Goal: Task Accomplishment & Management: Manage account settings

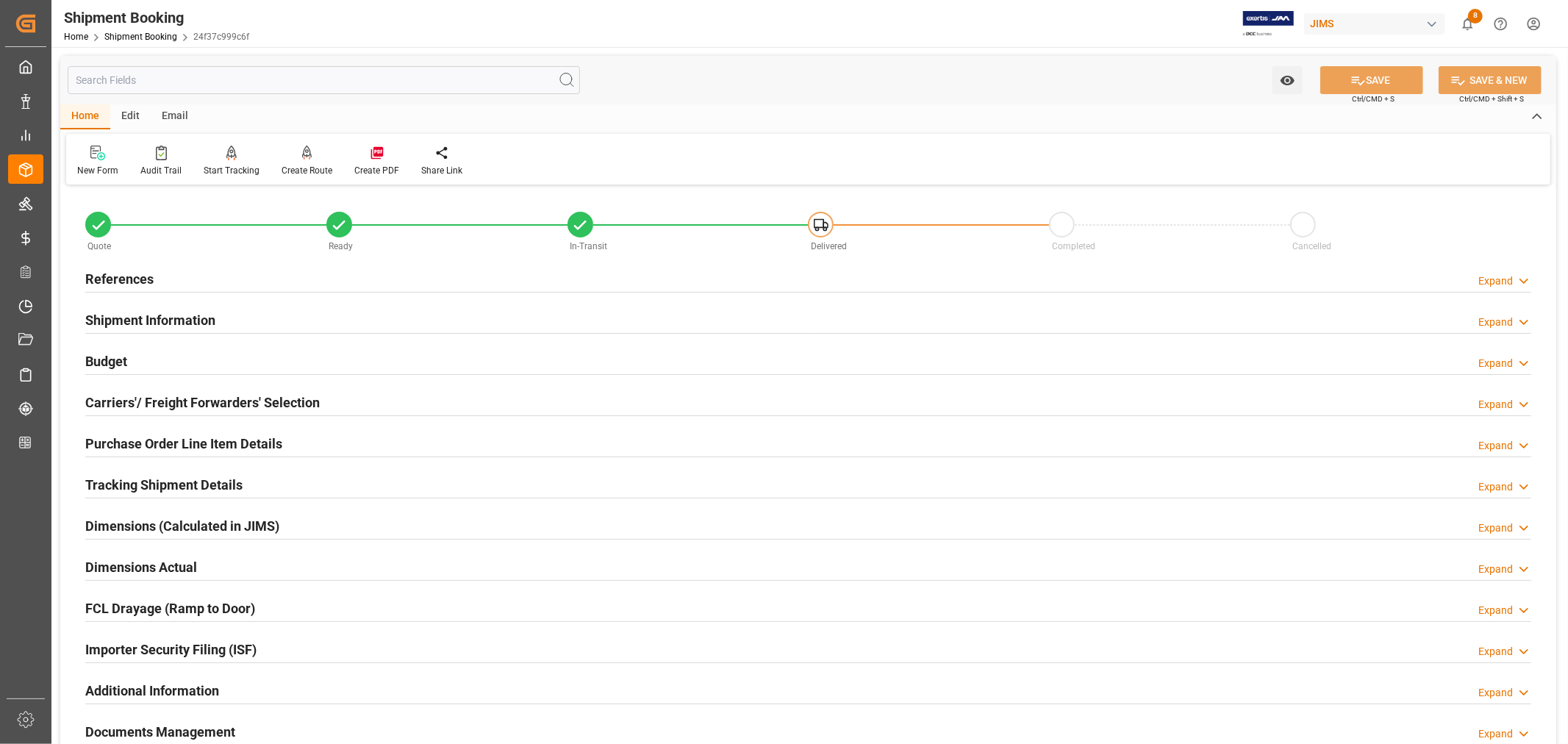
click at [147, 275] on h2 "References" at bounding box center [120, 279] width 68 height 20
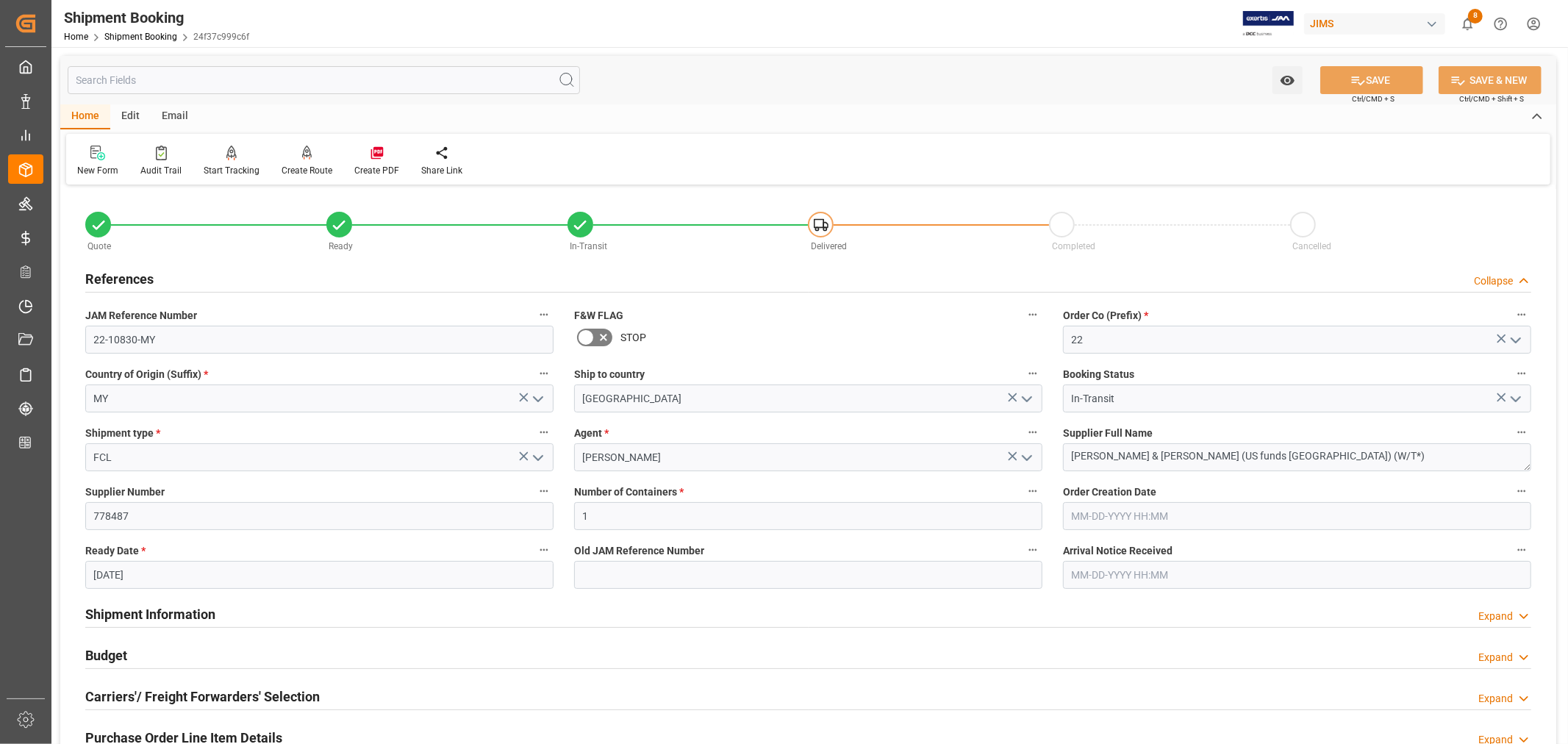
click at [147, 275] on h2 "References" at bounding box center [120, 279] width 68 height 20
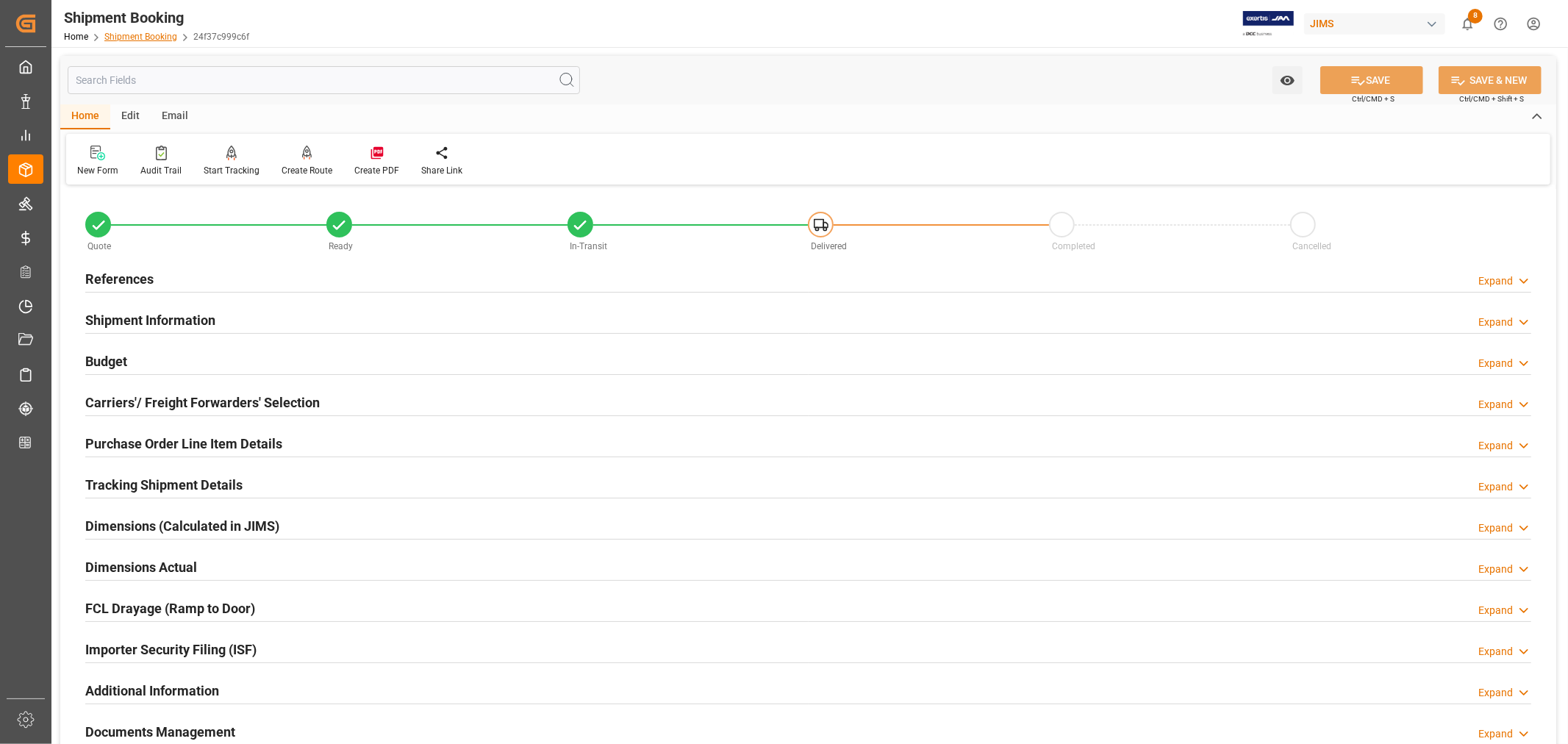
click at [127, 33] on link "Shipment Booking" at bounding box center [141, 37] width 73 height 11
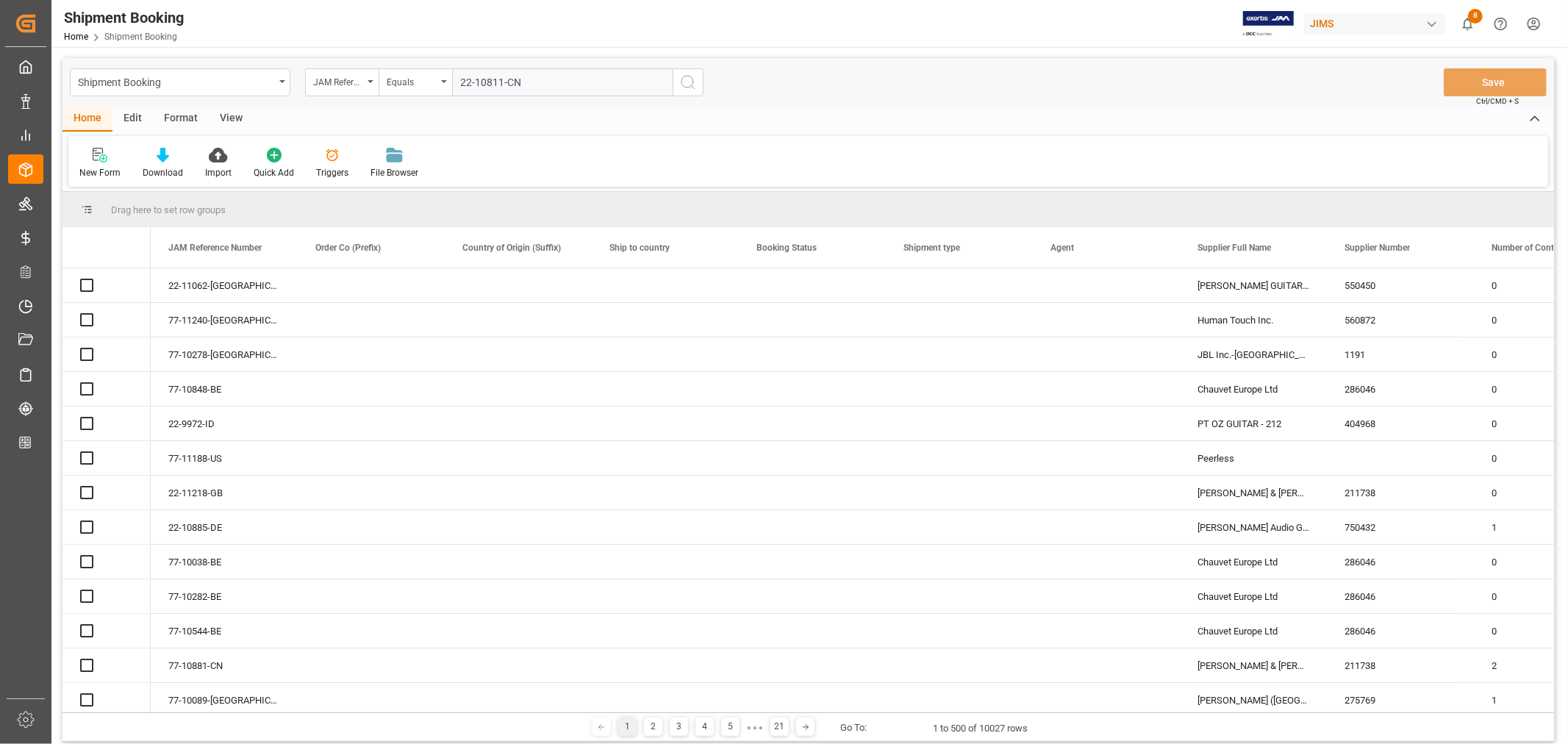
type input "22-10811-CN"
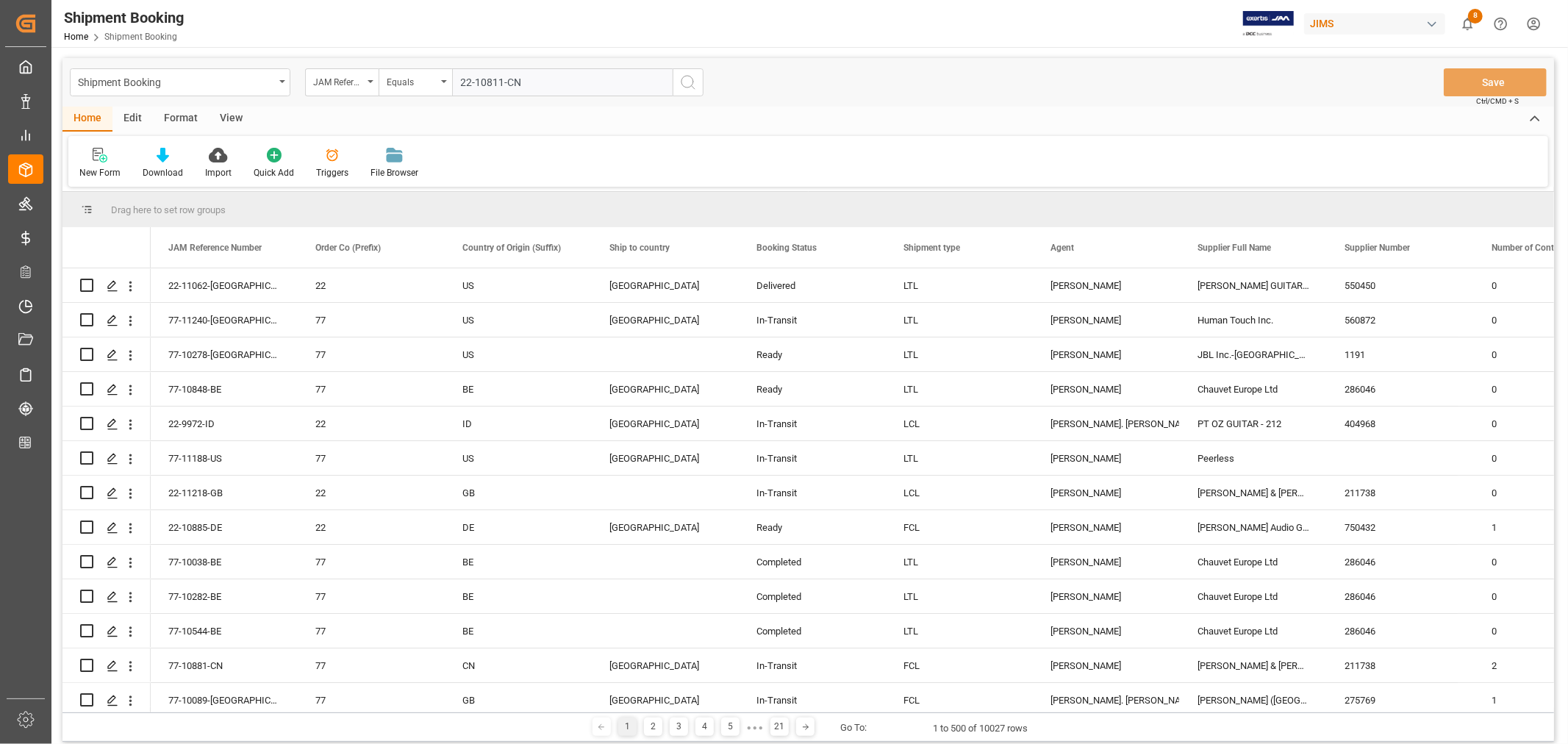
click at [687, 83] on icon "search button" at bounding box center [687, 82] width 17 height 17
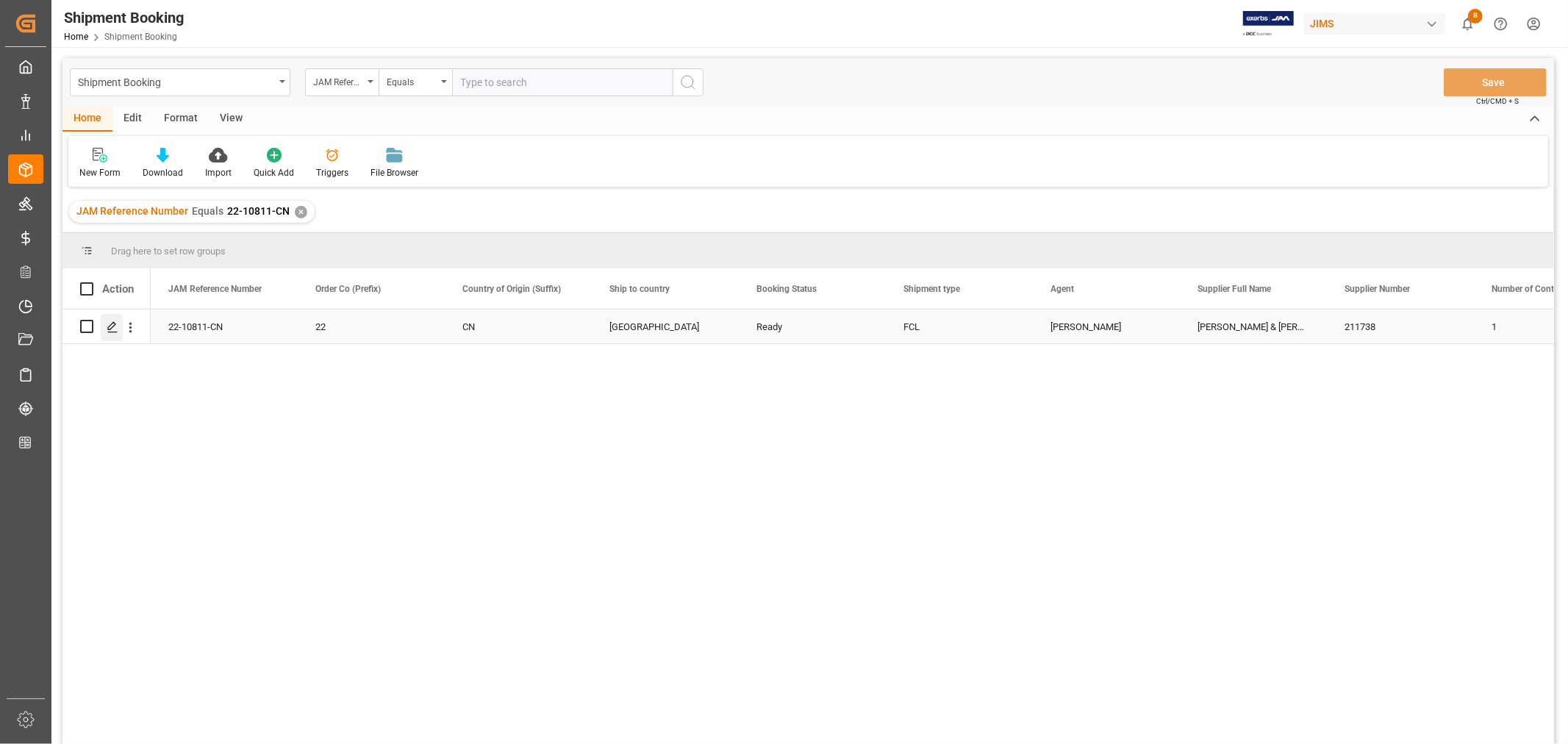
click at [113, 329] on icon "Press SPACE to select this row." at bounding box center [113, 327] width 12 height 12
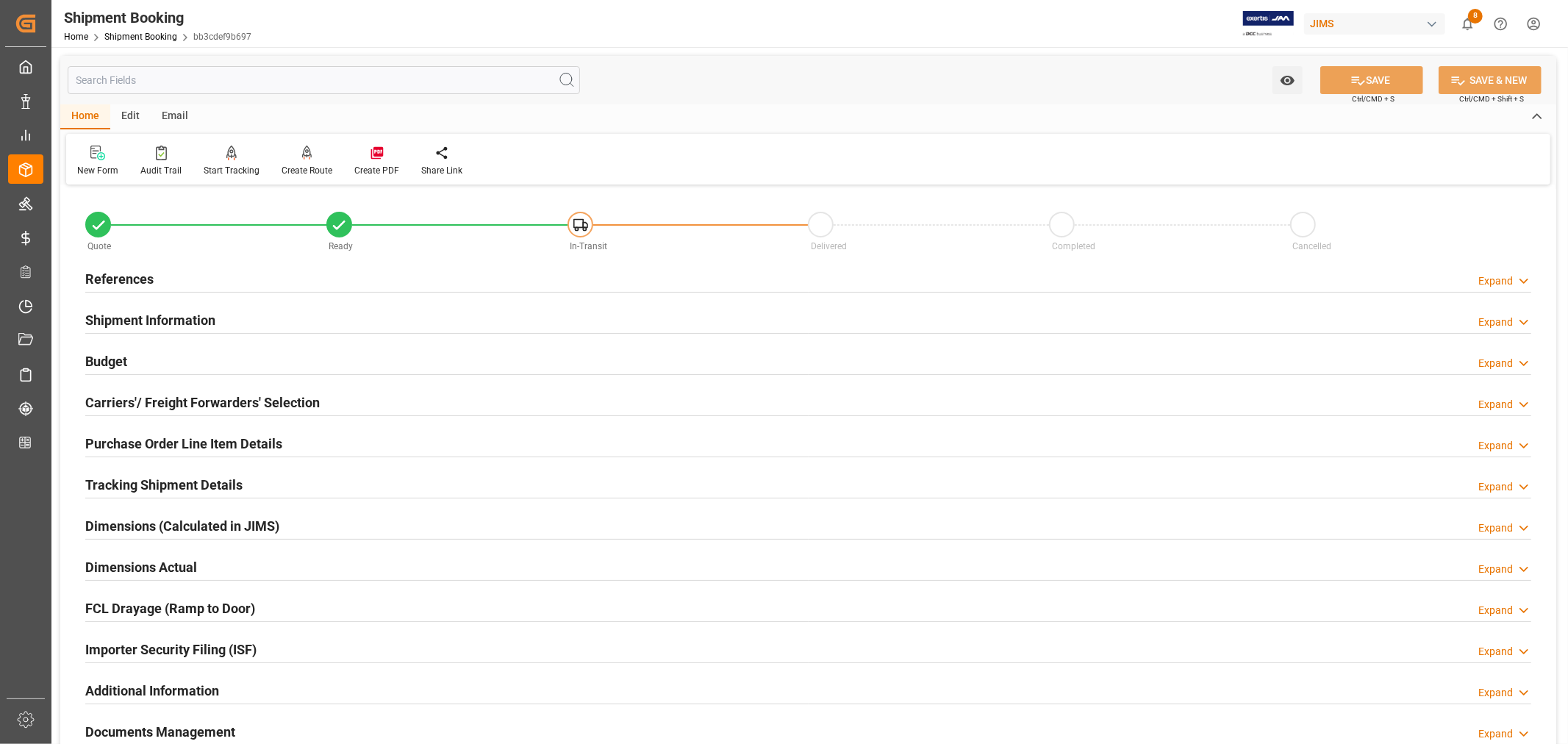
click at [149, 316] on h2 "Shipment Information" at bounding box center [151, 320] width 130 height 20
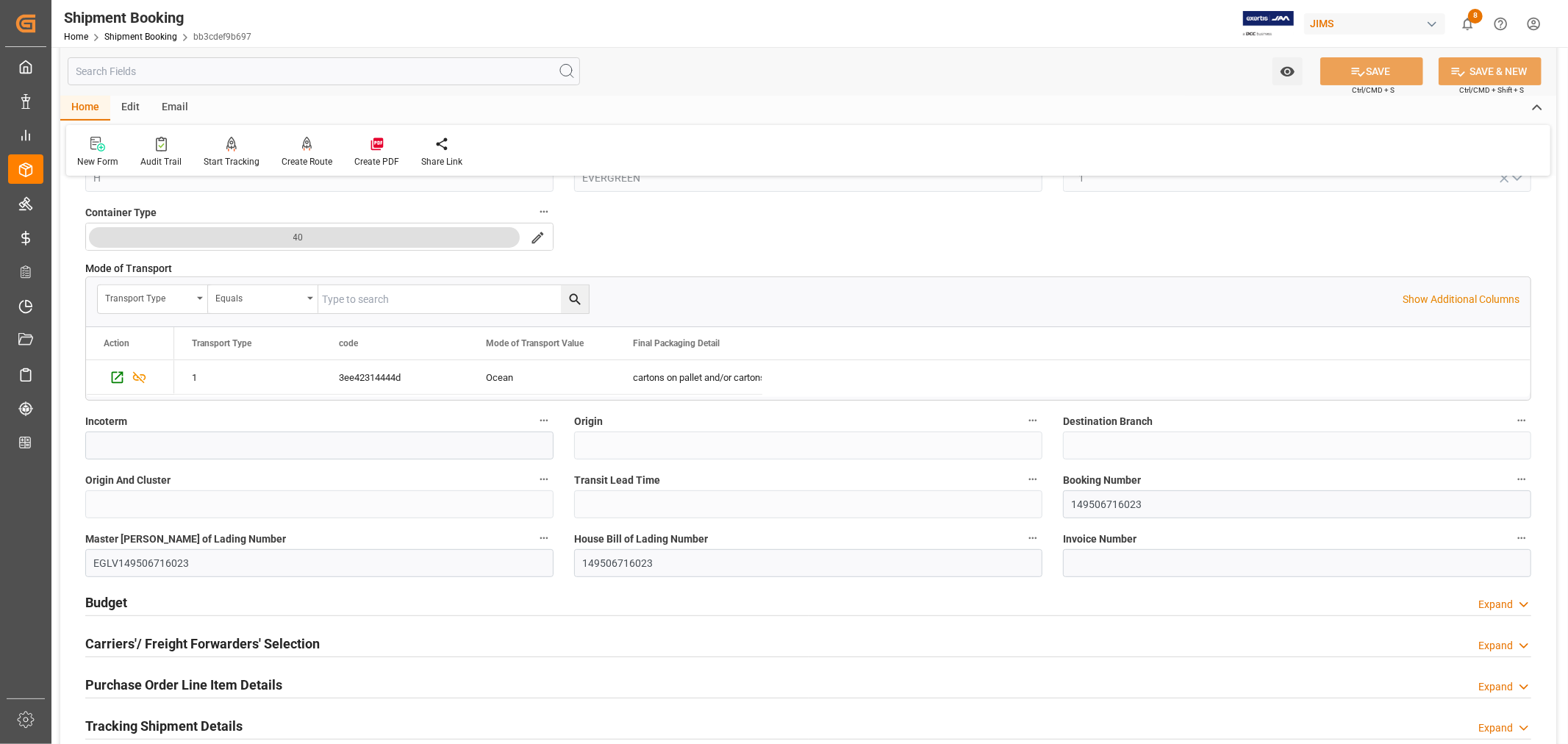
scroll to position [327, 0]
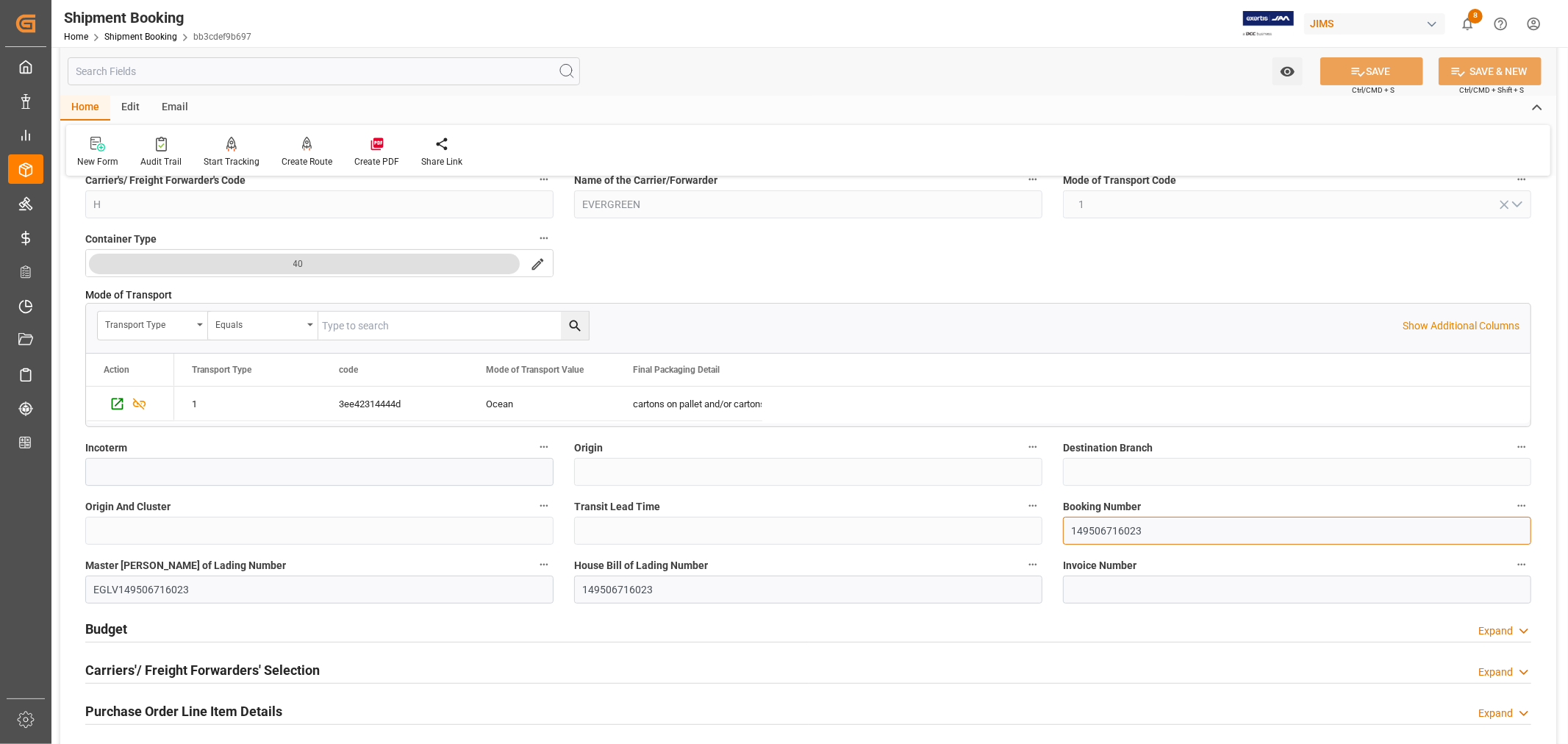
drag, startPoint x: 1139, startPoint y: 531, endPoint x: 1059, endPoint y: 533, distance: 80.0
click at [1059, 533] on div "Booking Number 149506716023" at bounding box center [1297, 520] width 489 height 59
drag, startPoint x: 659, startPoint y: 590, endPoint x: 579, endPoint y: 591, distance: 80.0
click at [579, 591] on input "149506716023" at bounding box center [808, 589] width 468 height 28
drag, startPoint x: 1084, startPoint y: 531, endPoint x: 1048, endPoint y: 531, distance: 36.0
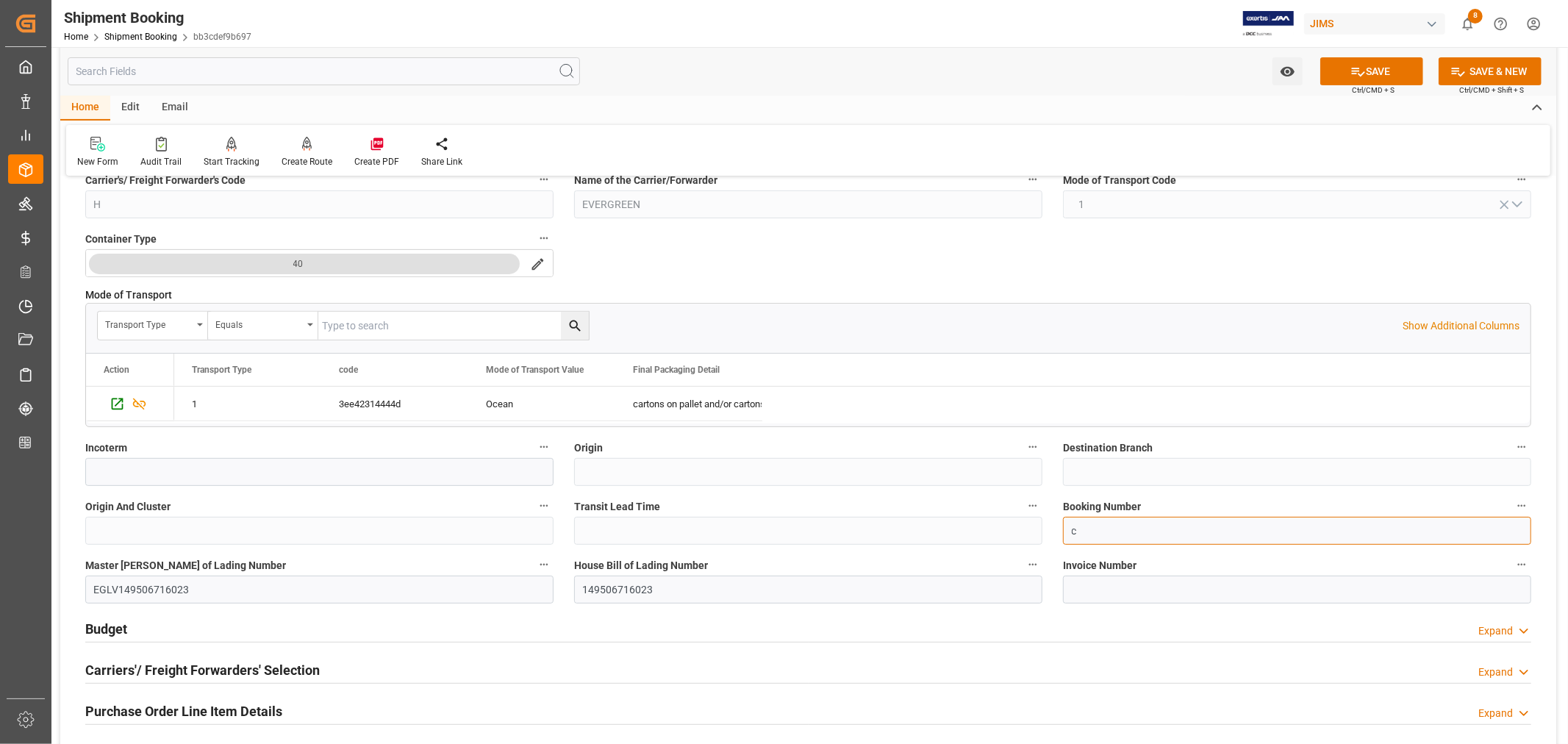
click at [1048, 531] on div "Quote Ready In-Transit Delivered Completed Cancelled References Expand JAM Refe…" at bounding box center [809, 469] width 1496 height 1213
paste input "149506716023"
type input "149506716023"
click at [1367, 63] on button "SAVE" at bounding box center [1372, 71] width 103 height 28
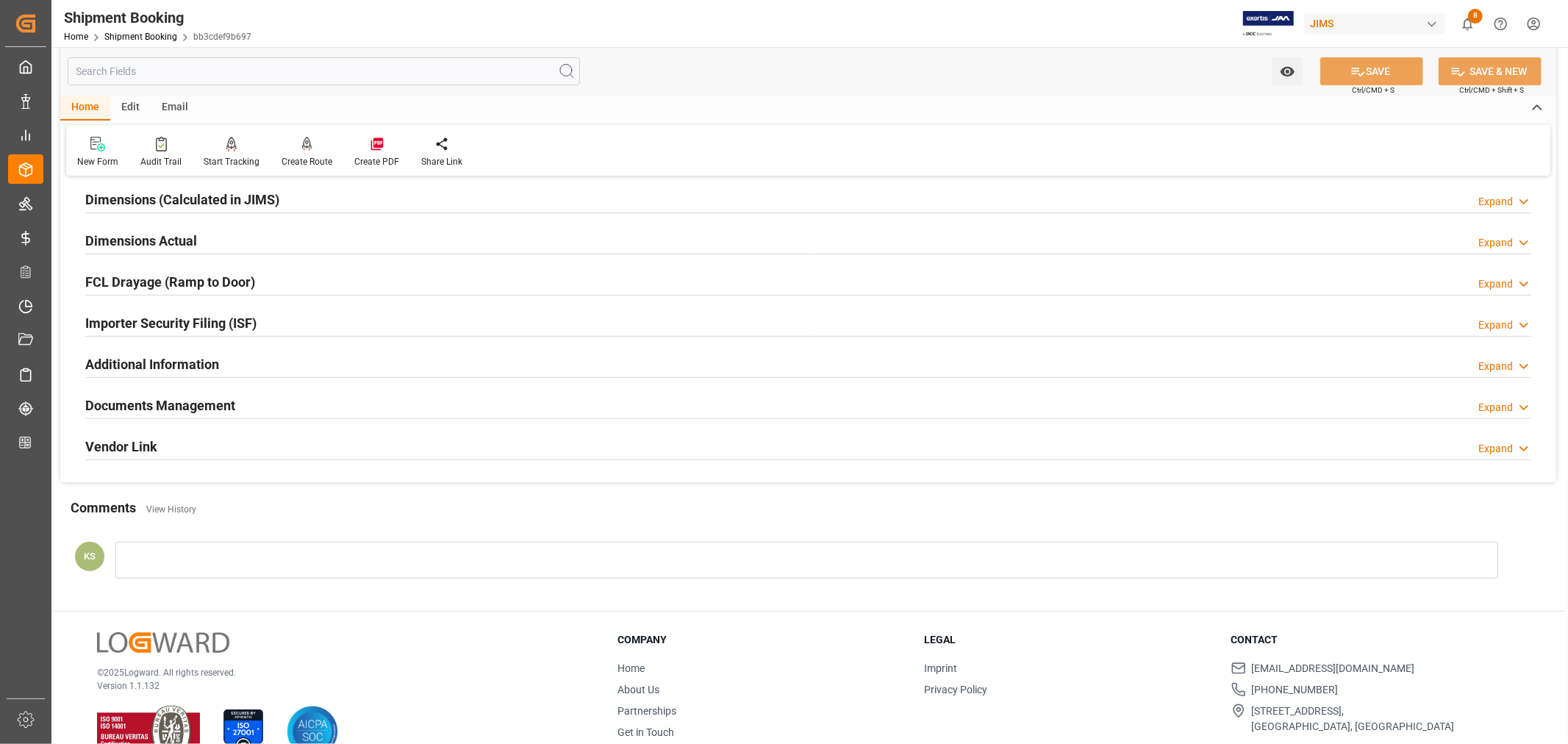
scroll to position [0, 0]
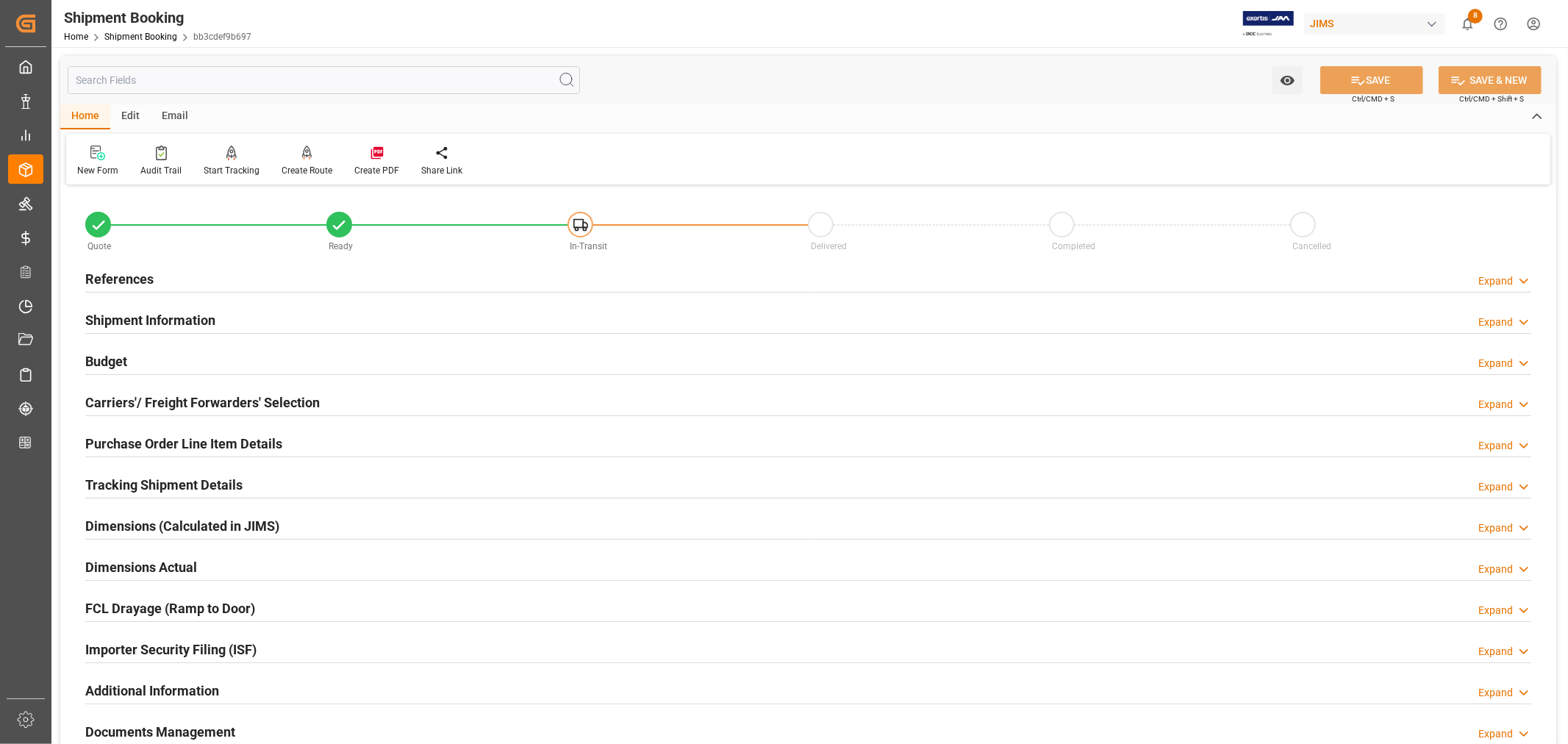
click at [183, 443] on h2 "Purchase Order Line Item Details" at bounding box center [184, 443] width 197 height 20
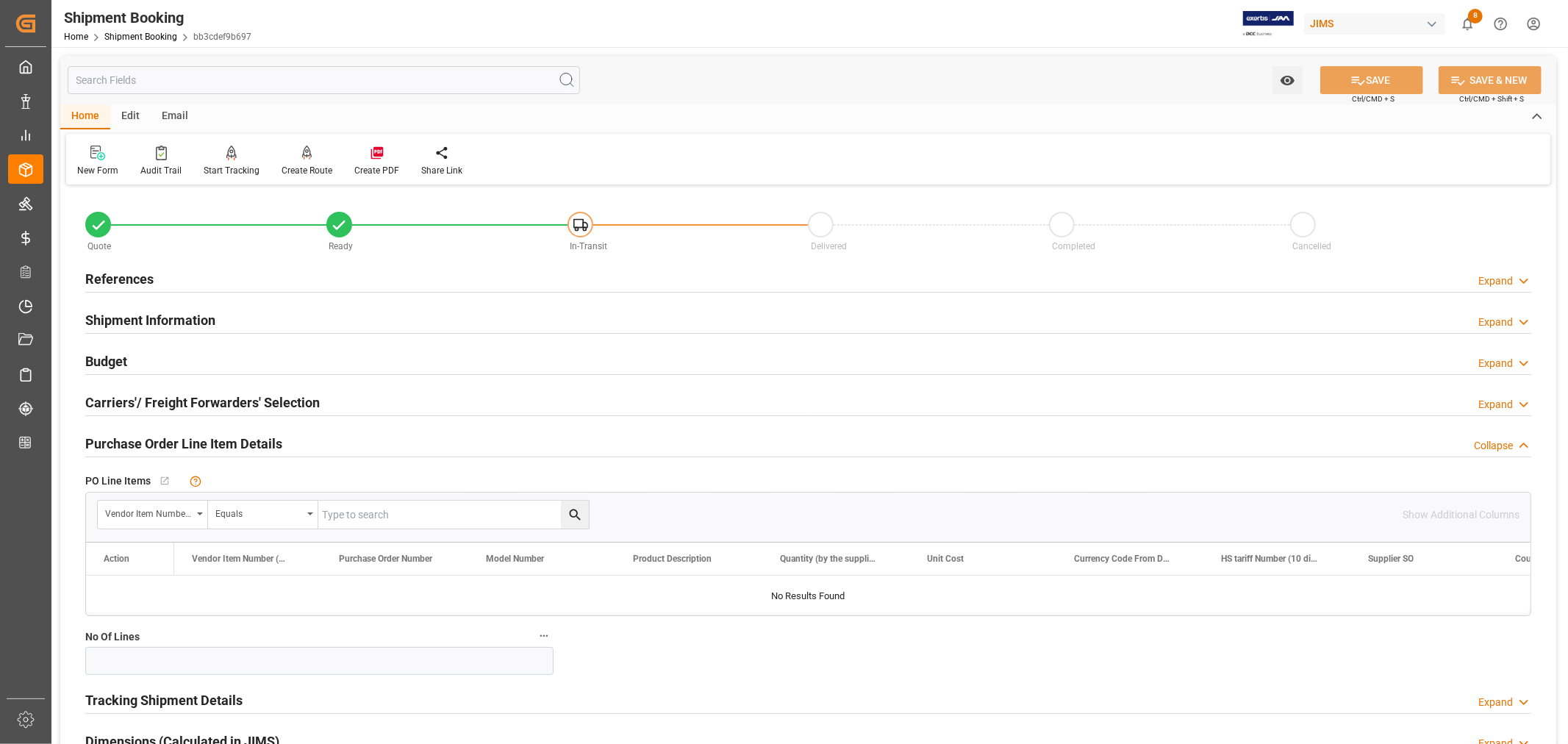
click at [183, 443] on h2 "Purchase Order Line Item Details" at bounding box center [184, 443] width 197 height 20
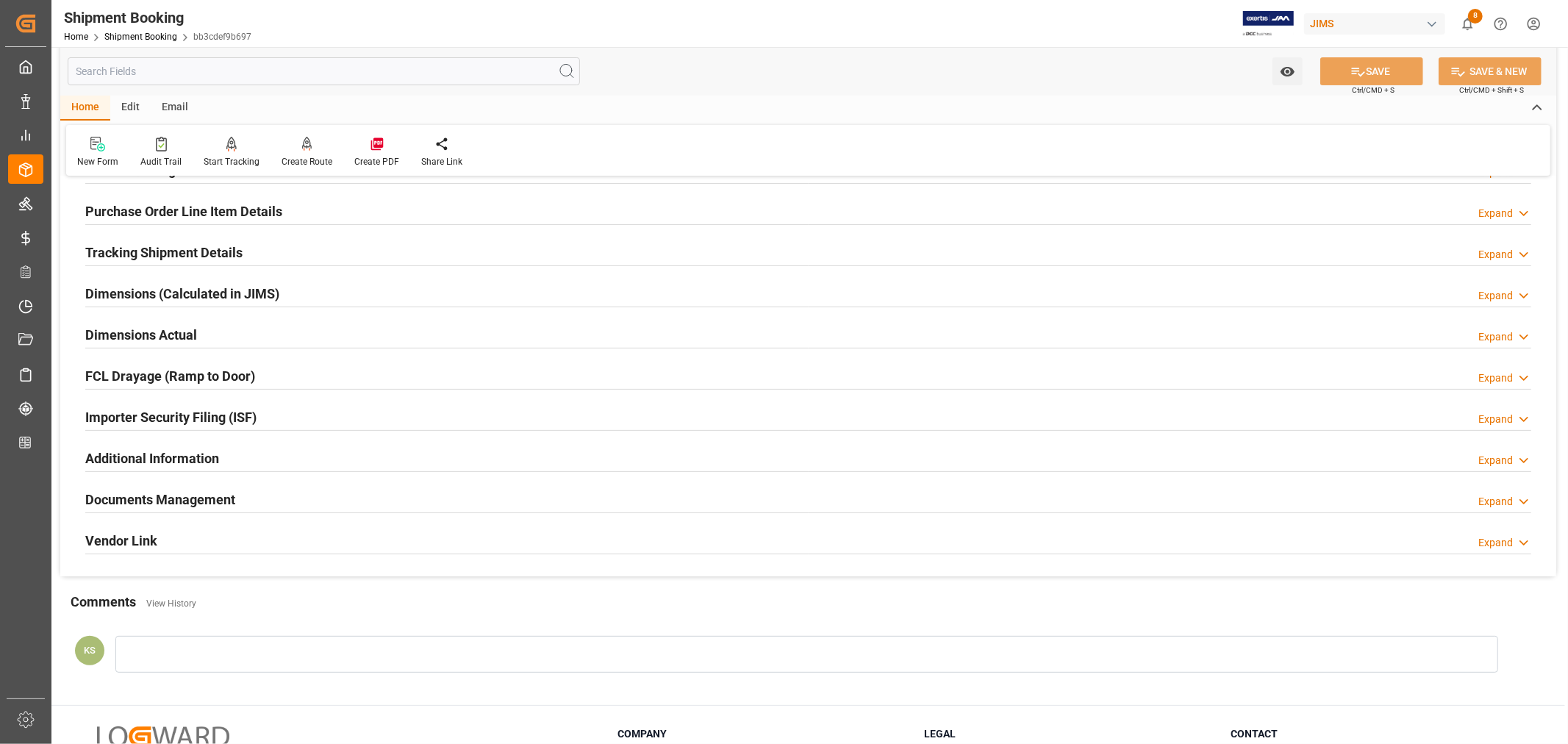
scroll to position [245, 0]
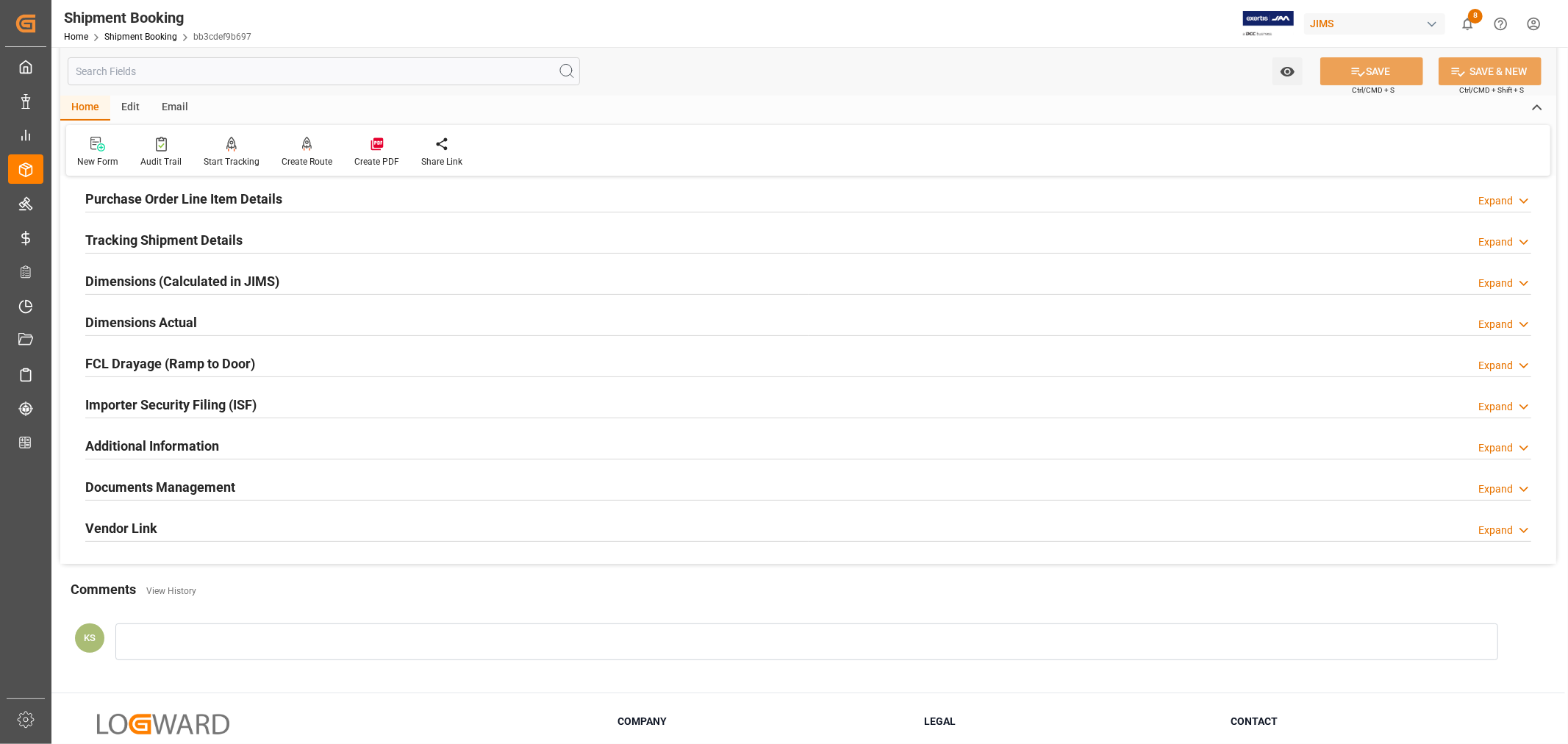
click at [283, 404] on div "Importer Security Filing (ISF) Expand" at bounding box center [809, 403] width 1446 height 28
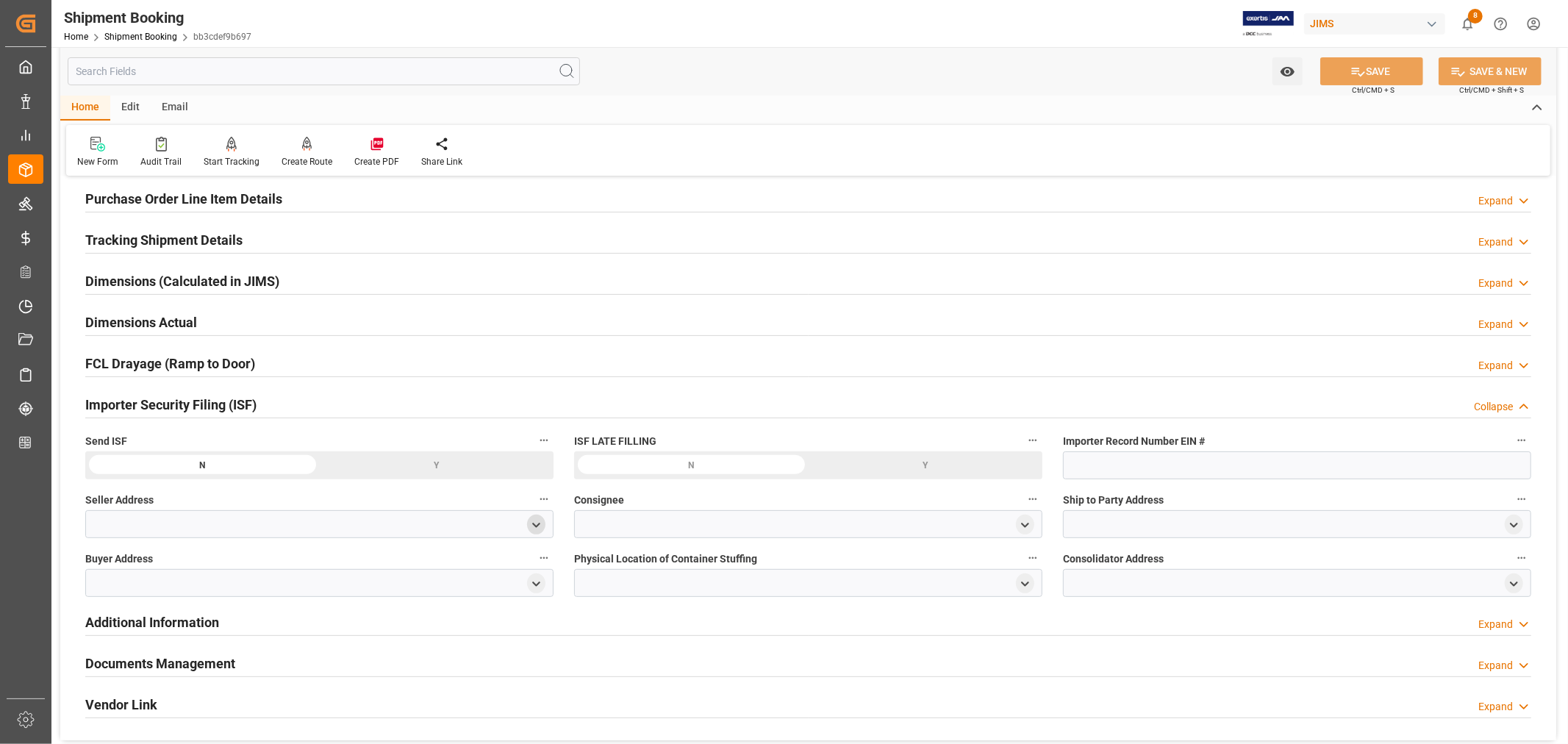
click at [535, 519] on icon "open menu" at bounding box center [536, 525] width 12 height 12
click at [224, 564] on input at bounding box center [298, 567] width 403 height 28
type input "all"
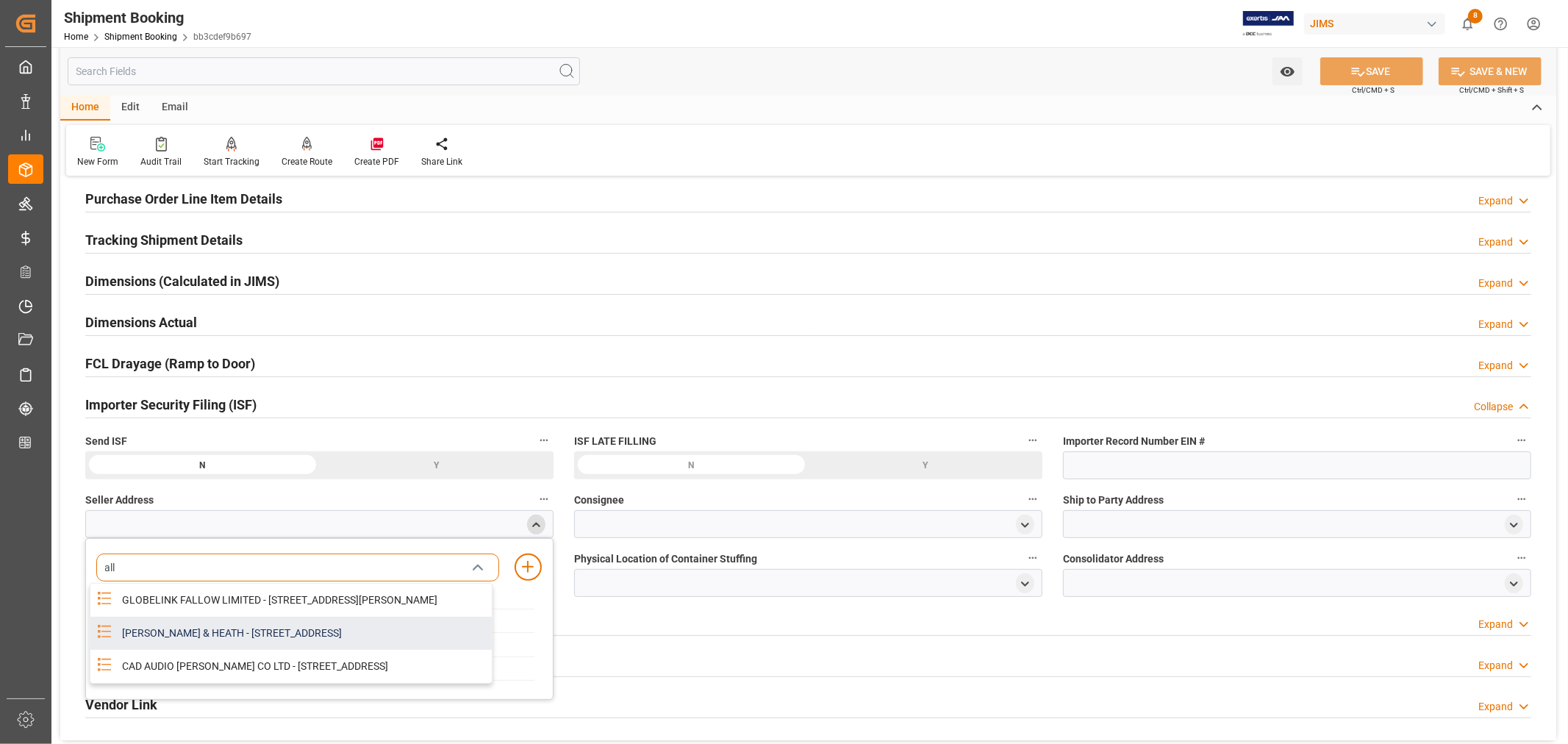
click at [231, 640] on div "[PERSON_NAME] & HEATH - [STREET_ADDRESS]" at bounding box center [302, 633] width 379 height 33
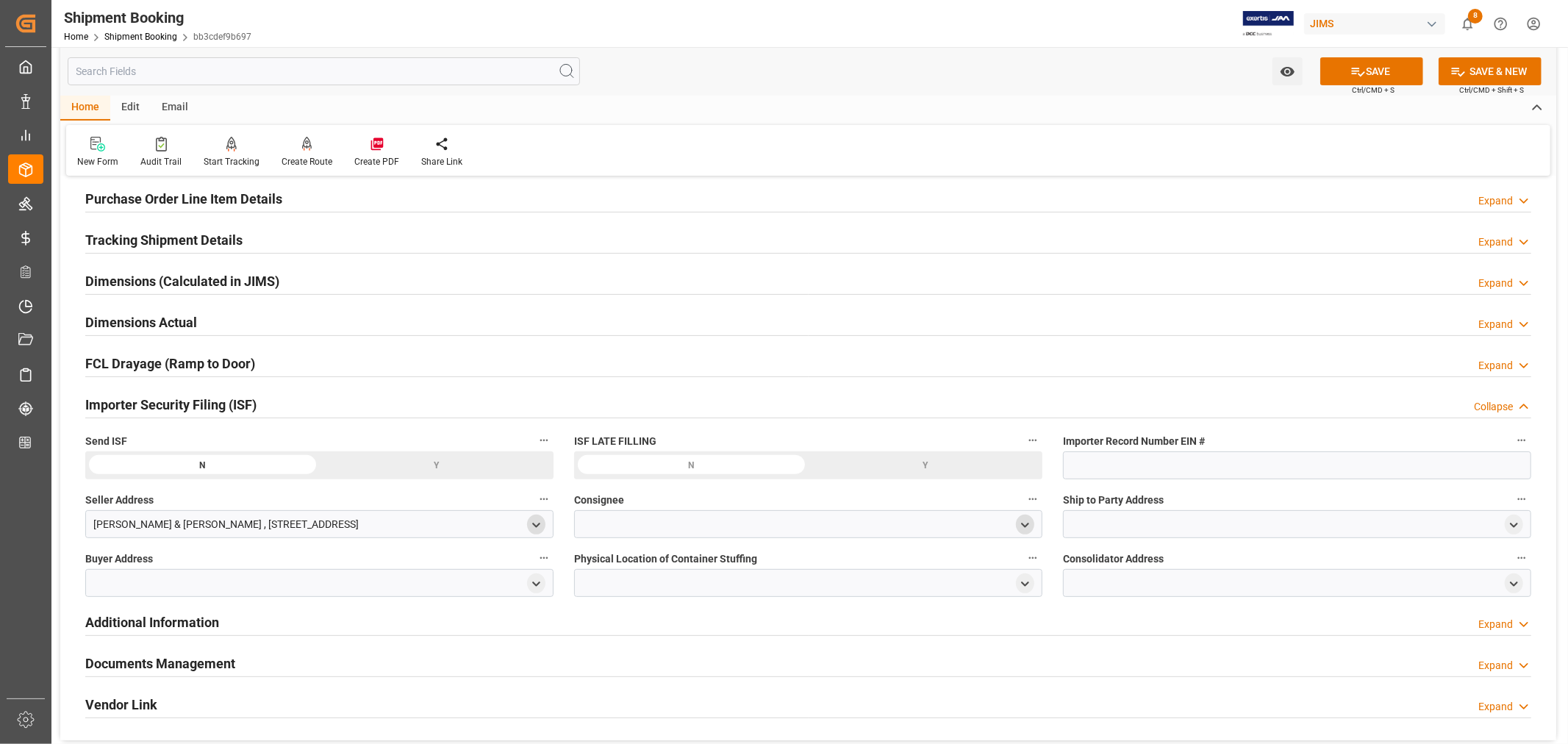
click at [1023, 525] on polyline "open menu" at bounding box center [1025, 525] width 7 height 3
click at [711, 564] on input at bounding box center [787, 567] width 403 height 28
type input "jam"
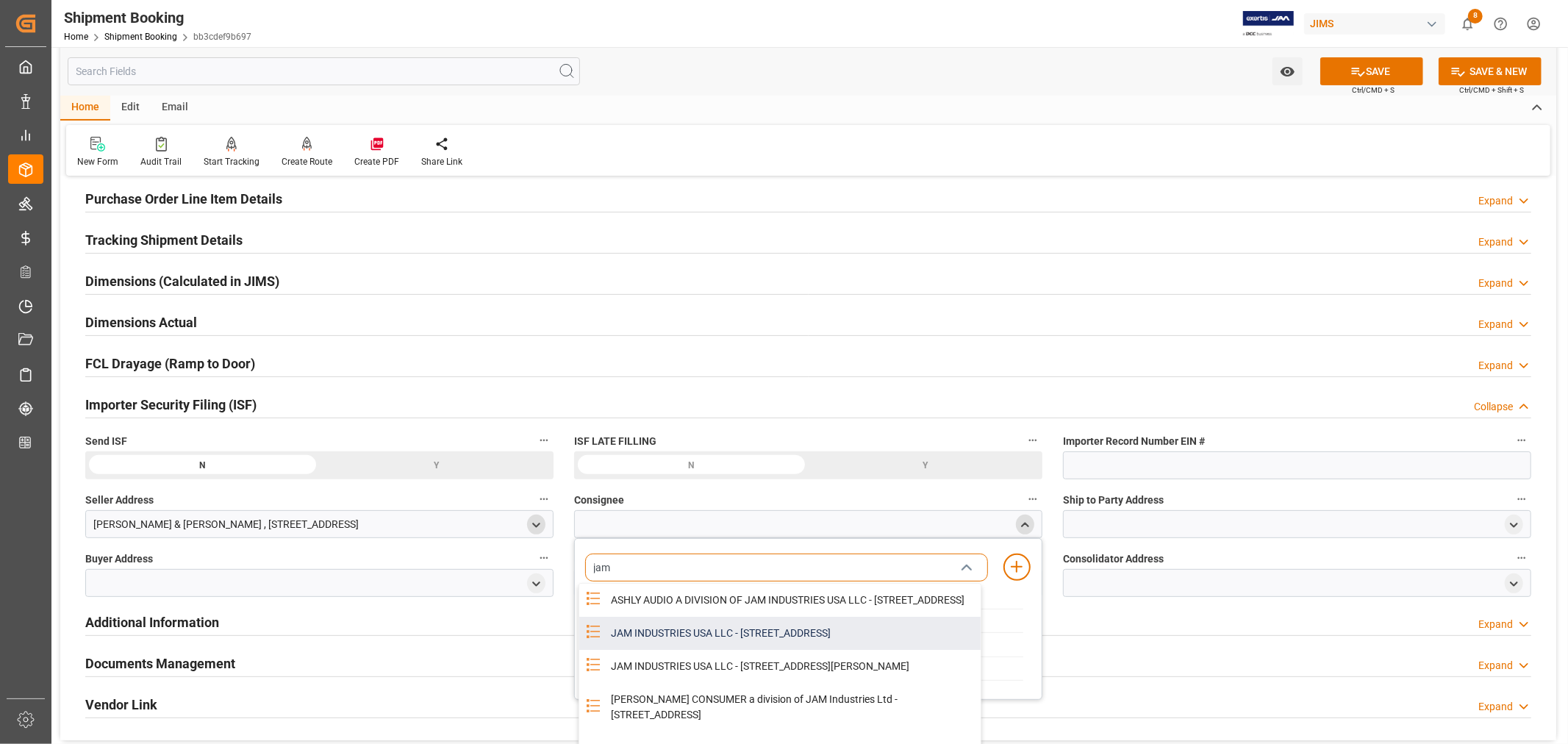
click at [781, 646] on div "JAM INDUSTRIES USA LLC - [STREET_ADDRESS]" at bounding box center [791, 633] width 379 height 33
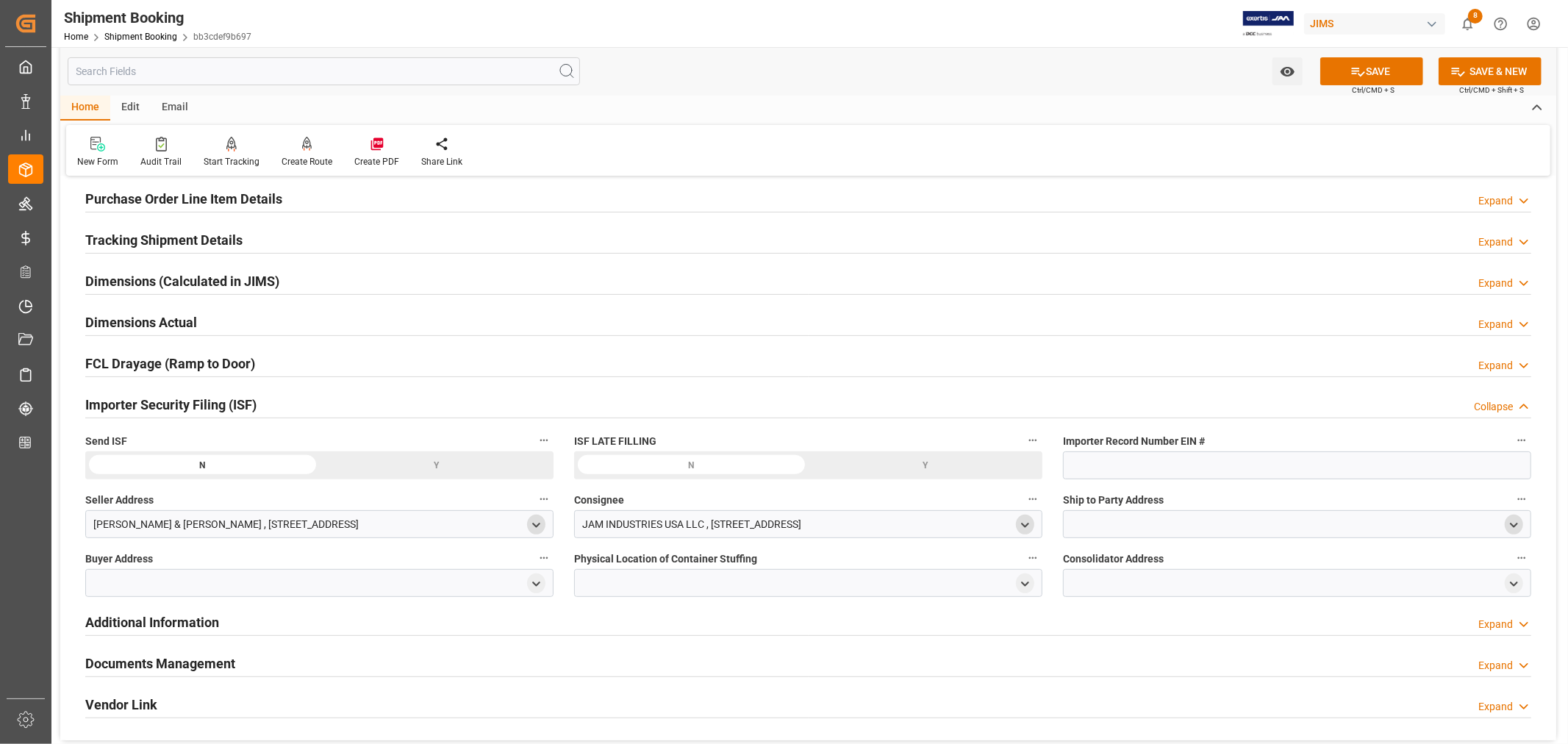
click at [1507, 526] on icon "open menu" at bounding box center [1513, 525] width 12 height 12
click at [1155, 571] on input at bounding box center [1275, 567] width 403 height 28
type input "amer"
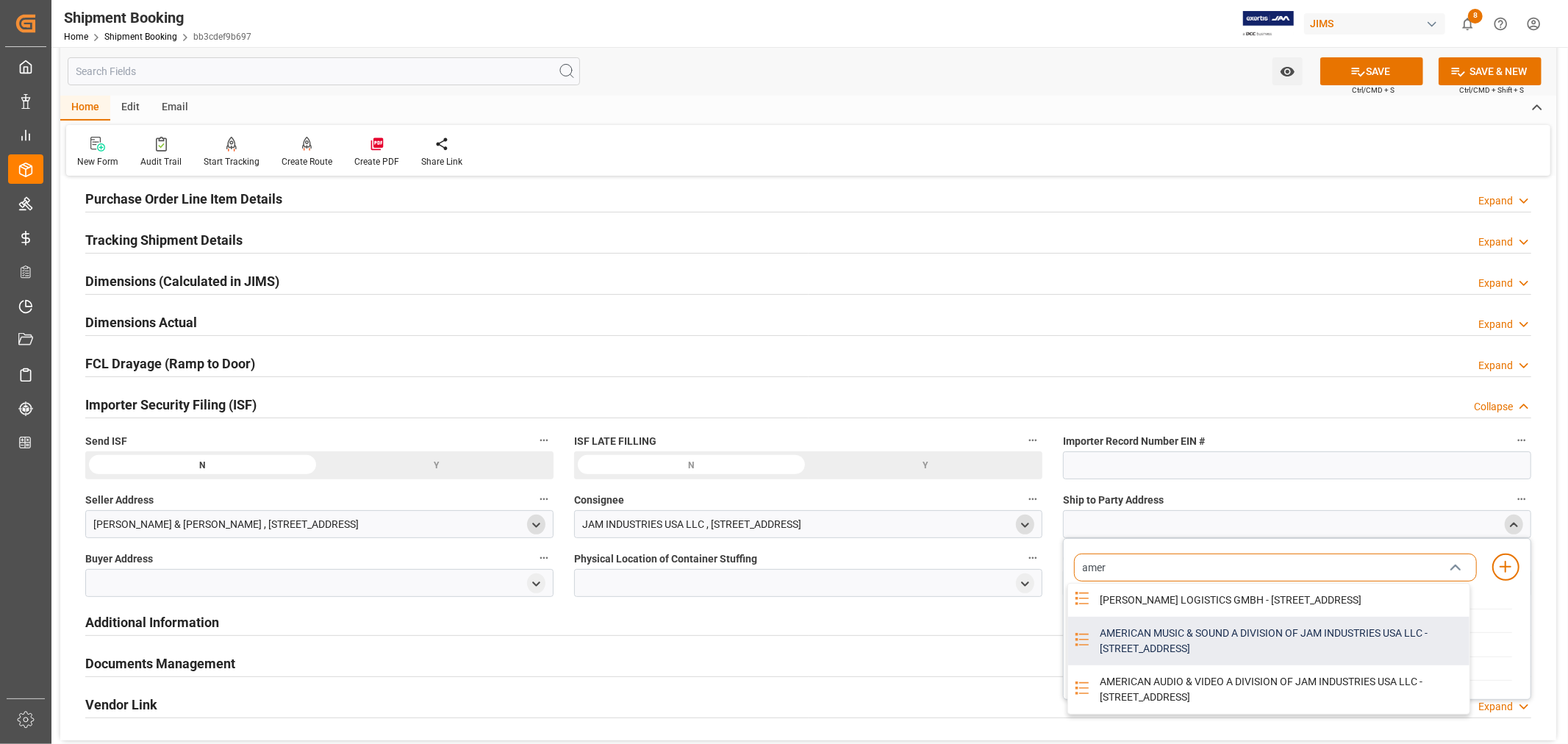
click at [1119, 655] on div "AMERICAN MUSIC & SOUND A DIVISION OF JAM INDUSTRIES USA LLC - [STREET_ADDRESS]" at bounding box center [1280, 641] width 379 height 48
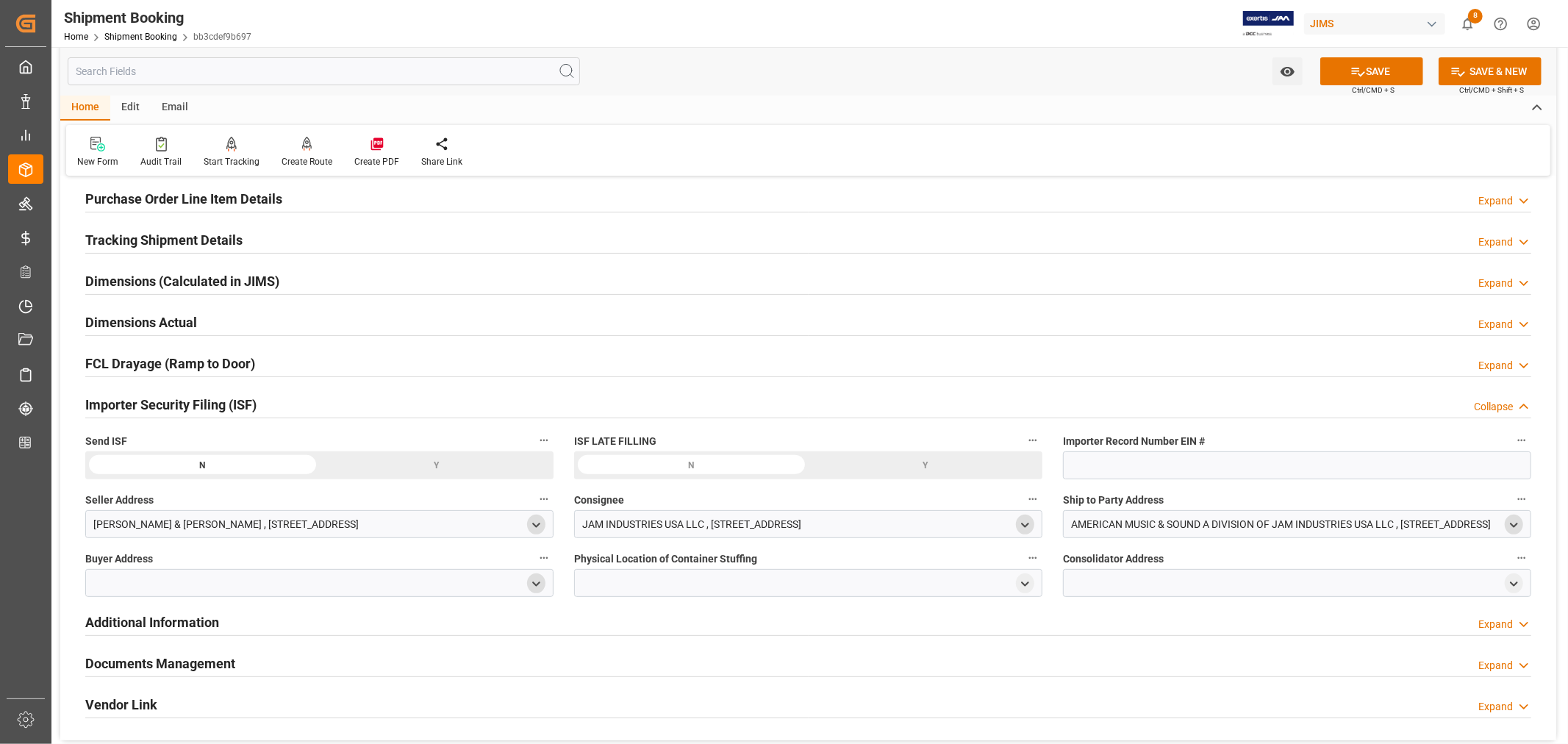
click at [537, 583] on polyline "open menu" at bounding box center [536, 583] width 7 height 3
click at [356, 622] on input at bounding box center [298, 626] width 403 height 28
type input "jam"
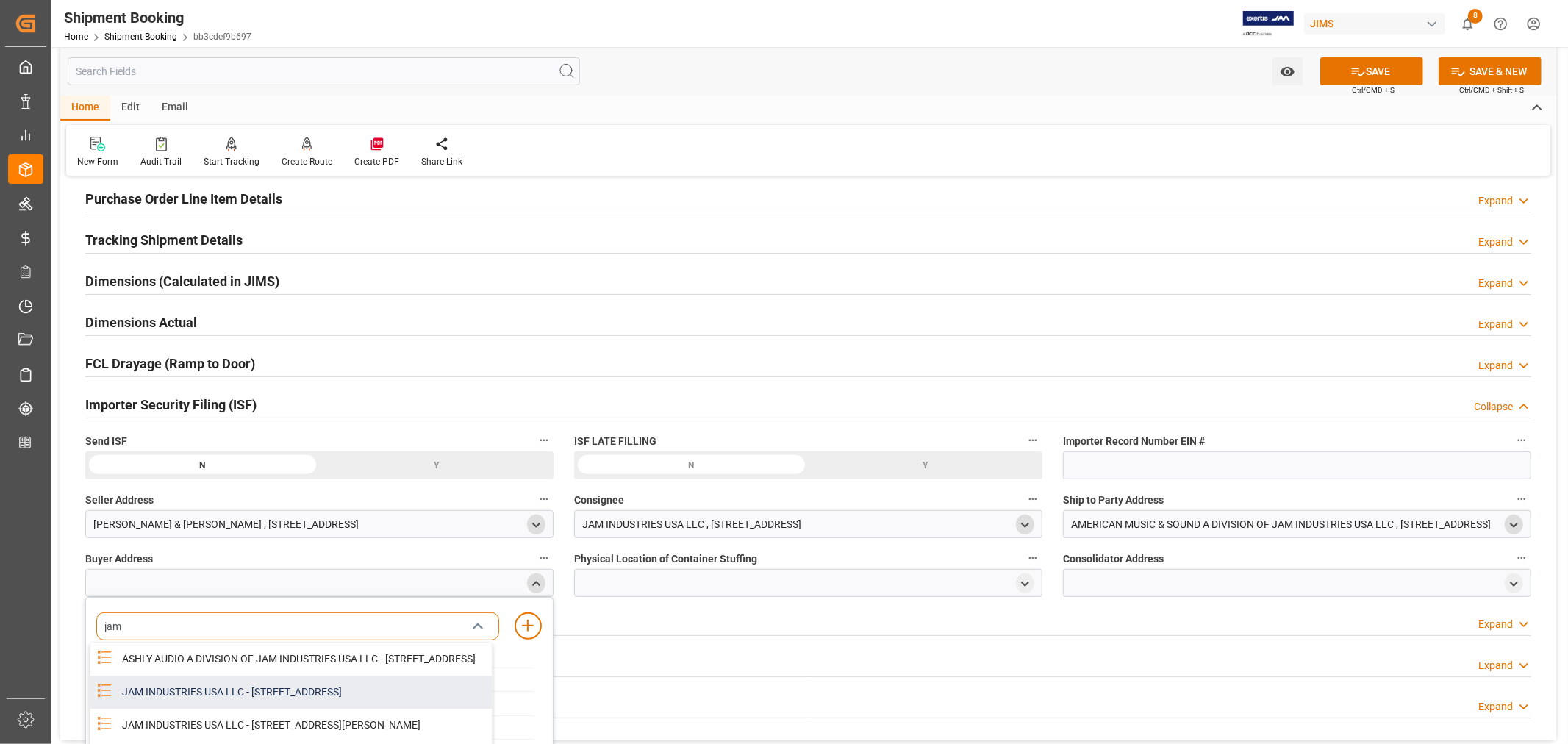
click at [289, 708] on div "JAM INDUSTRIES USA LLC - [STREET_ADDRESS]" at bounding box center [302, 692] width 379 height 33
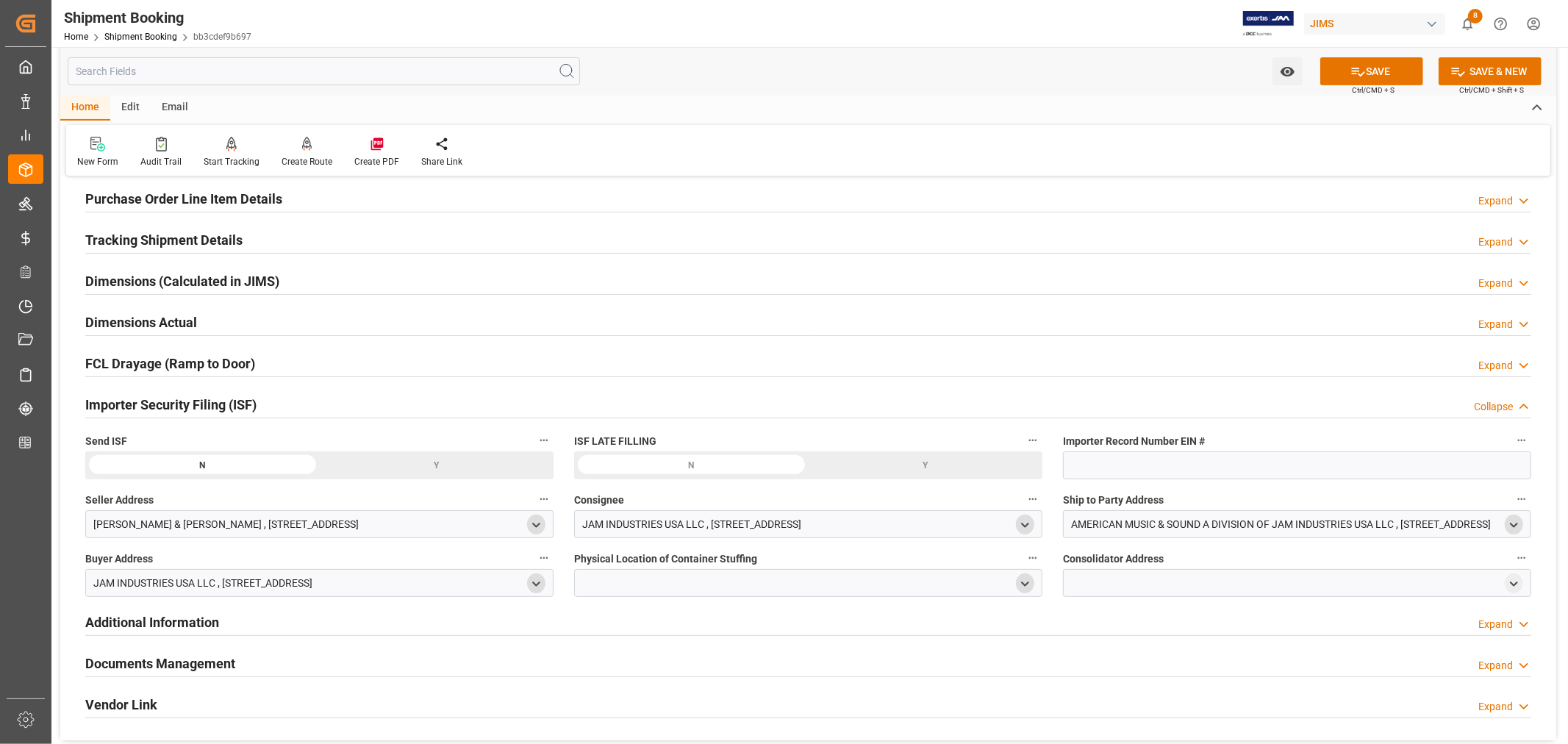
click at [1025, 585] on icon "open menu" at bounding box center [1025, 583] width 12 height 12
click at [687, 622] on input at bounding box center [787, 626] width 403 height 28
type input "vte"
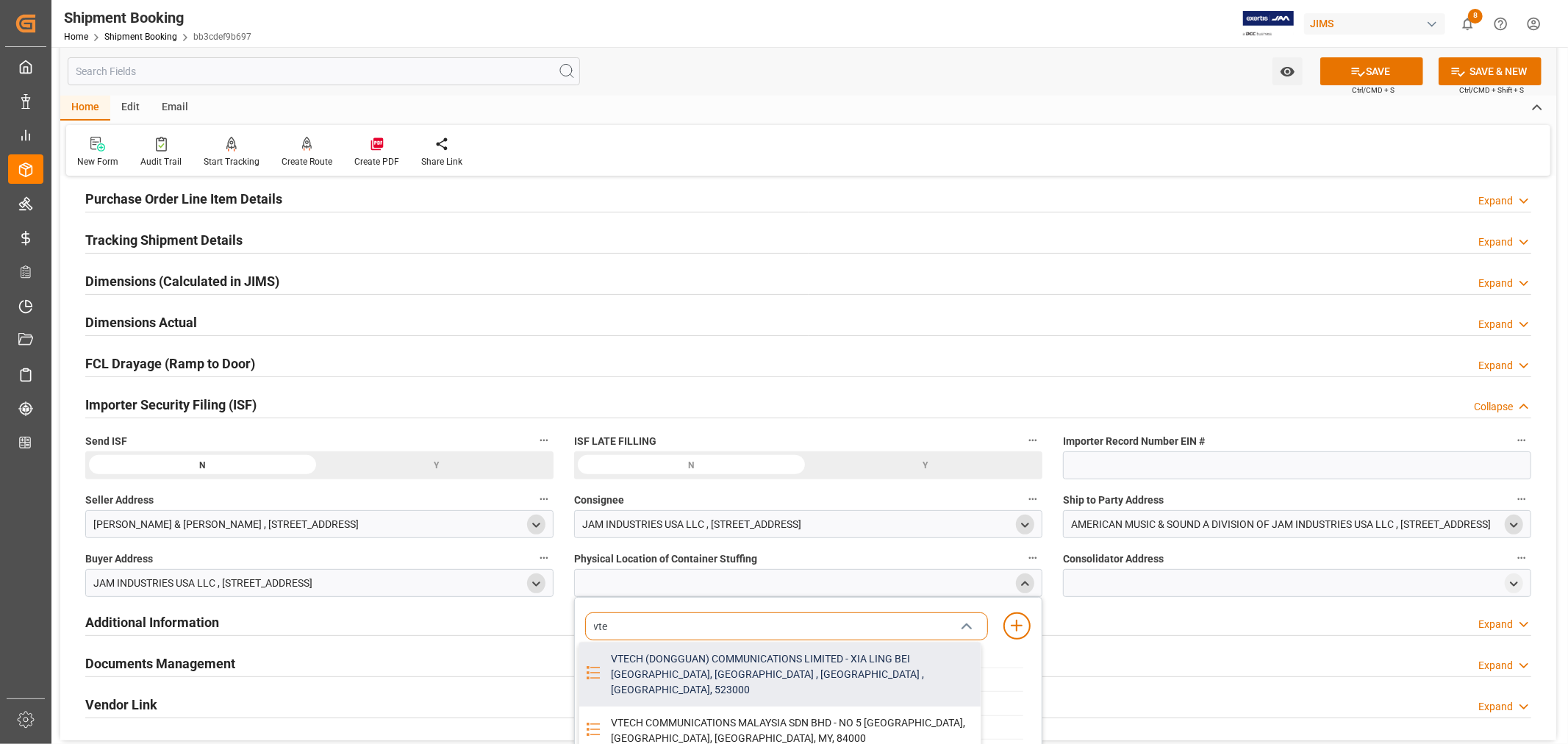
click at [729, 664] on div "VTECH (DONGGUAN) COMMUNICATIONS LIMITED - XIA LING BEI [GEOGRAPHIC_DATA], [GEOG…" at bounding box center [791, 674] width 379 height 64
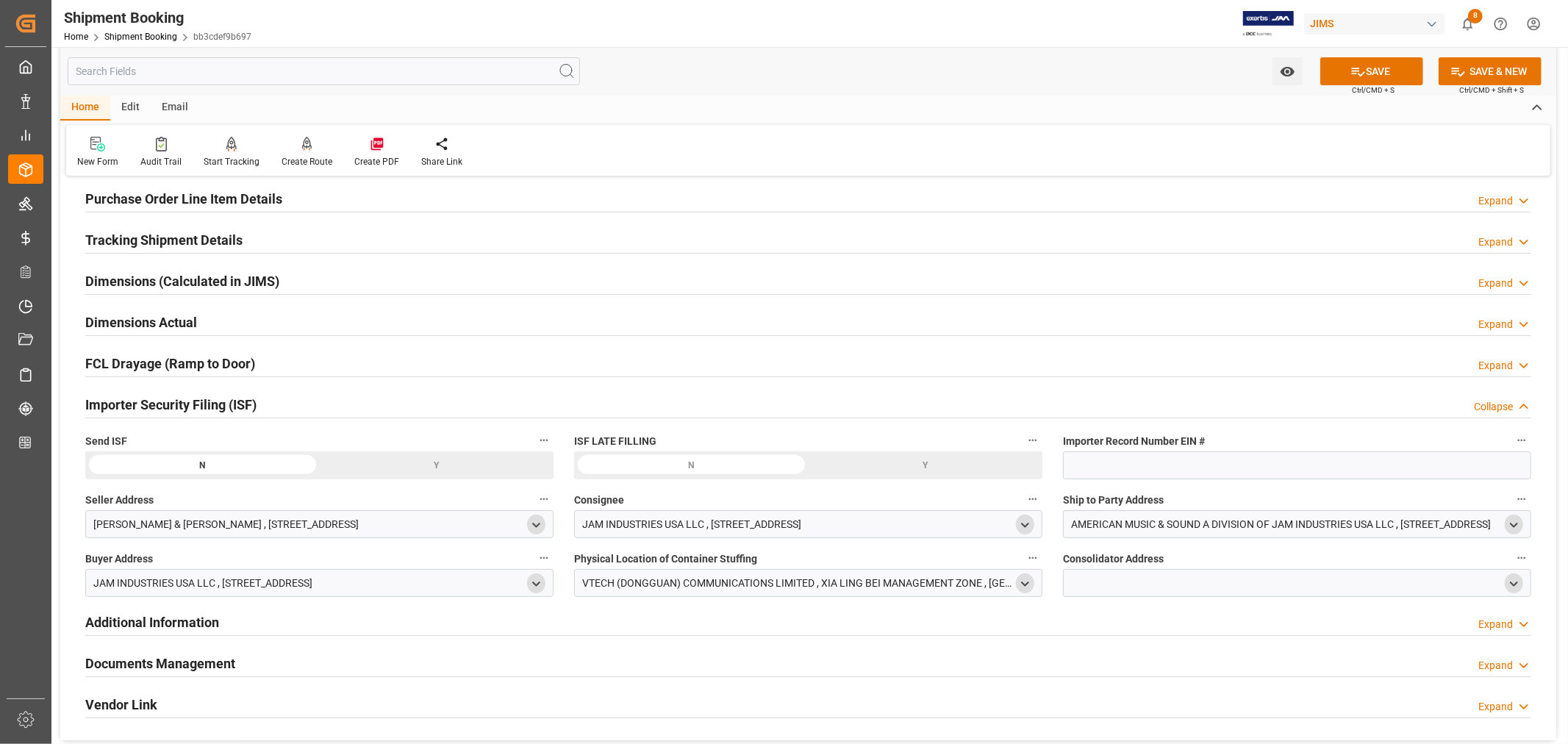
click at [1509, 583] on icon "open menu" at bounding box center [1513, 583] width 12 height 12
click at [1172, 625] on input at bounding box center [1275, 626] width 403 height 28
type input "vtech"
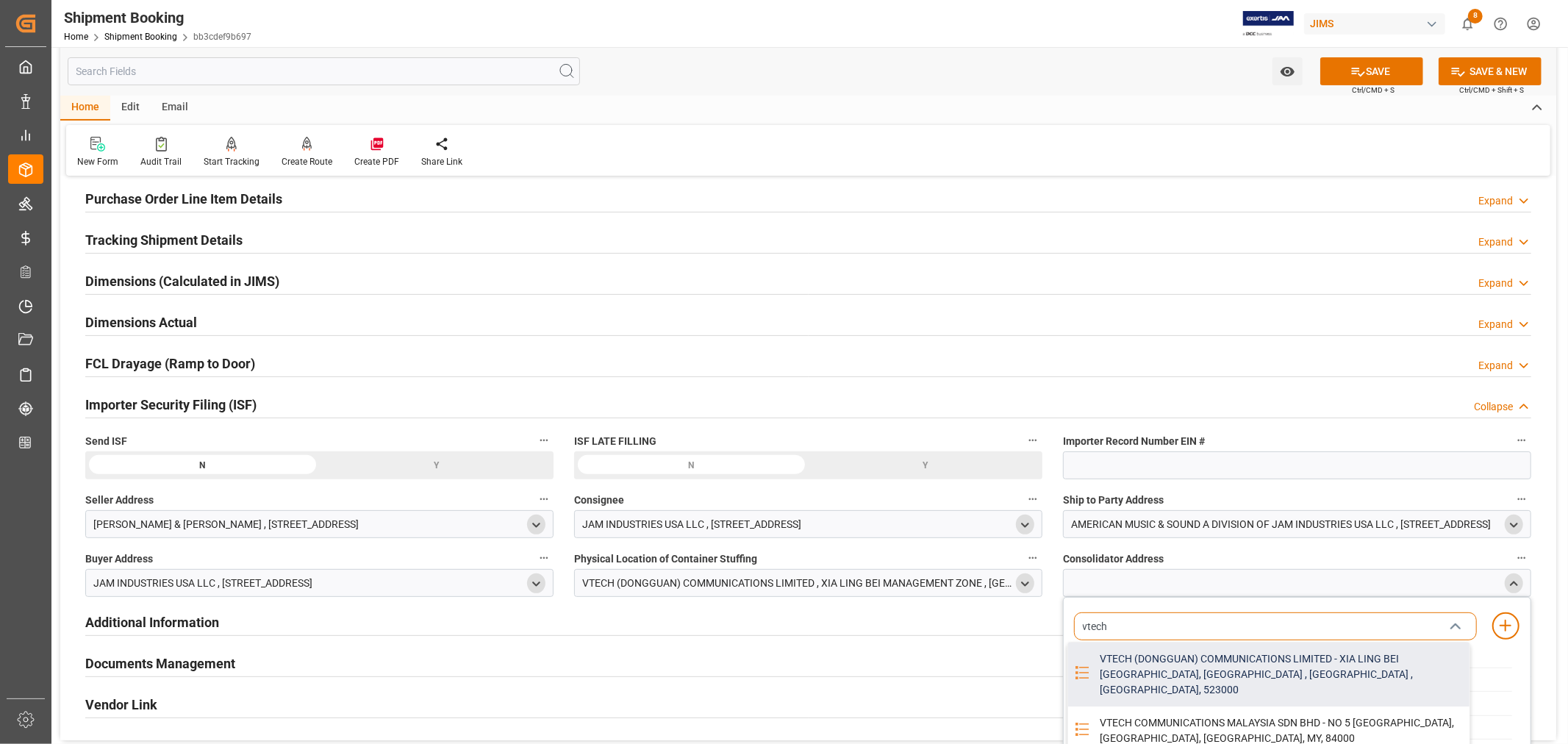
click at [1170, 656] on div "VTECH (DONGGUAN) COMMUNICATIONS LIMITED - XIA LING BEI [GEOGRAPHIC_DATA], [GEOG…" at bounding box center [1280, 674] width 379 height 64
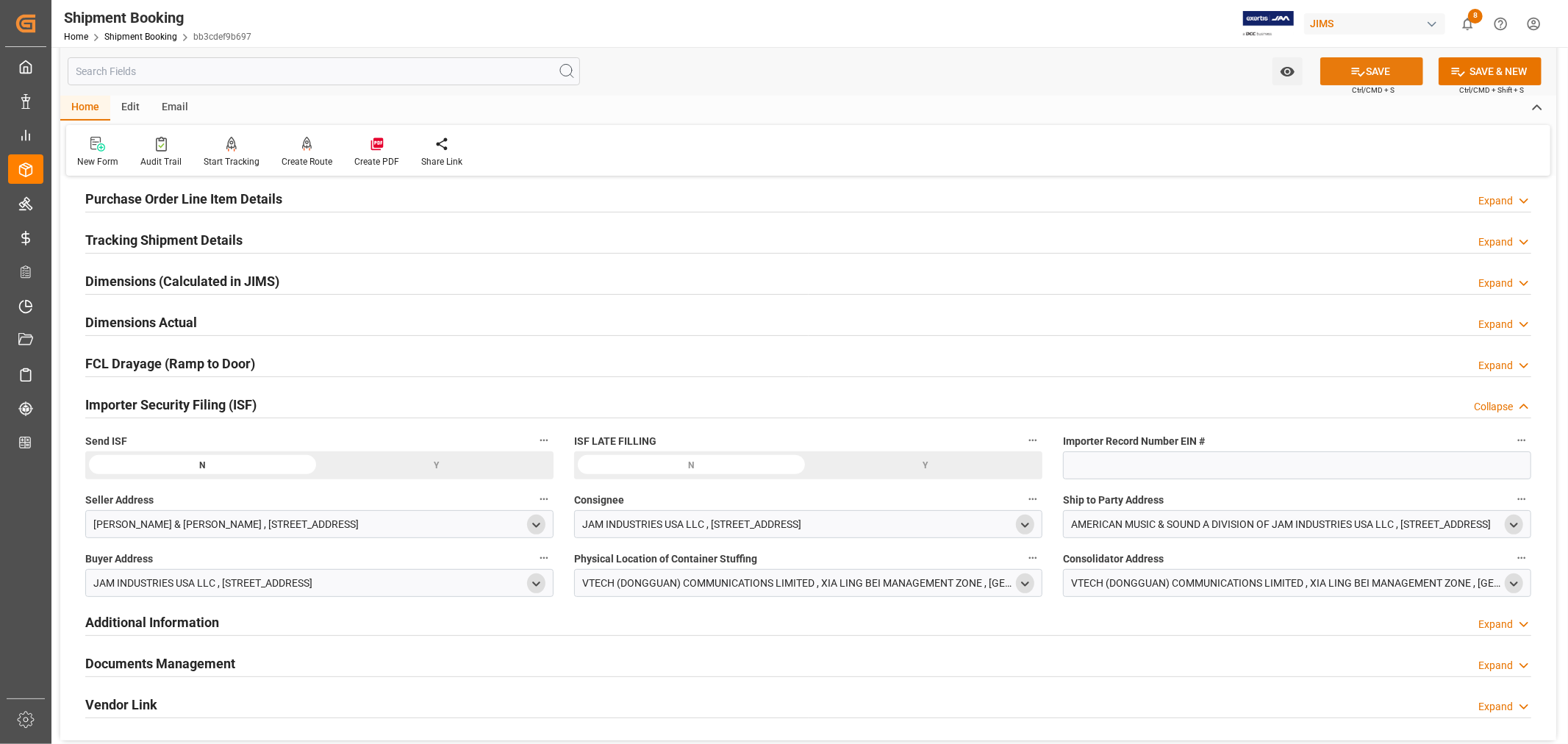
click at [1375, 67] on button "SAVE" at bounding box center [1372, 71] width 103 height 28
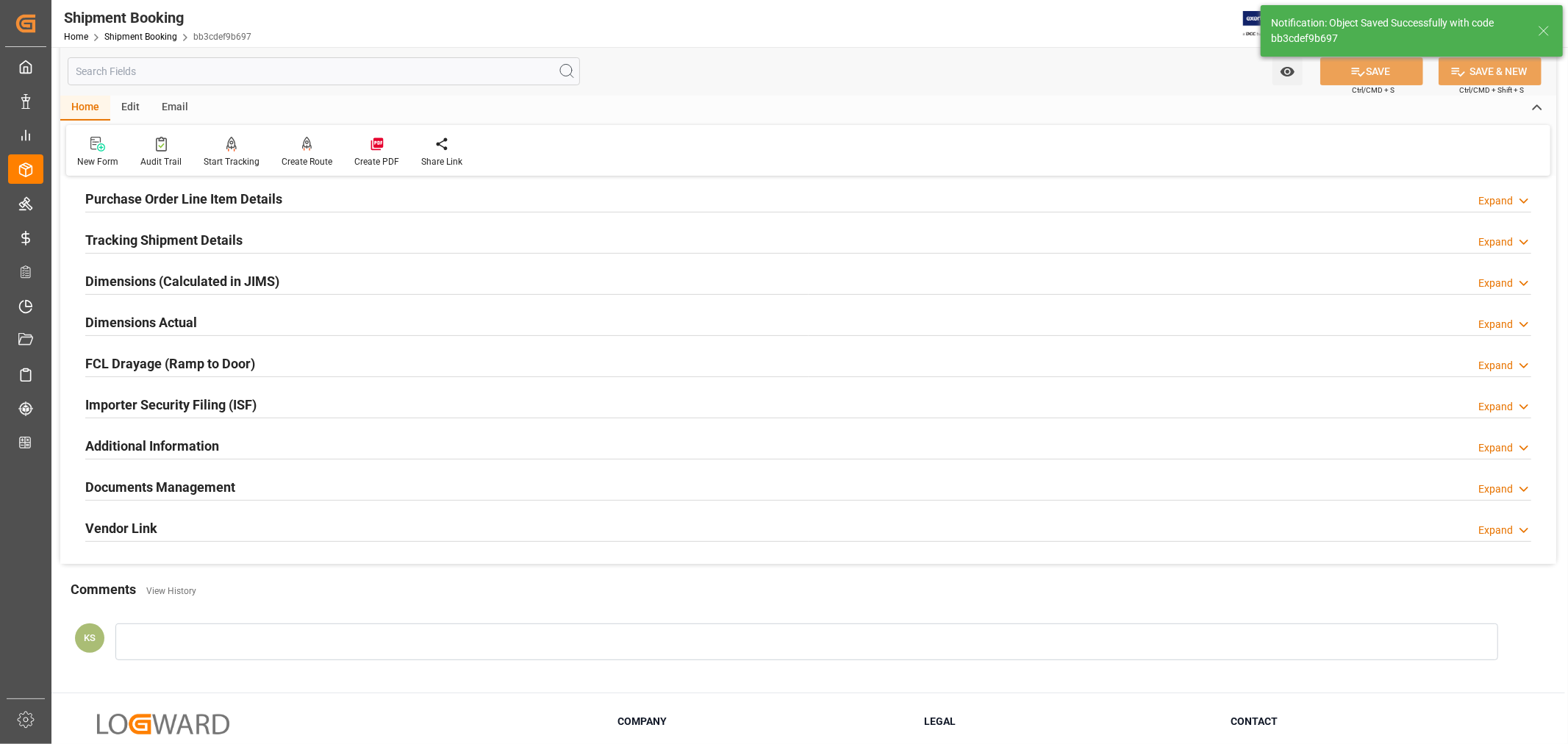
scroll to position [0, 0]
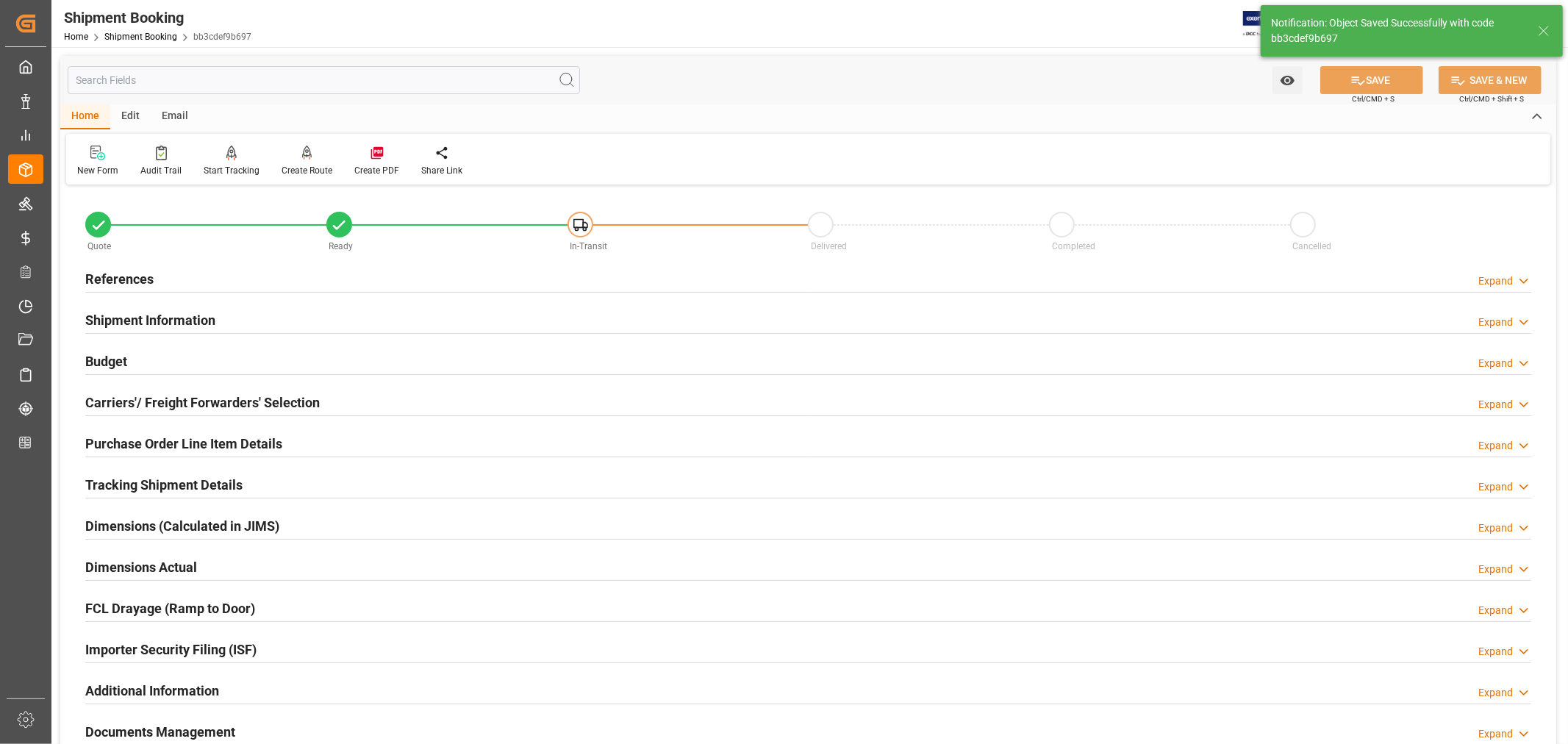
click at [136, 269] on h2 "References" at bounding box center [120, 279] width 68 height 20
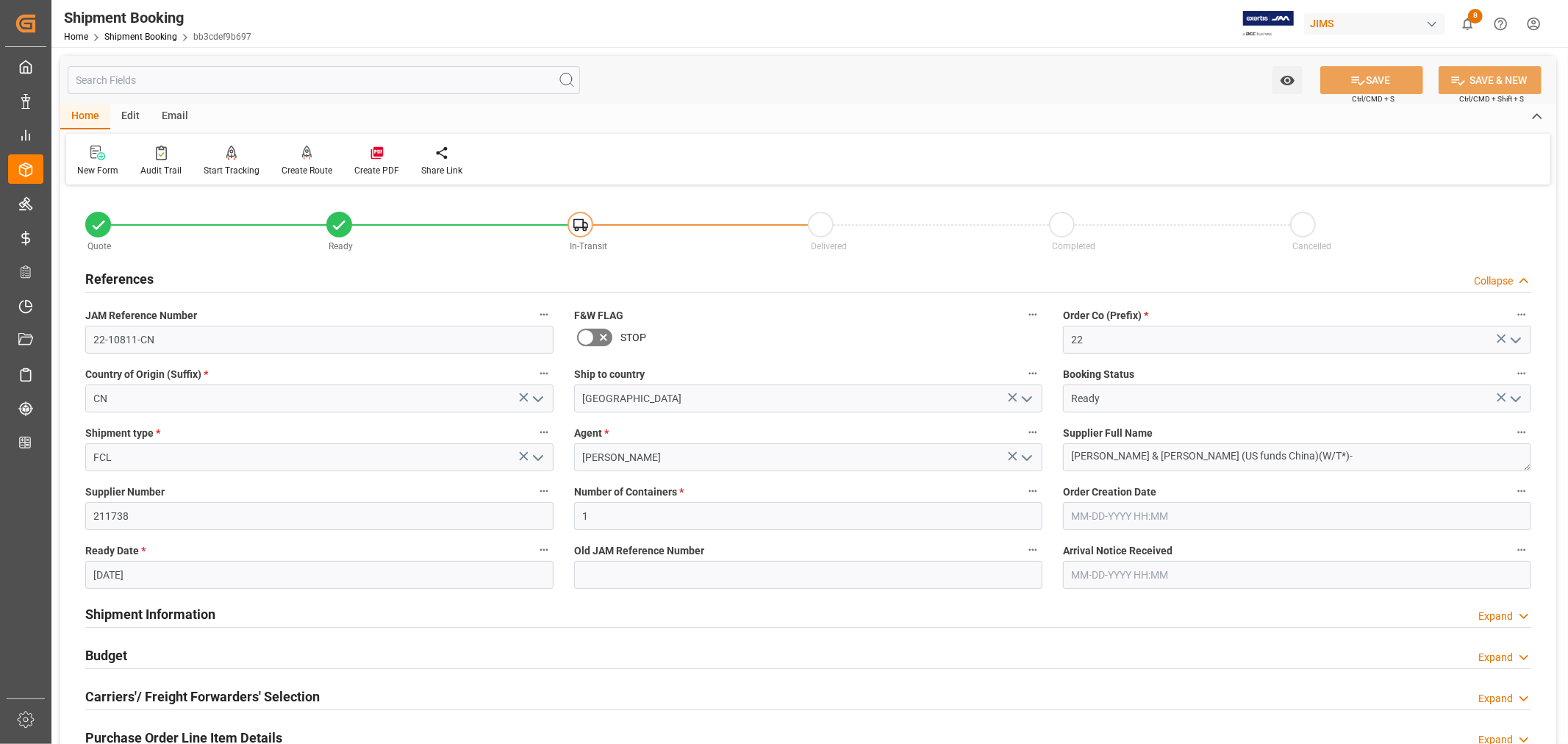
click at [152, 574] on input "[DATE]" at bounding box center [320, 574] width 468 height 28
click at [186, 497] on span "25" at bounding box center [189, 500] width 10 height 11
type input "[DATE]"
click at [1366, 81] on button "SAVE" at bounding box center [1372, 80] width 103 height 28
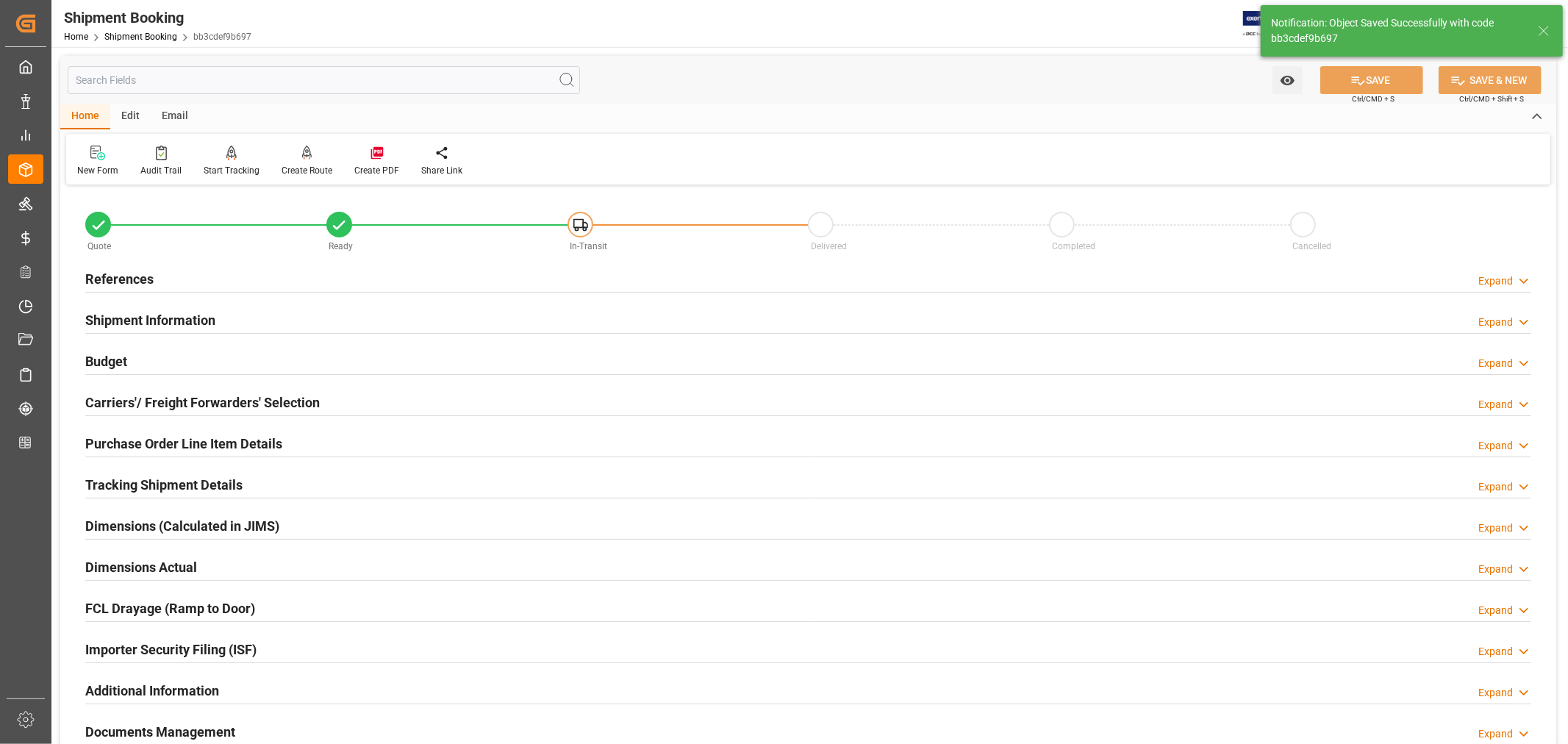
click at [171, 477] on h2 "Tracking Shipment Details" at bounding box center [164, 485] width 158 height 20
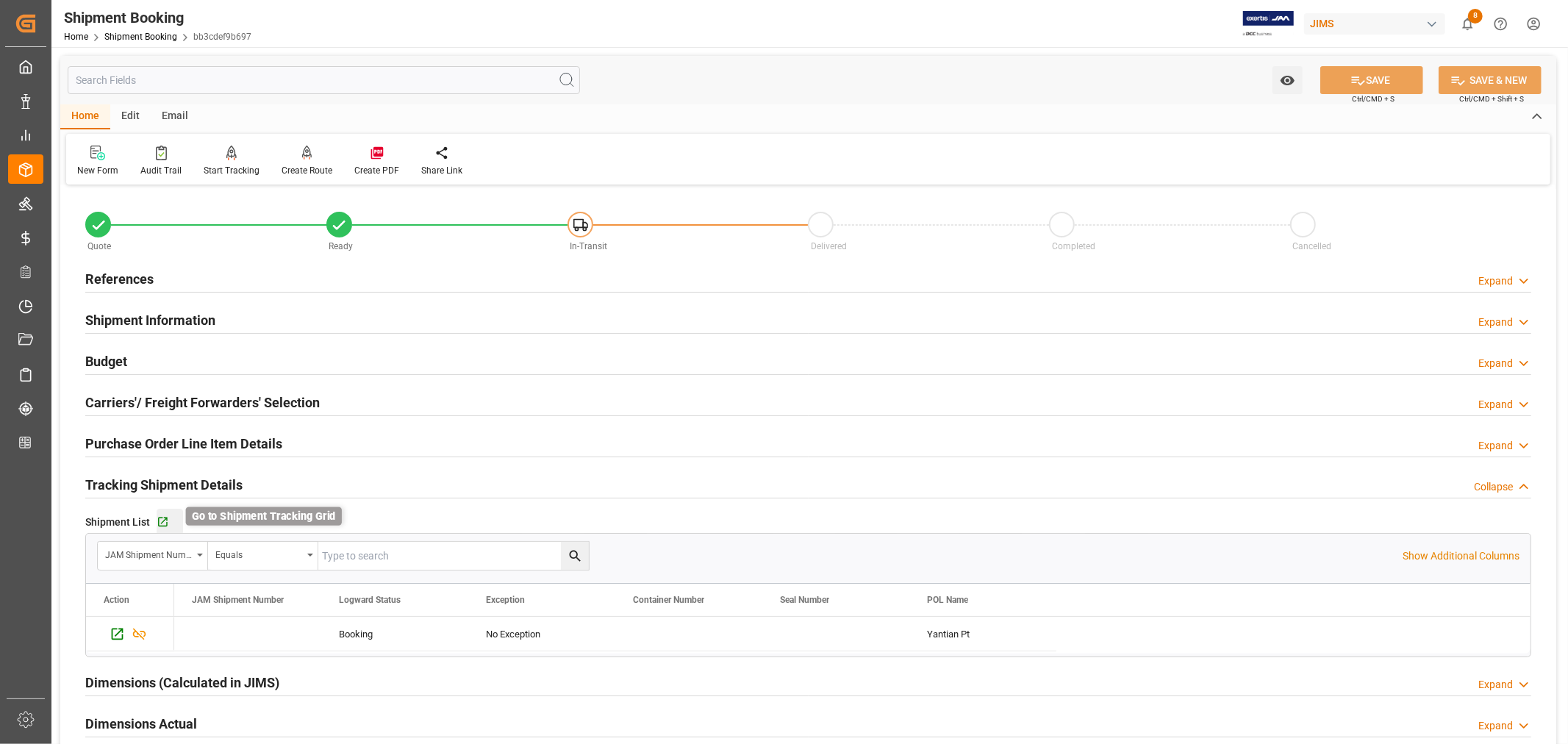
click at [160, 517] on icon "button" at bounding box center [163, 522] width 10 height 10
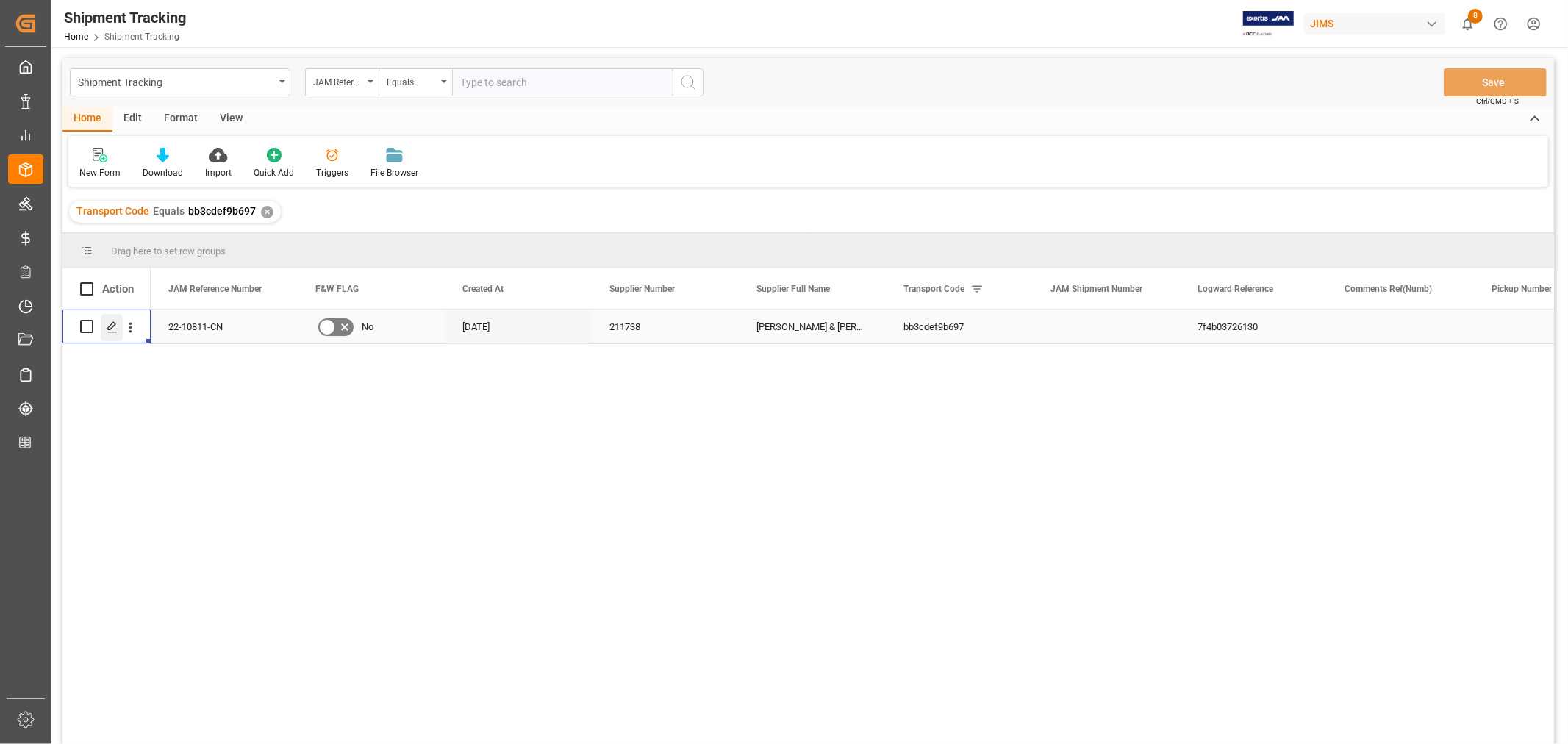
click at [113, 322] on icon "Press SPACE to select this row." at bounding box center [113, 327] width 12 height 12
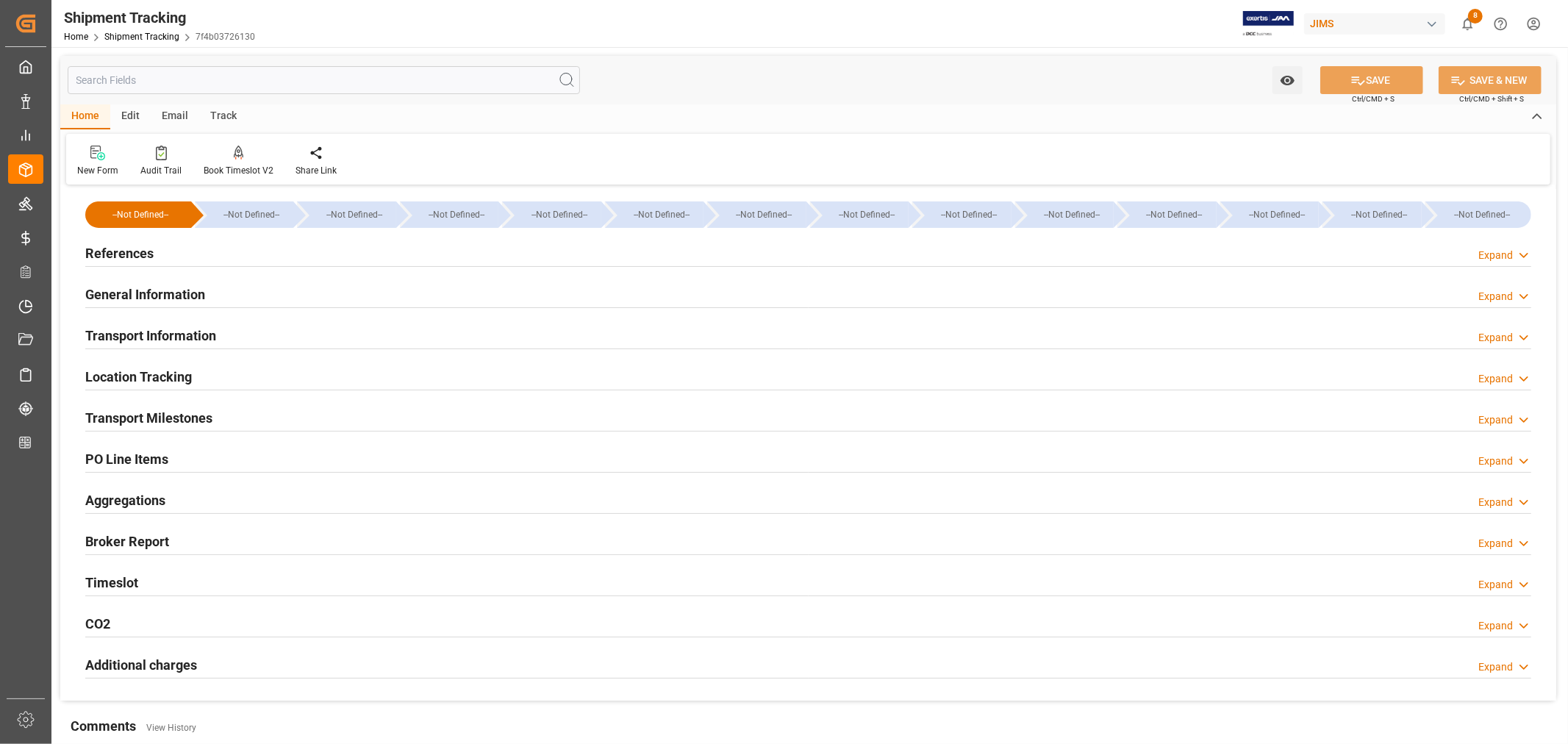
click at [184, 286] on h2 "General Information" at bounding box center [146, 294] width 120 height 20
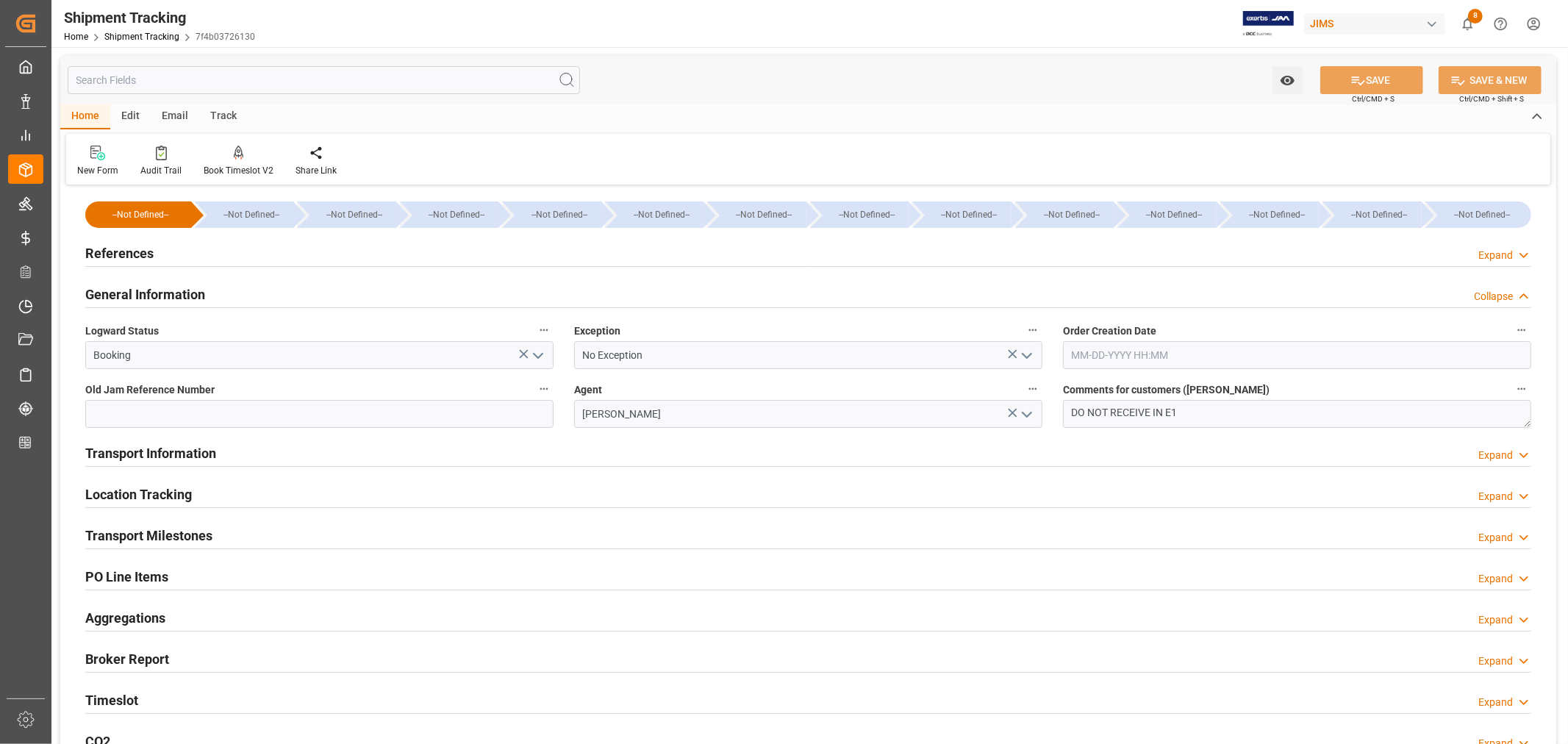
click at [1022, 354] on polyline "open menu" at bounding box center [1027, 356] width 9 height 5
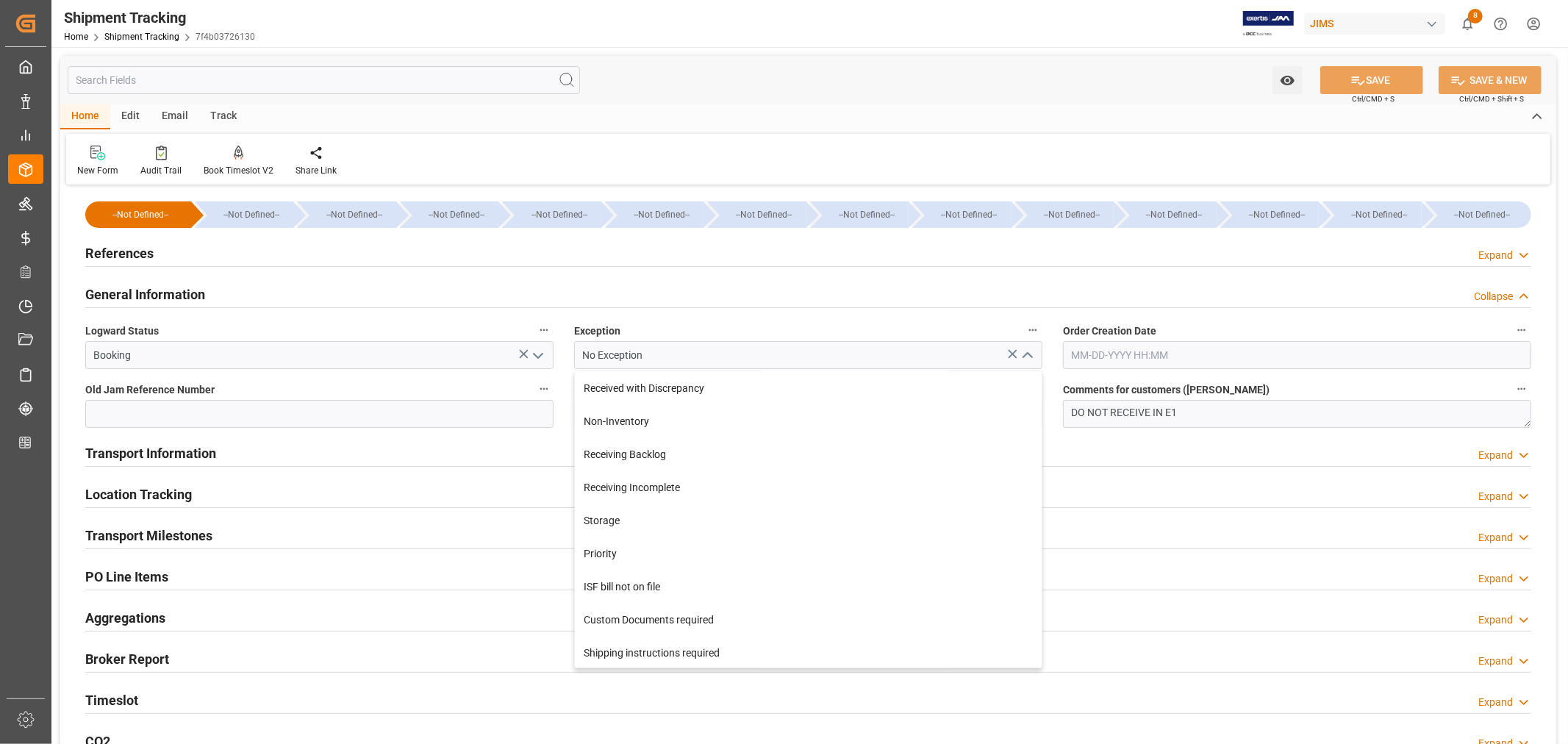
scroll to position [327, 0]
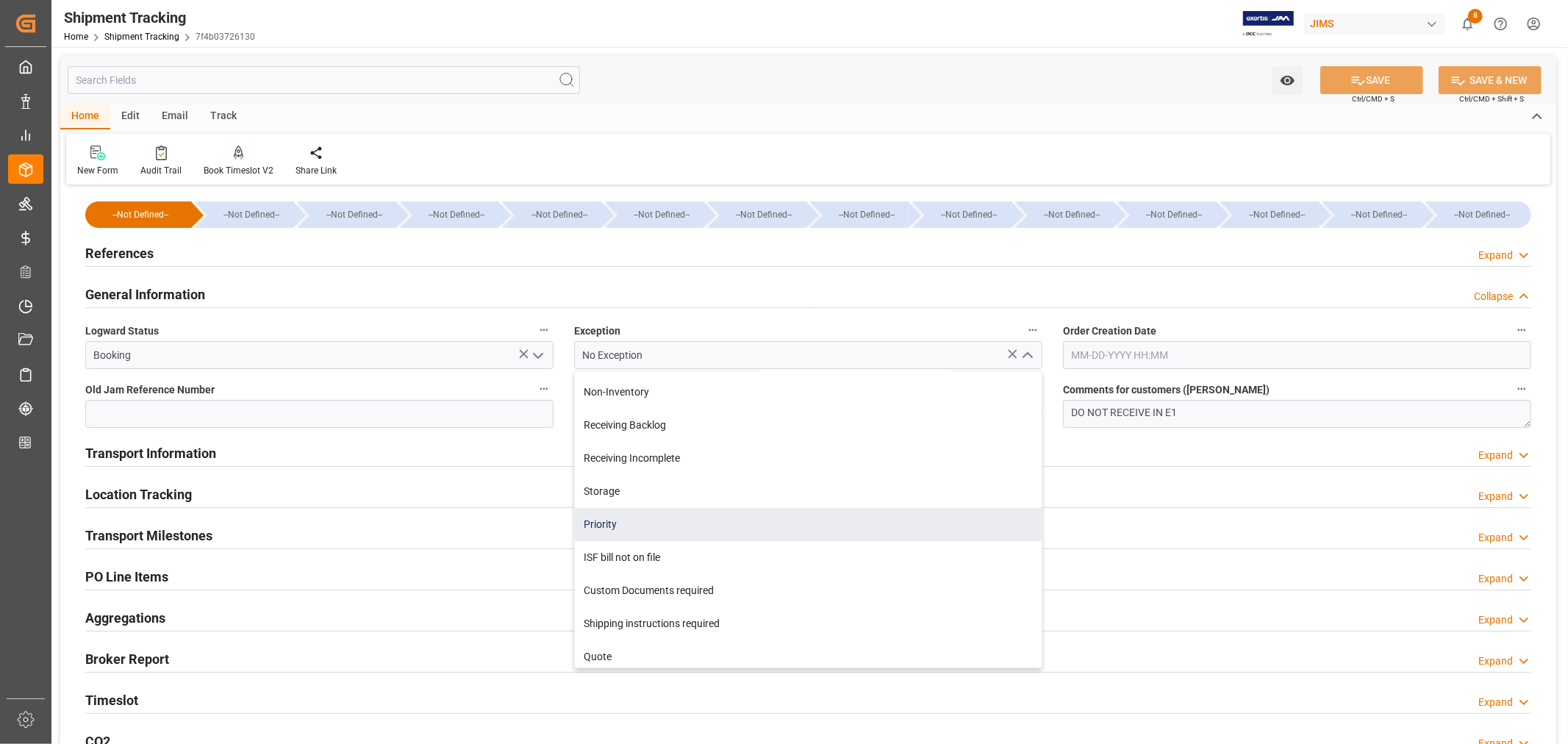
click at [605, 515] on div "Priority" at bounding box center [808, 524] width 467 height 33
type input "Priority"
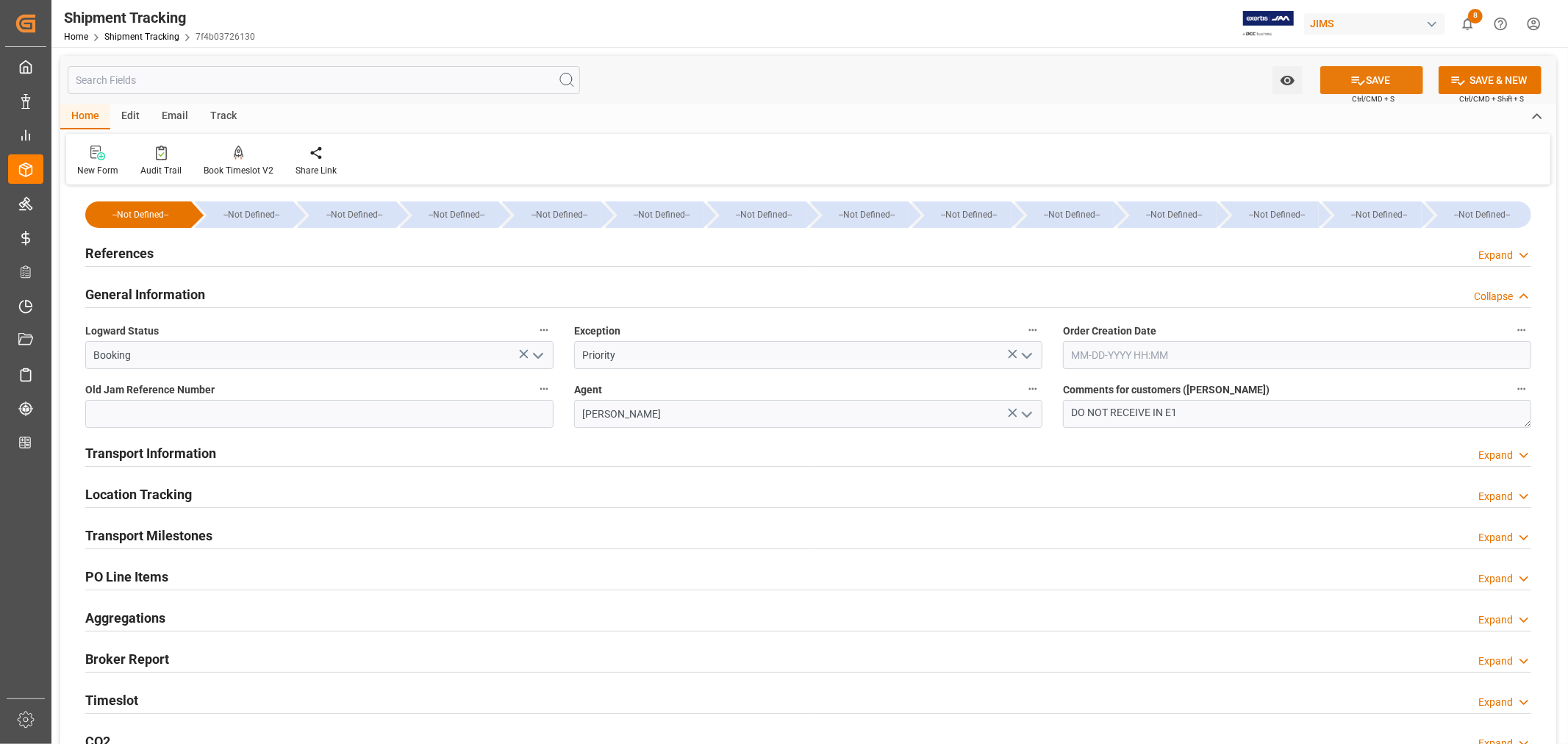
click at [1361, 80] on icon at bounding box center [1358, 80] width 15 height 15
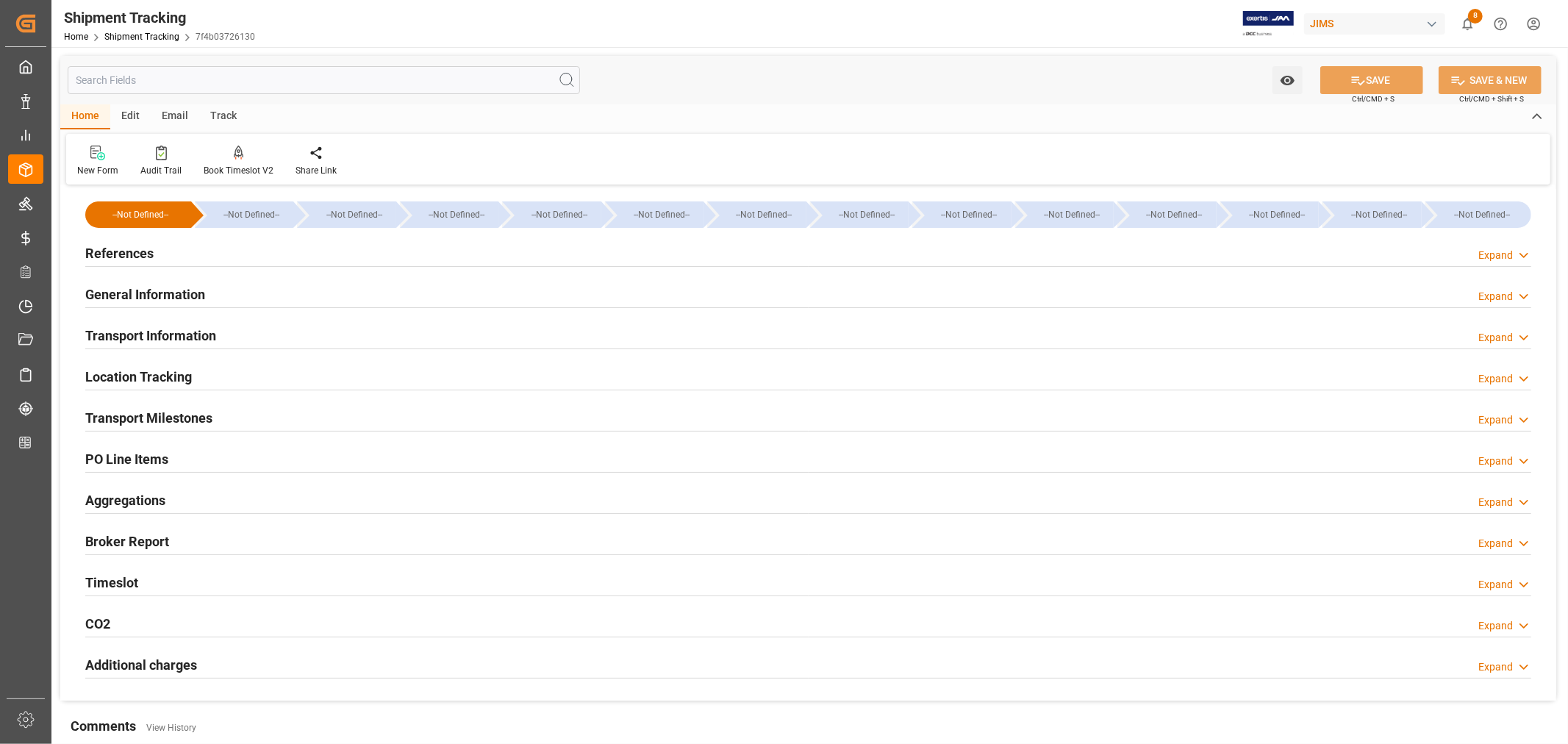
click at [196, 413] on h2 "Transport Milestones" at bounding box center [149, 417] width 127 height 20
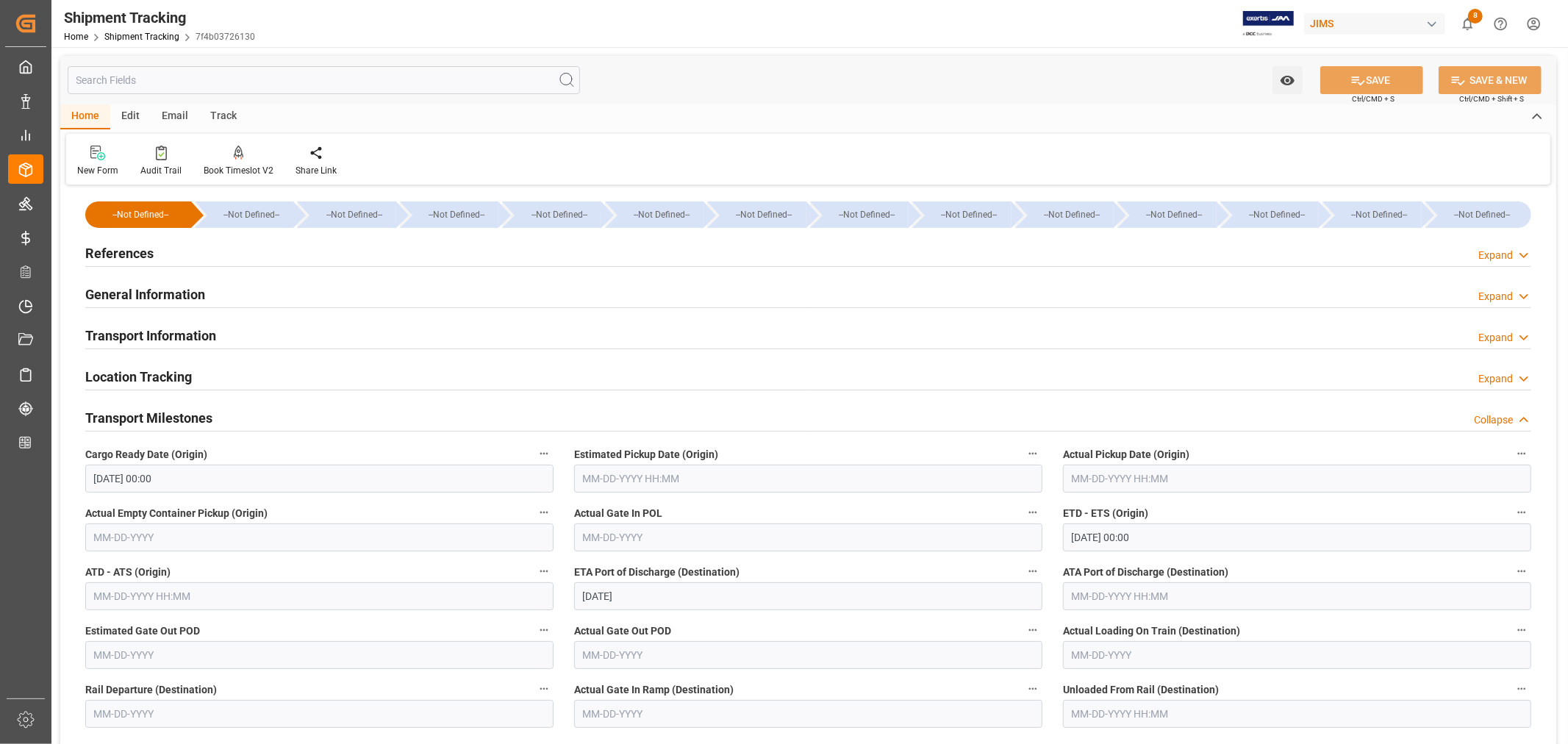
click at [1158, 537] on input "09-30-2025 00:00" at bounding box center [1297, 537] width 468 height 28
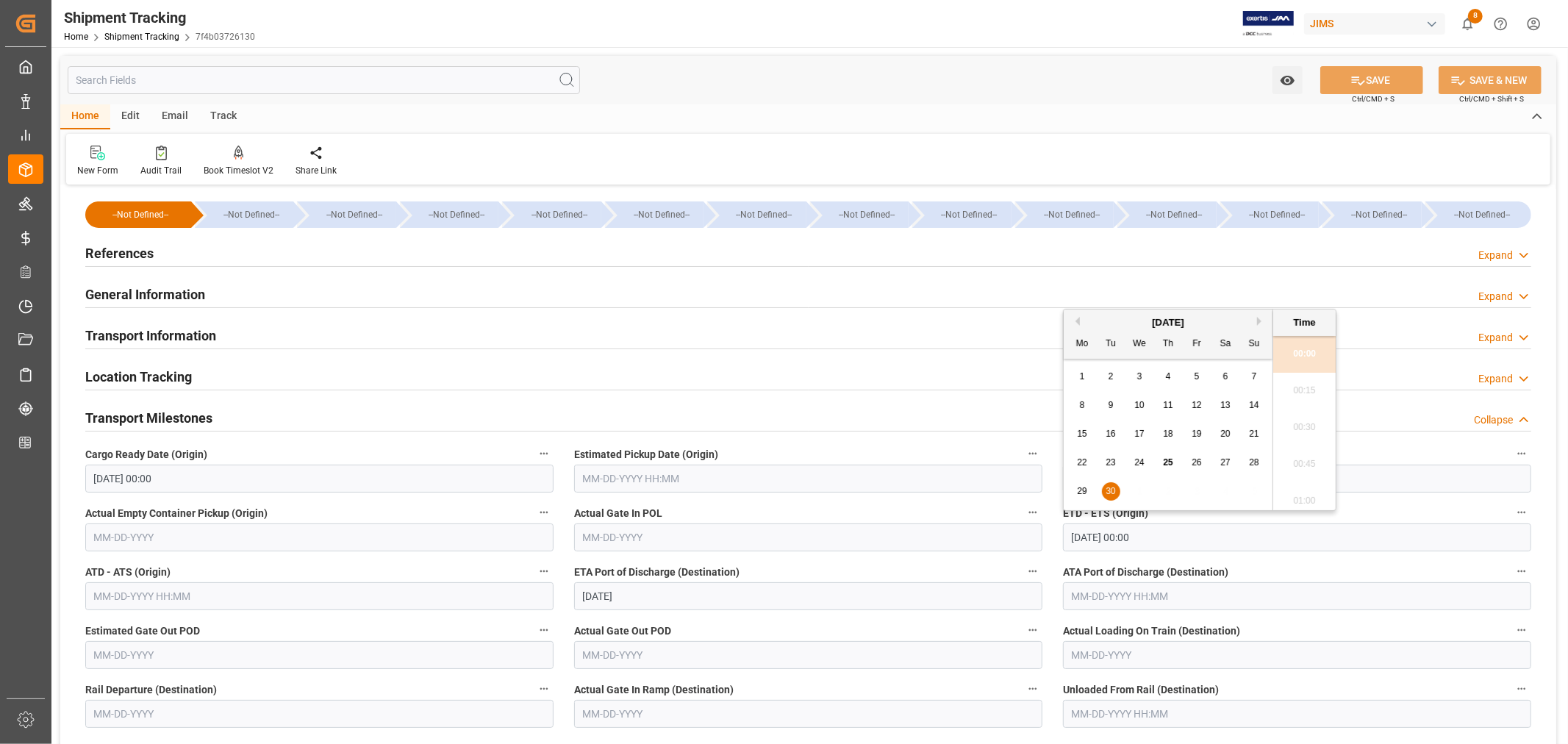
click at [1260, 320] on button "Next Month" at bounding box center [1262, 321] width 9 height 9
click at [1228, 378] on span "4" at bounding box center [1225, 377] width 5 height 11
type input "10-04-2025 00:00"
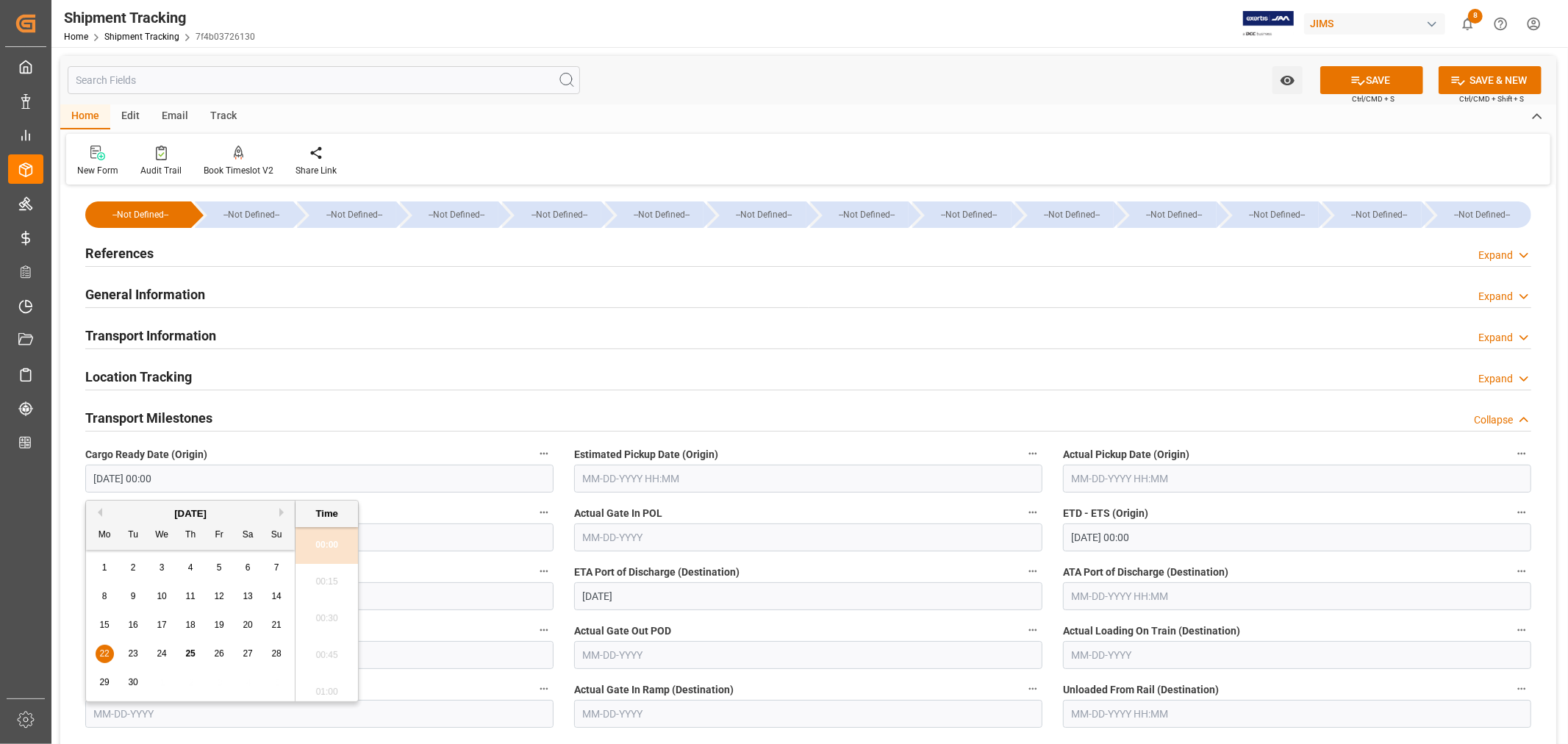
click at [196, 481] on input "09-22-2025 00:00" at bounding box center [320, 478] width 468 height 28
click at [189, 652] on span "25" at bounding box center [189, 653] width 10 height 11
type input "09-25-2025 00:00"
click at [659, 599] on input "10-13-2025" at bounding box center [808, 596] width 468 height 28
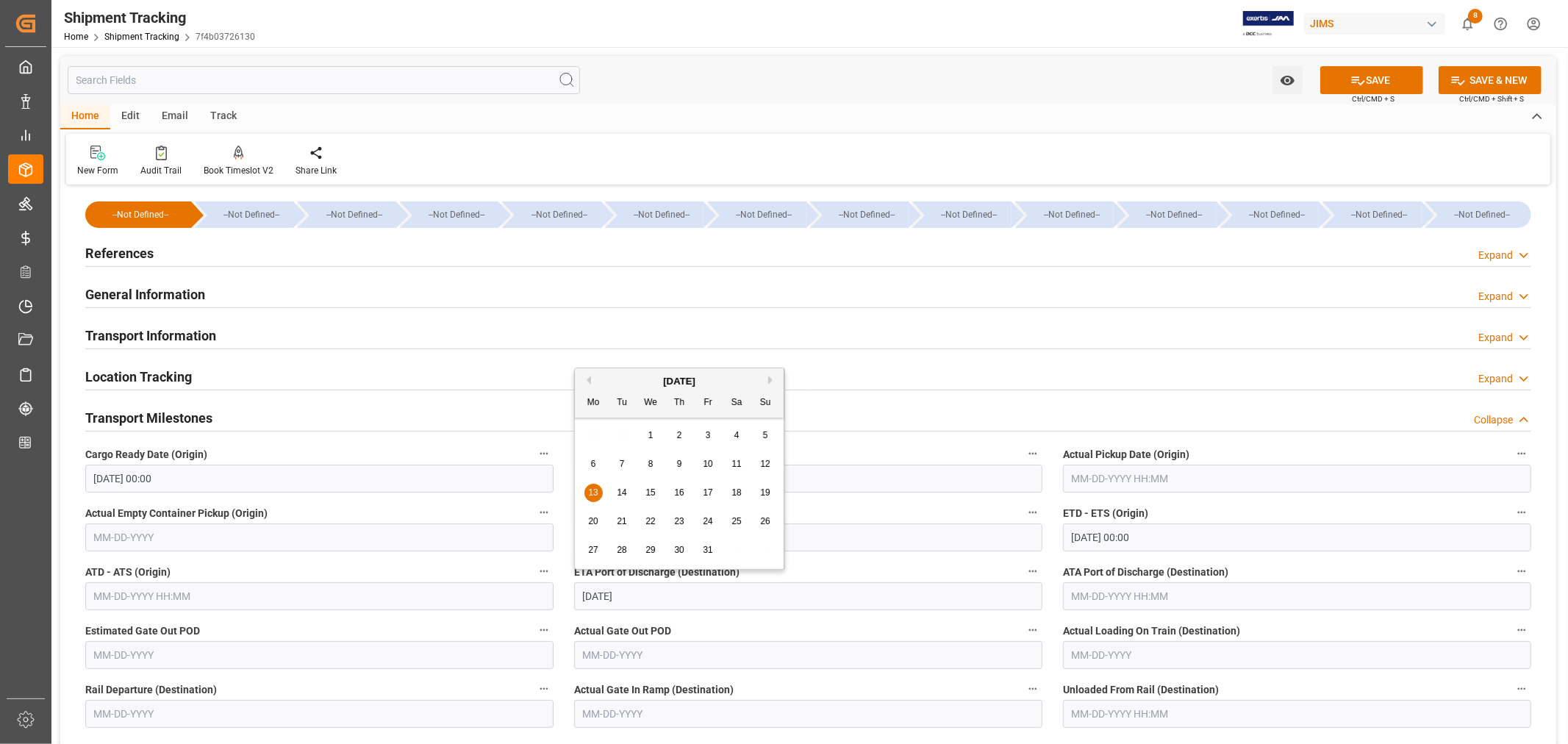
click at [708, 491] on span "17" at bounding box center [707, 492] width 10 height 11
type input "10-17-2025"
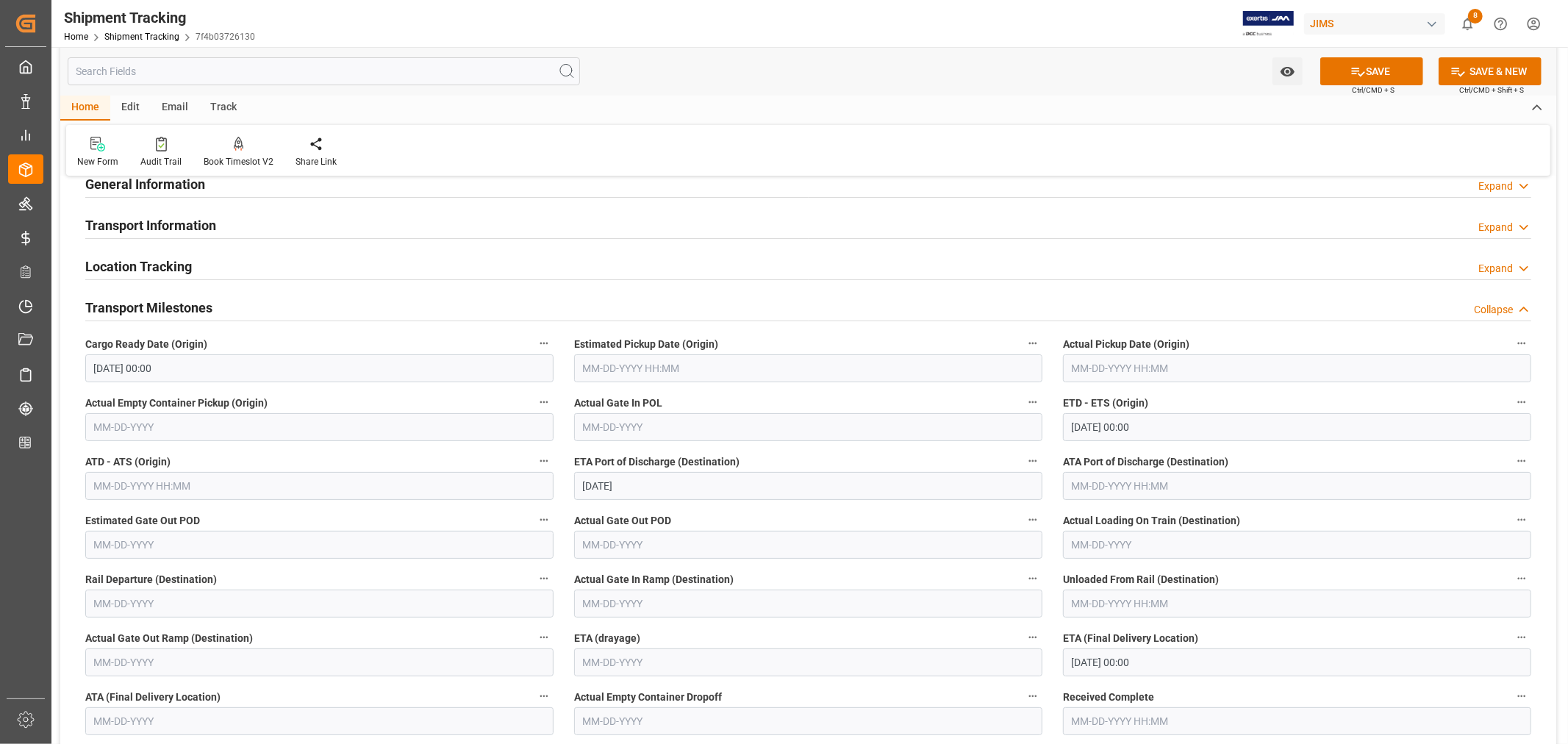
scroll to position [163, 0]
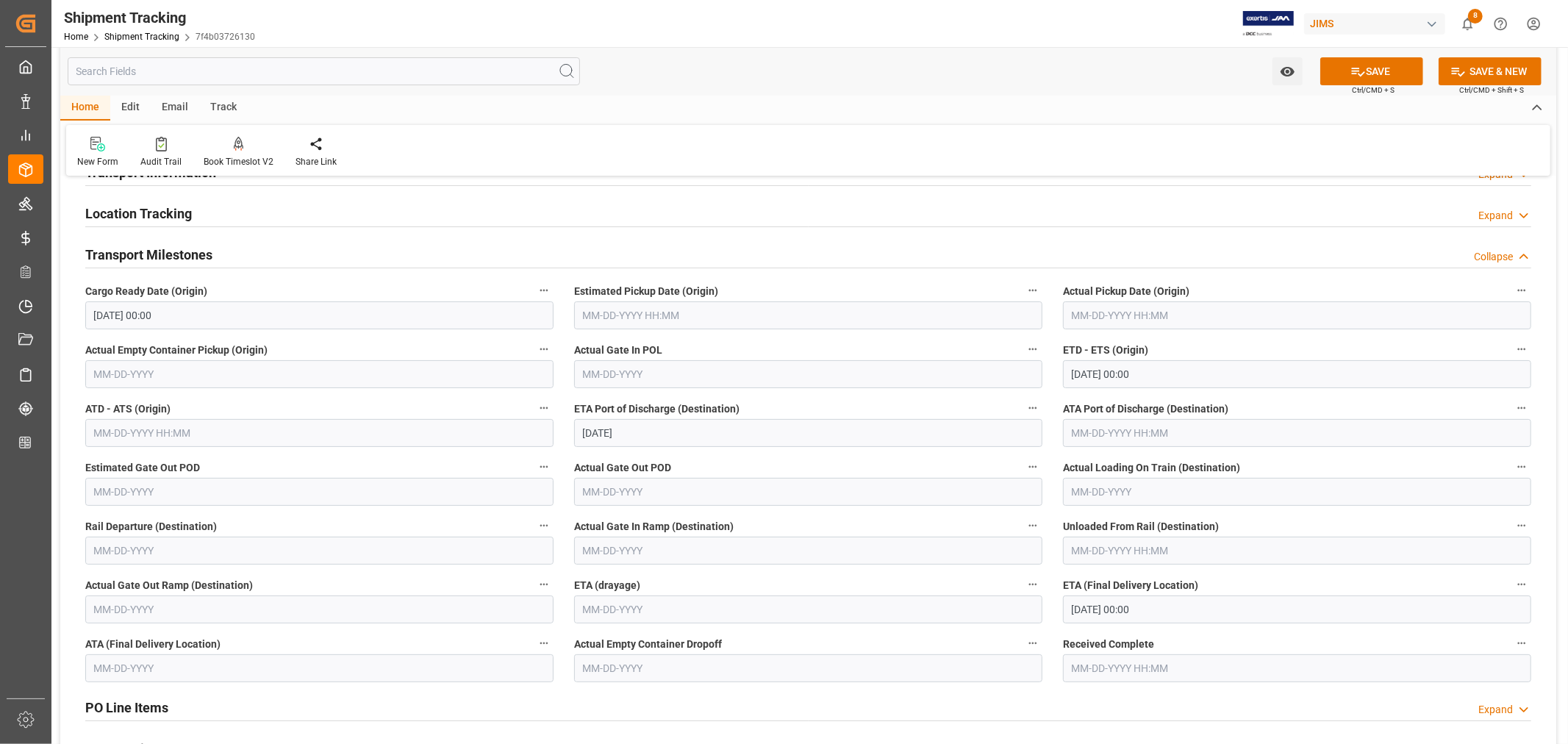
click at [1151, 614] on input "10-29-2025 00:00" at bounding box center [1297, 609] width 468 height 28
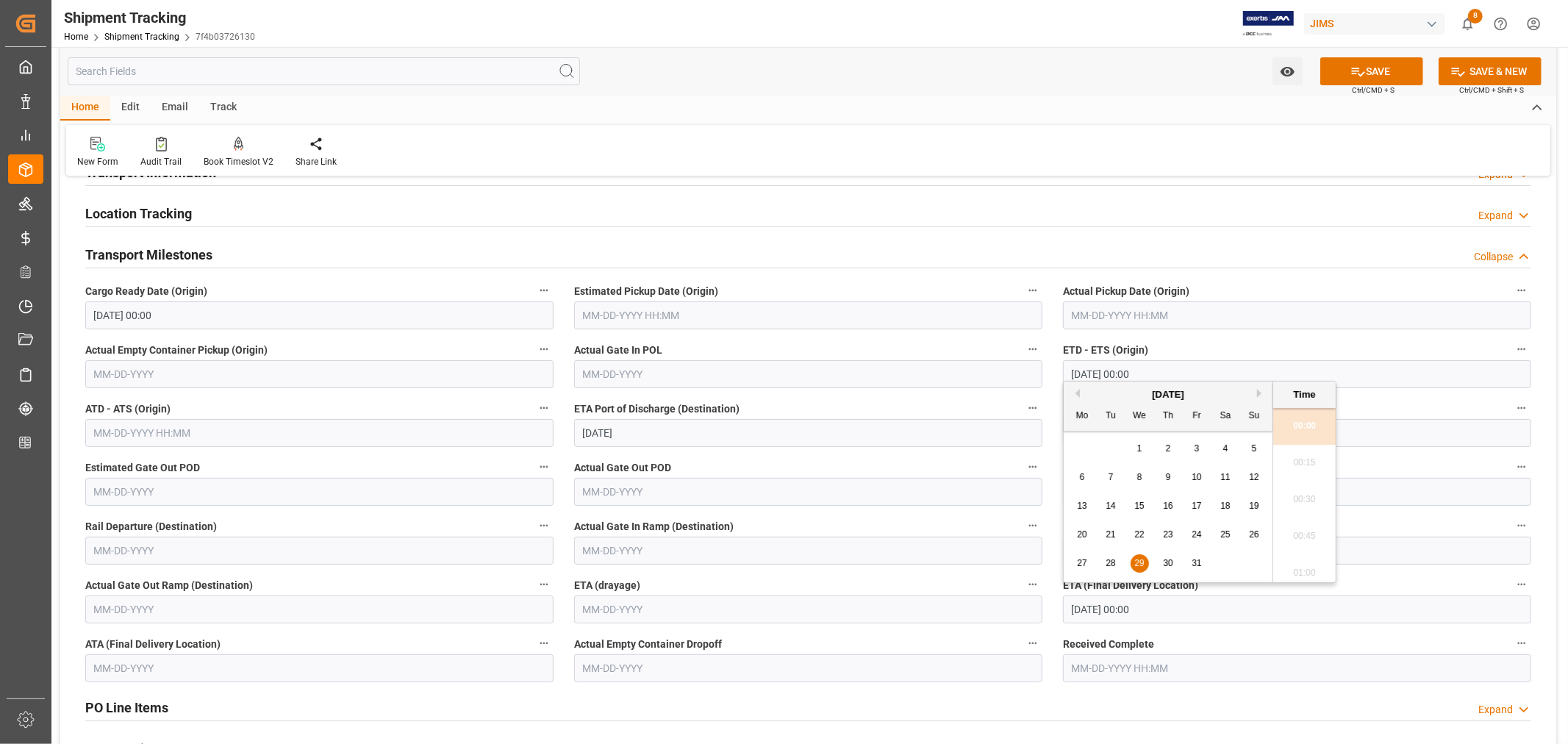
click at [1260, 394] on button "Next Month" at bounding box center [1262, 393] width 9 height 9
click at [1142, 478] on div "5" at bounding box center [1140, 477] width 18 height 17
type input "11-05-2025 00:00"
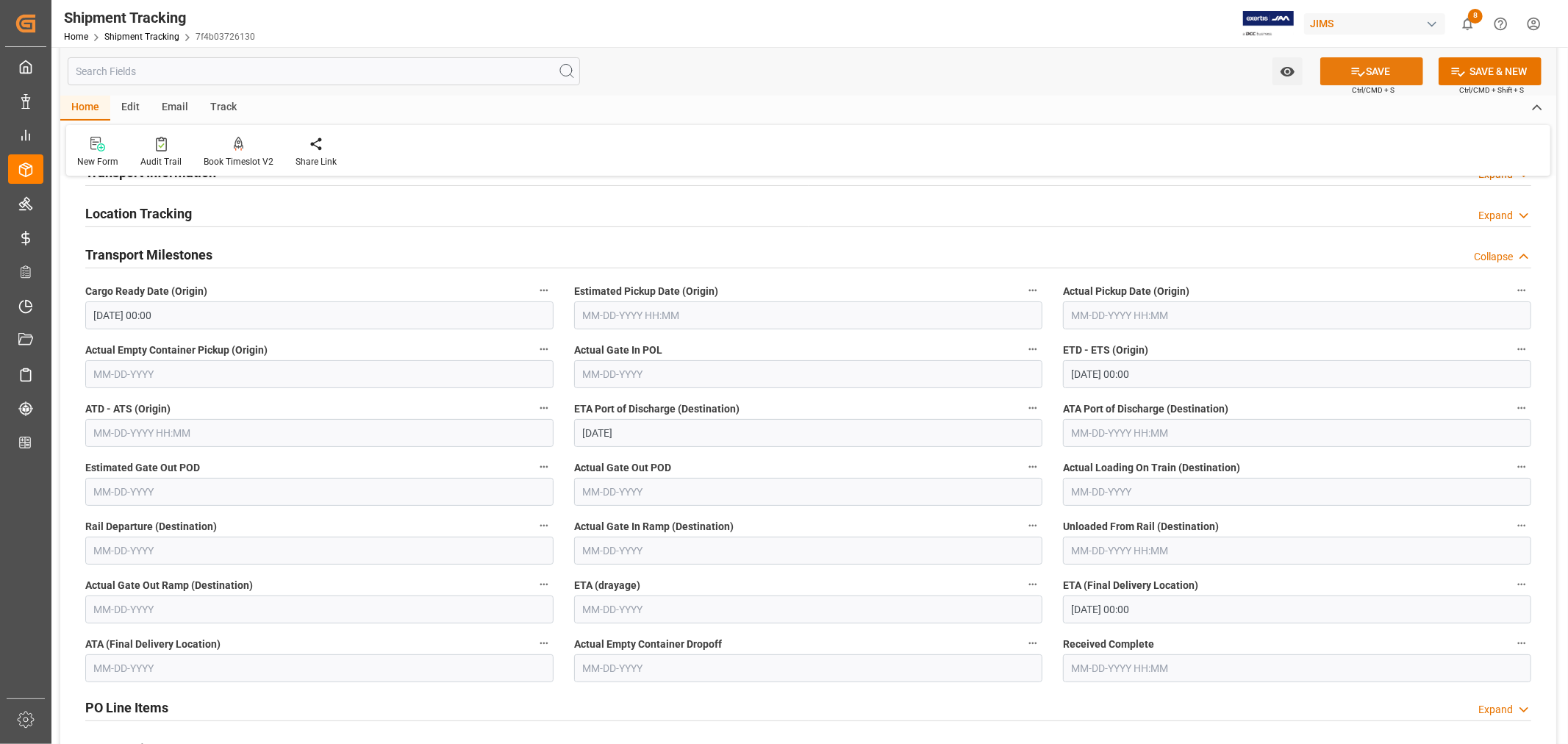
click at [1372, 66] on button "SAVE" at bounding box center [1372, 71] width 103 height 28
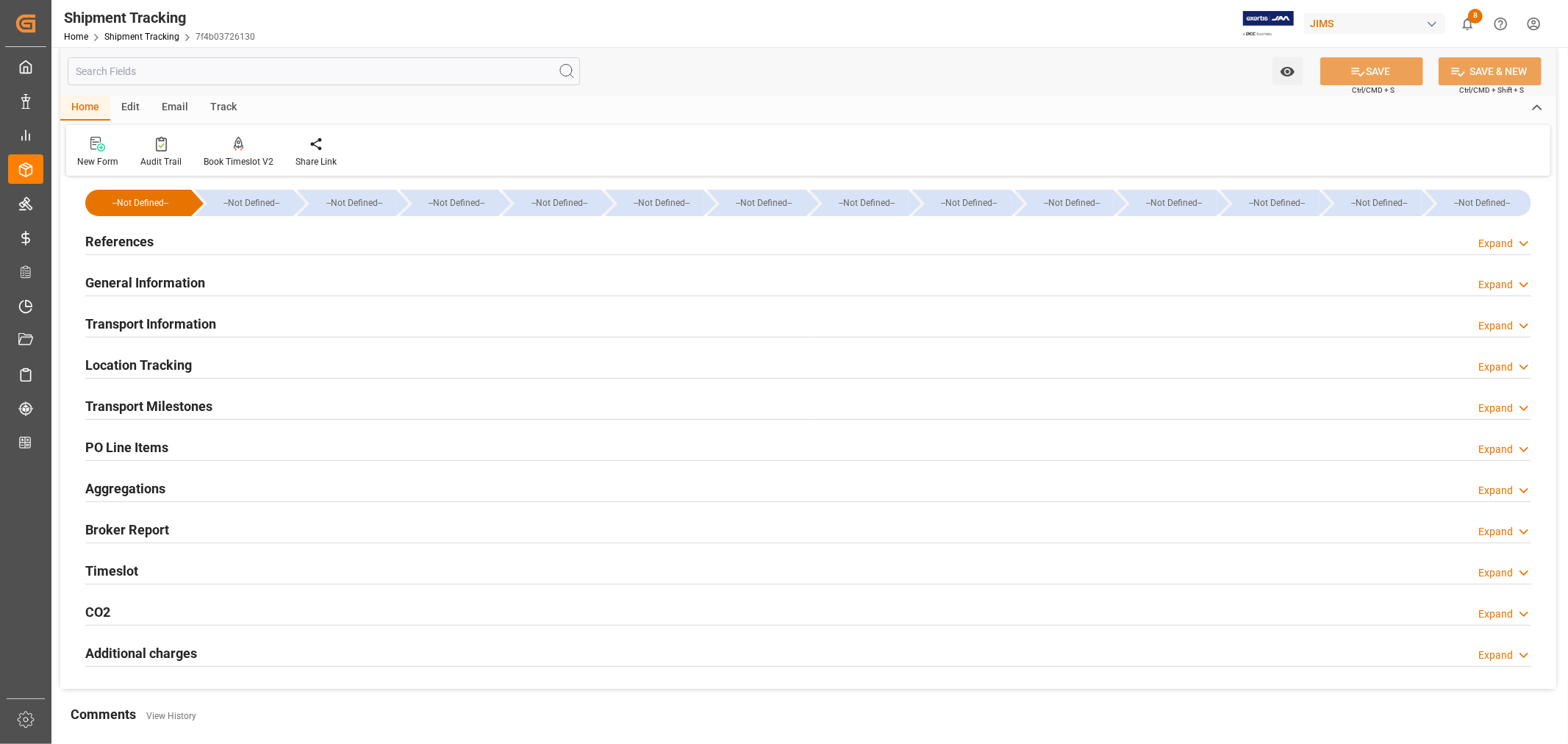
scroll to position [0, 0]
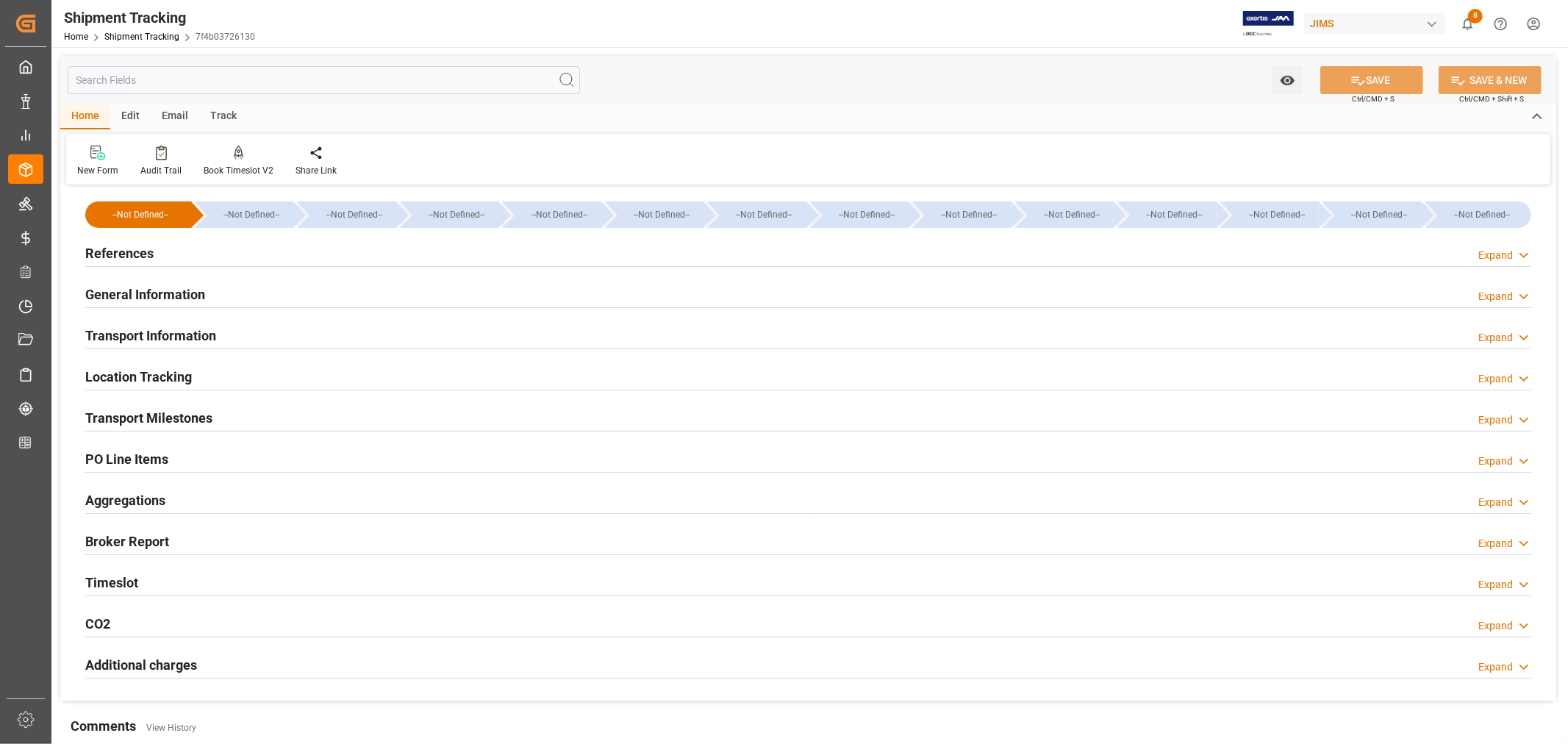
click at [129, 254] on h2 "References" at bounding box center [120, 253] width 68 height 20
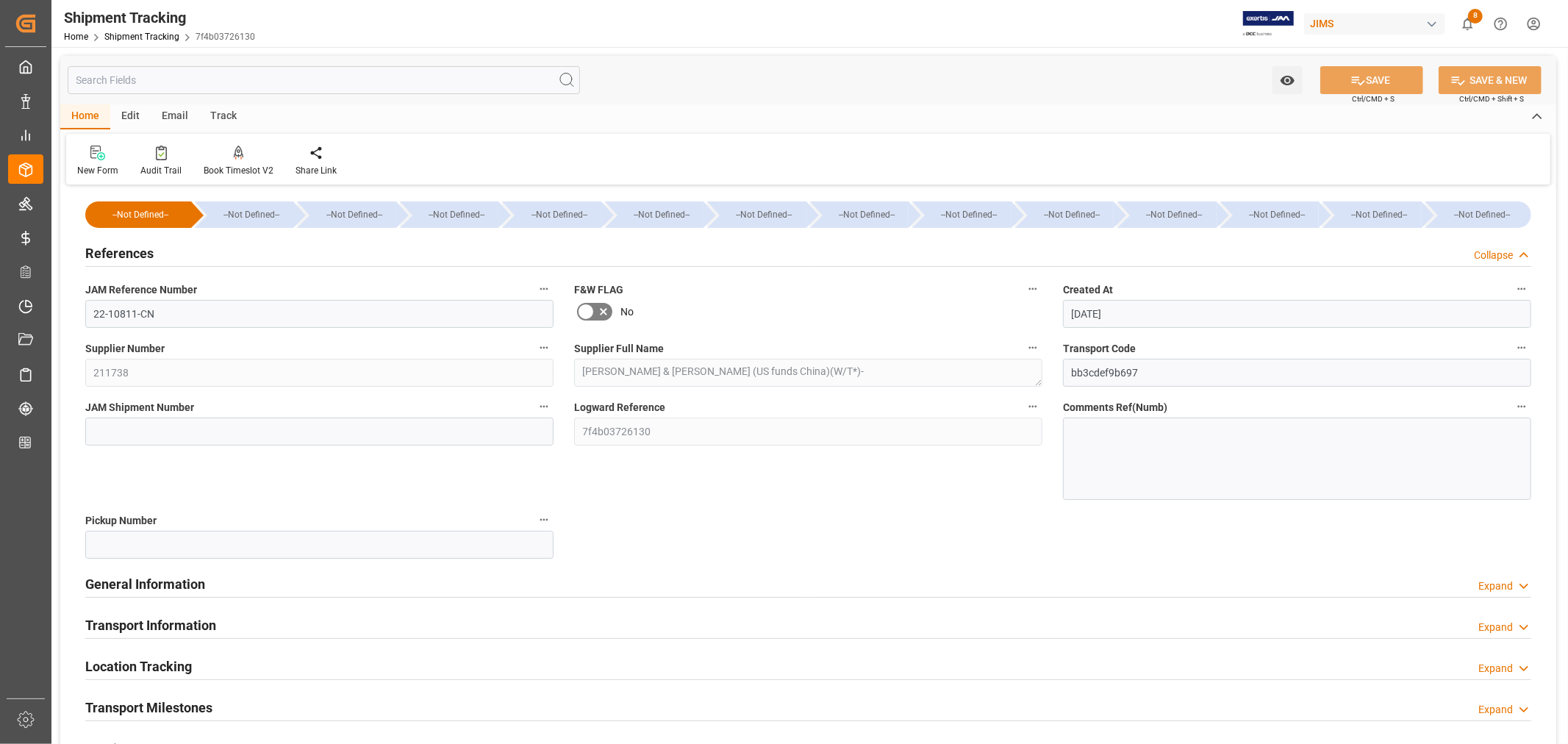
click at [129, 254] on h2 "References" at bounding box center [120, 253] width 68 height 20
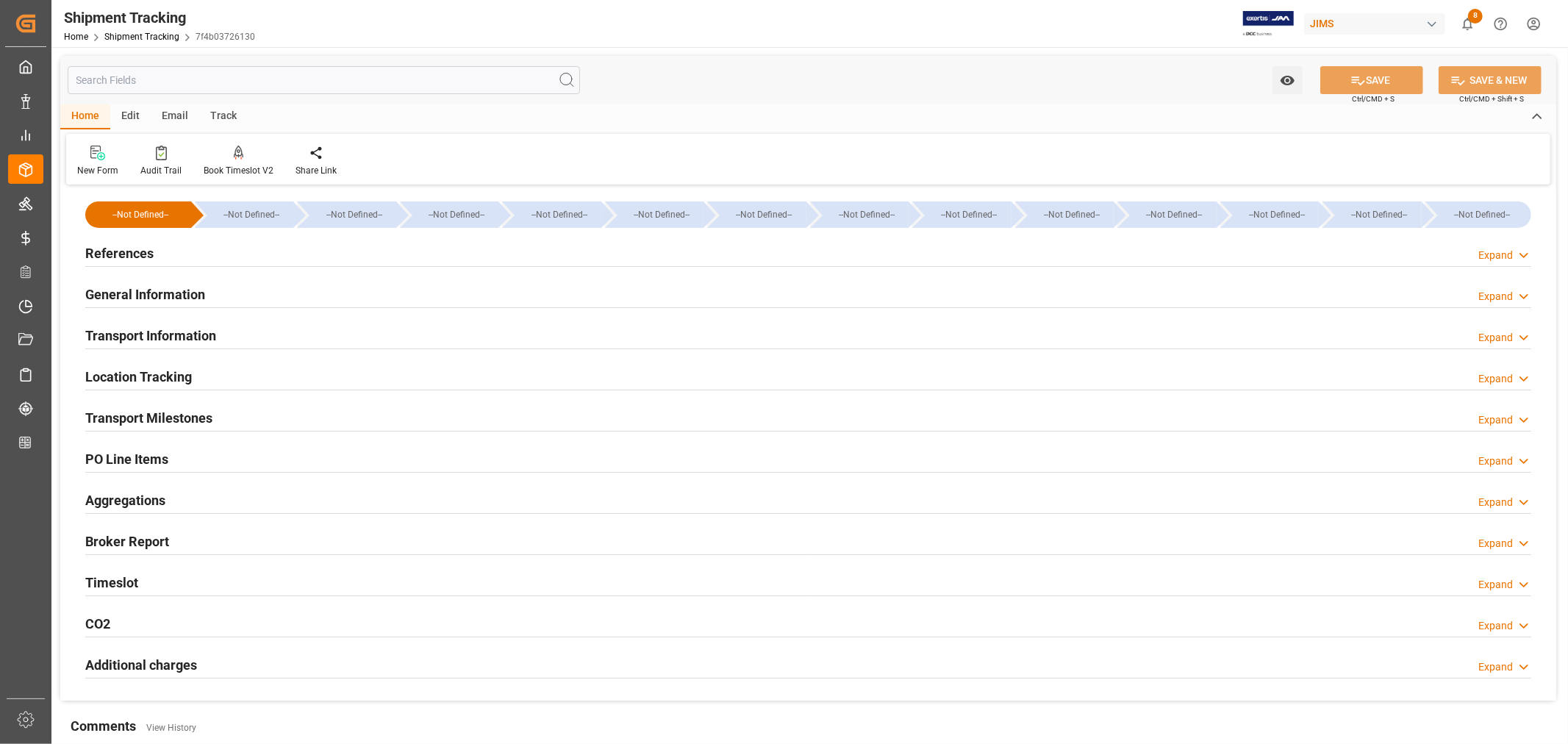
click at [149, 291] on h2 "General Information" at bounding box center [146, 294] width 120 height 20
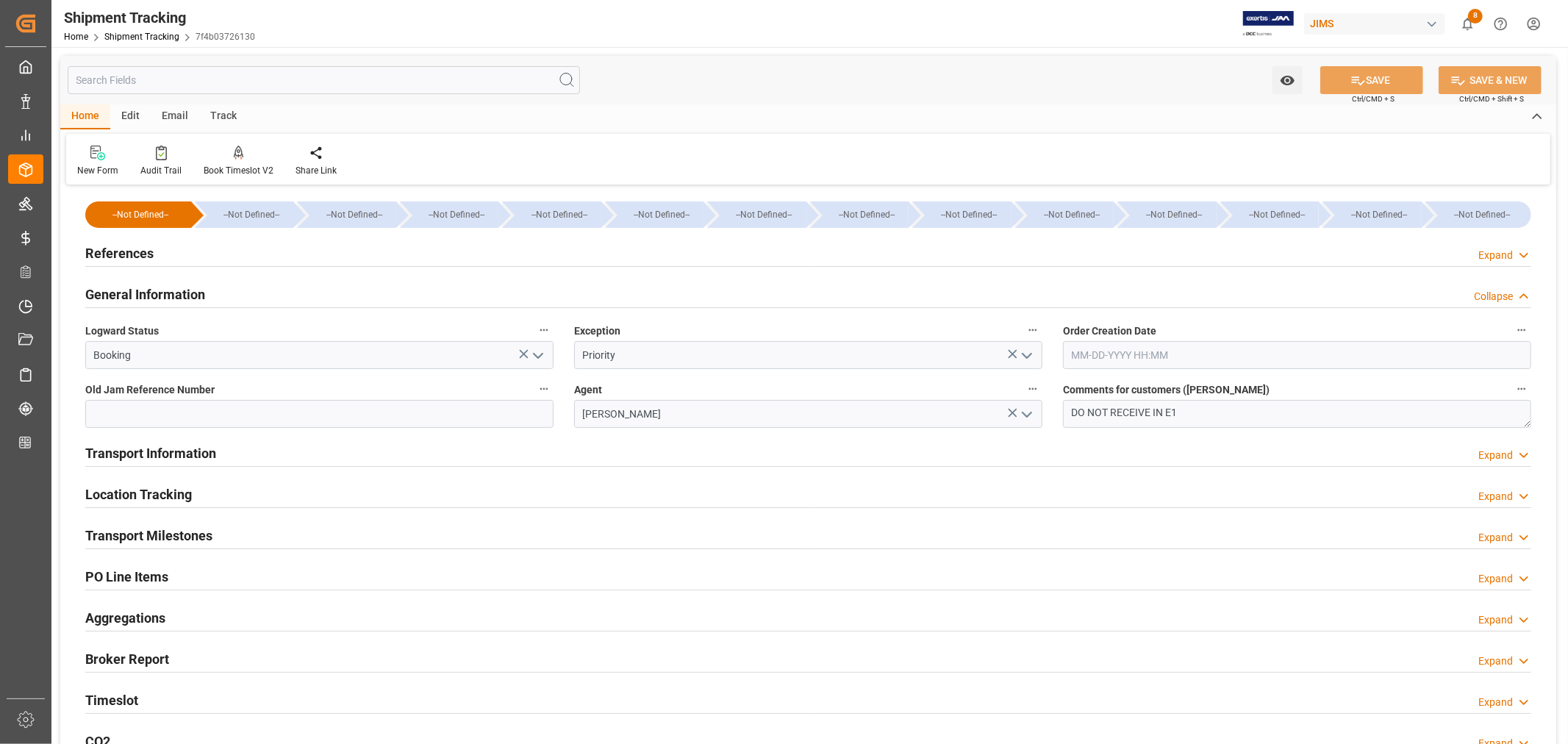
click at [149, 291] on h2 "General Information" at bounding box center [146, 294] width 120 height 20
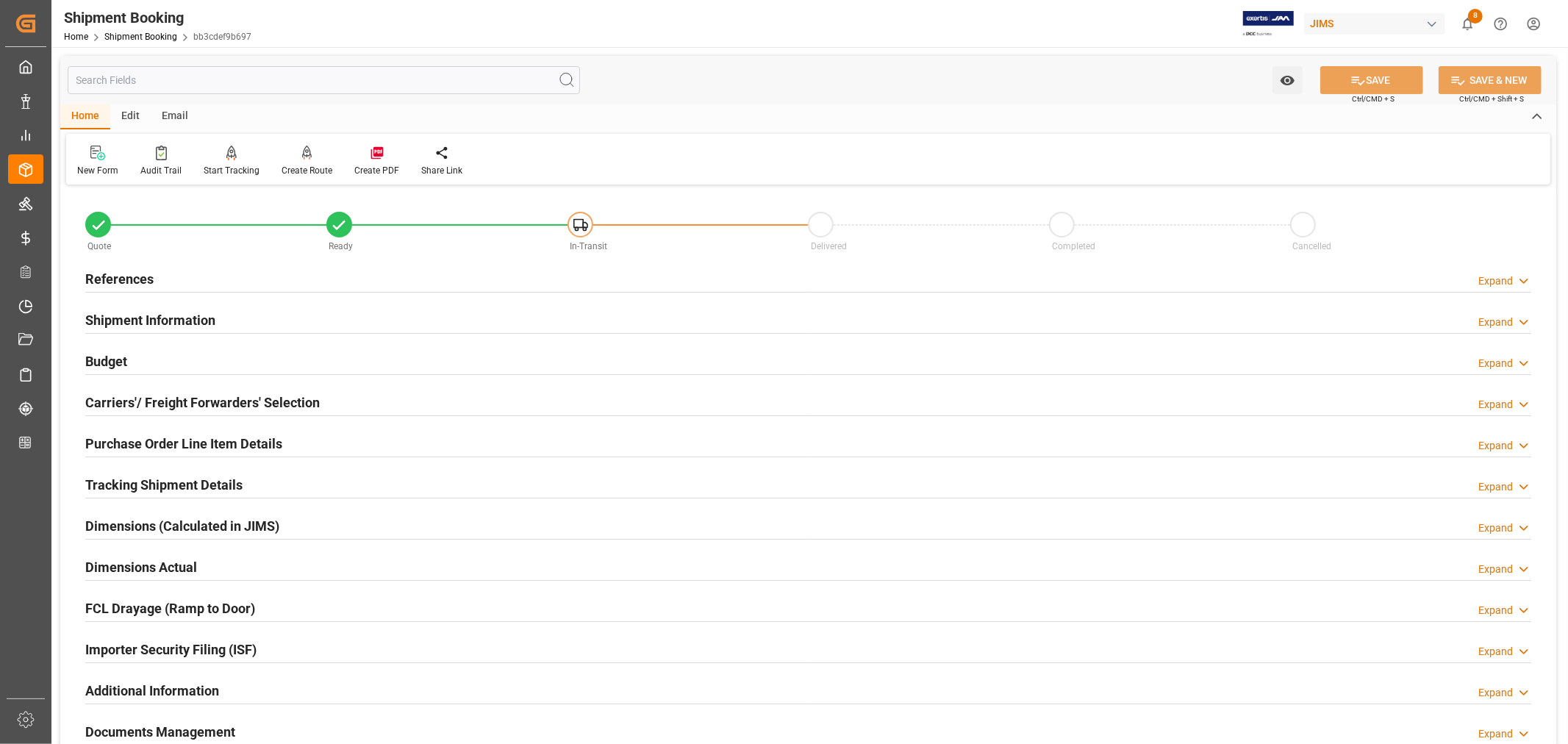
click at [186, 481] on h2 "Tracking Shipment Details" at bounding box center [164, 485] width 158 height 20
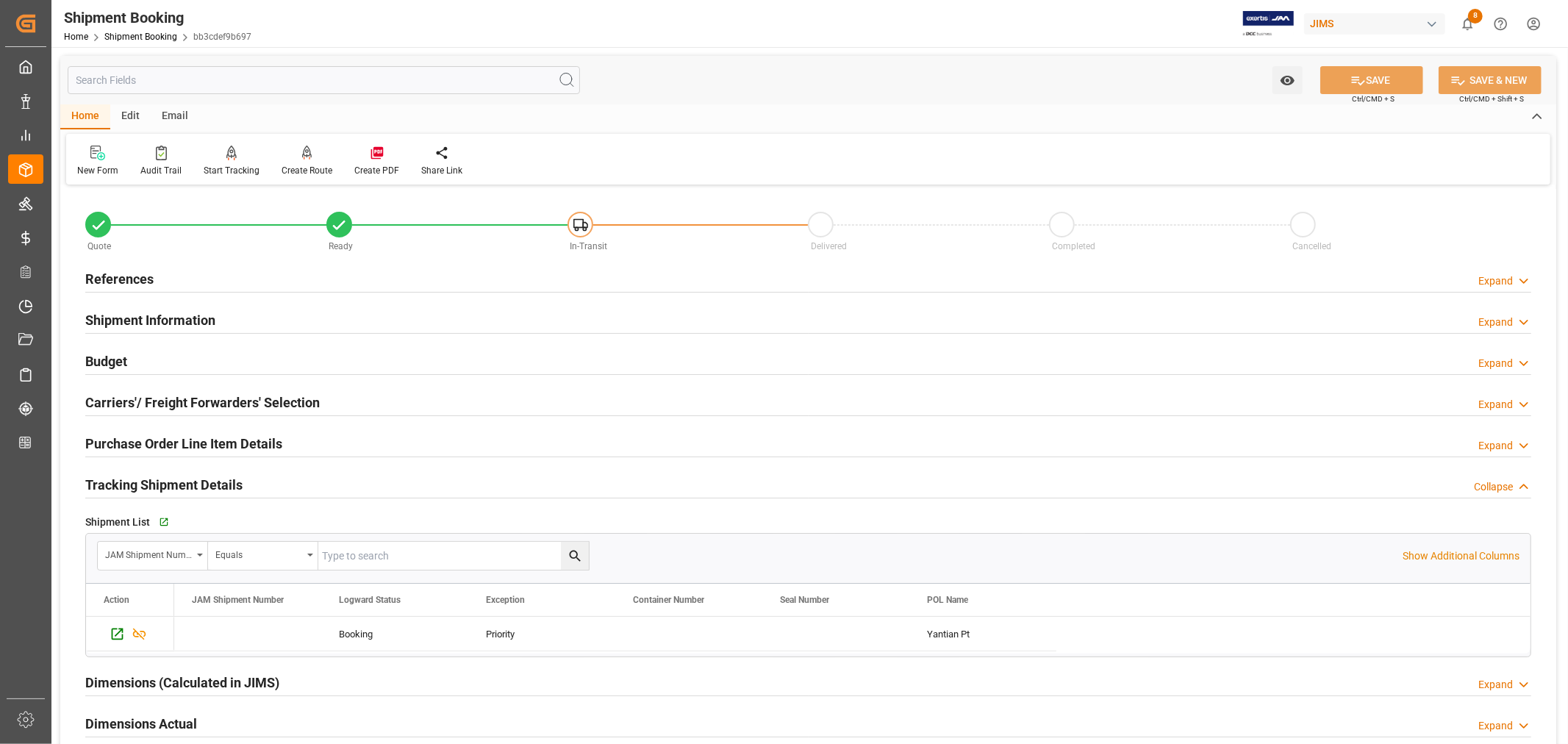
click at [186, 481] on h2 "Tracking Shipment Details" at bounding box center [164, 485] width 158 height 20
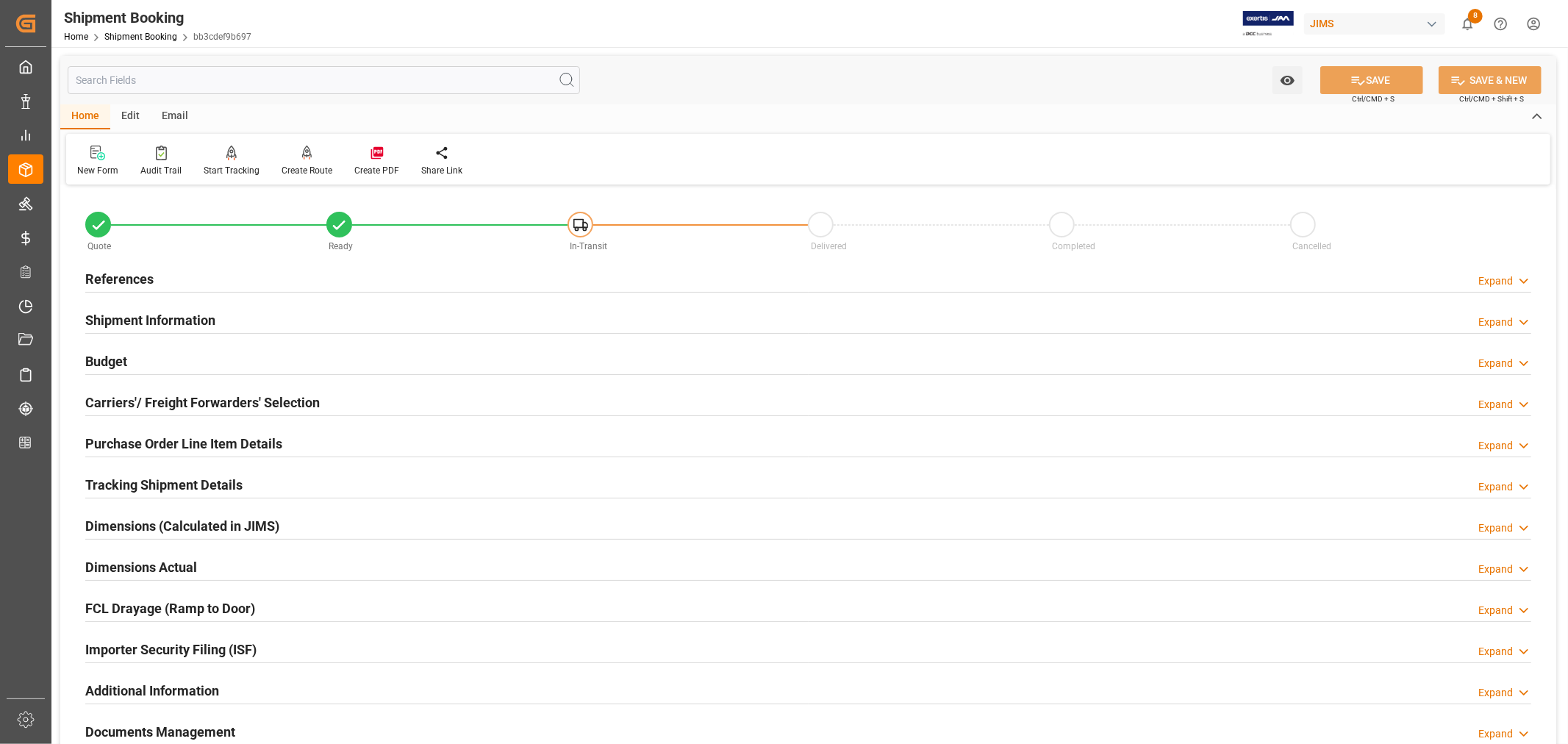
click at [189, 441] on h2 "Purchase Order Line Item Details" at bounding box center [184, 443] width 197 height 20
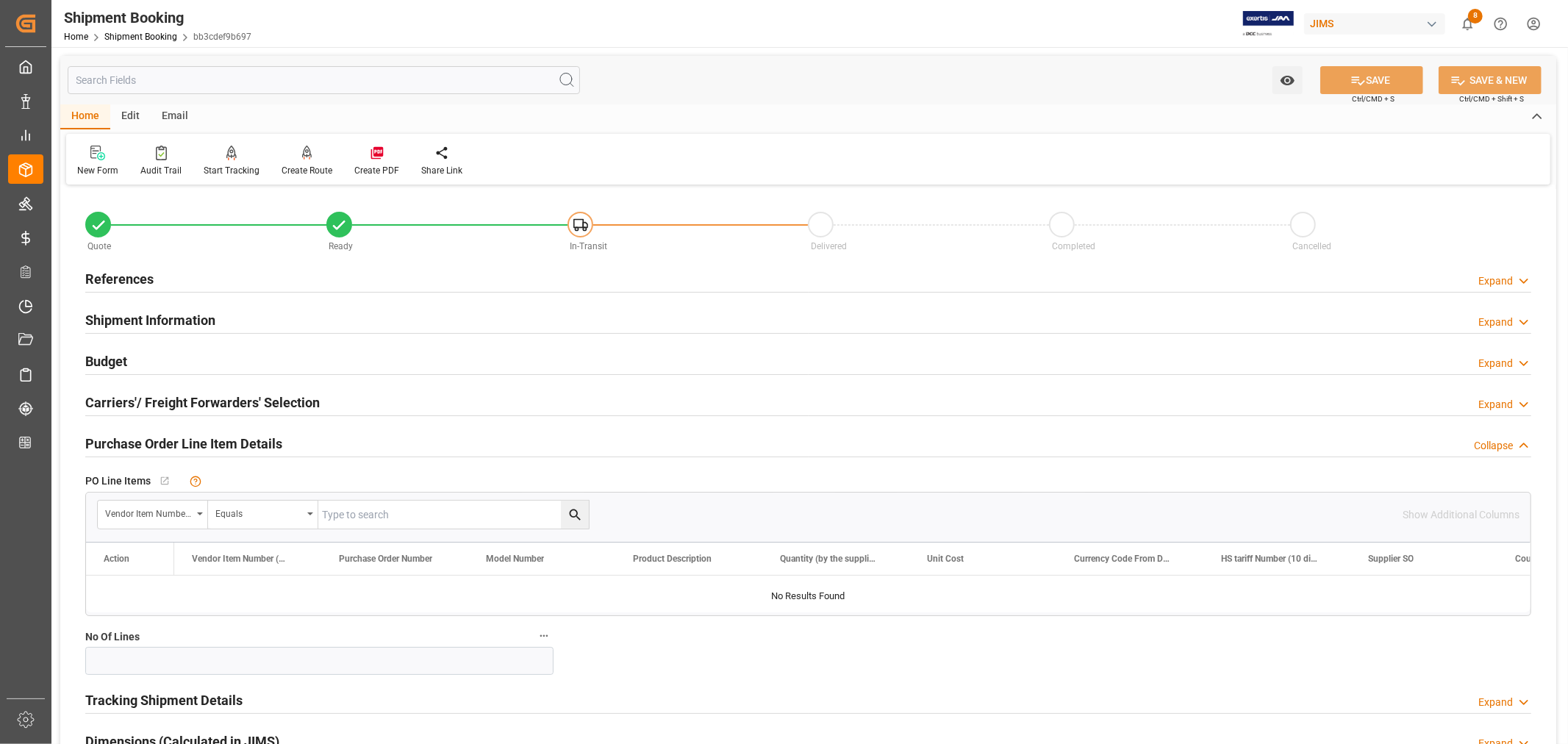
click at [189, 441] on h2 "Purchase Order Line Item Details" at bounding box center [184, 443] width 197 height 20
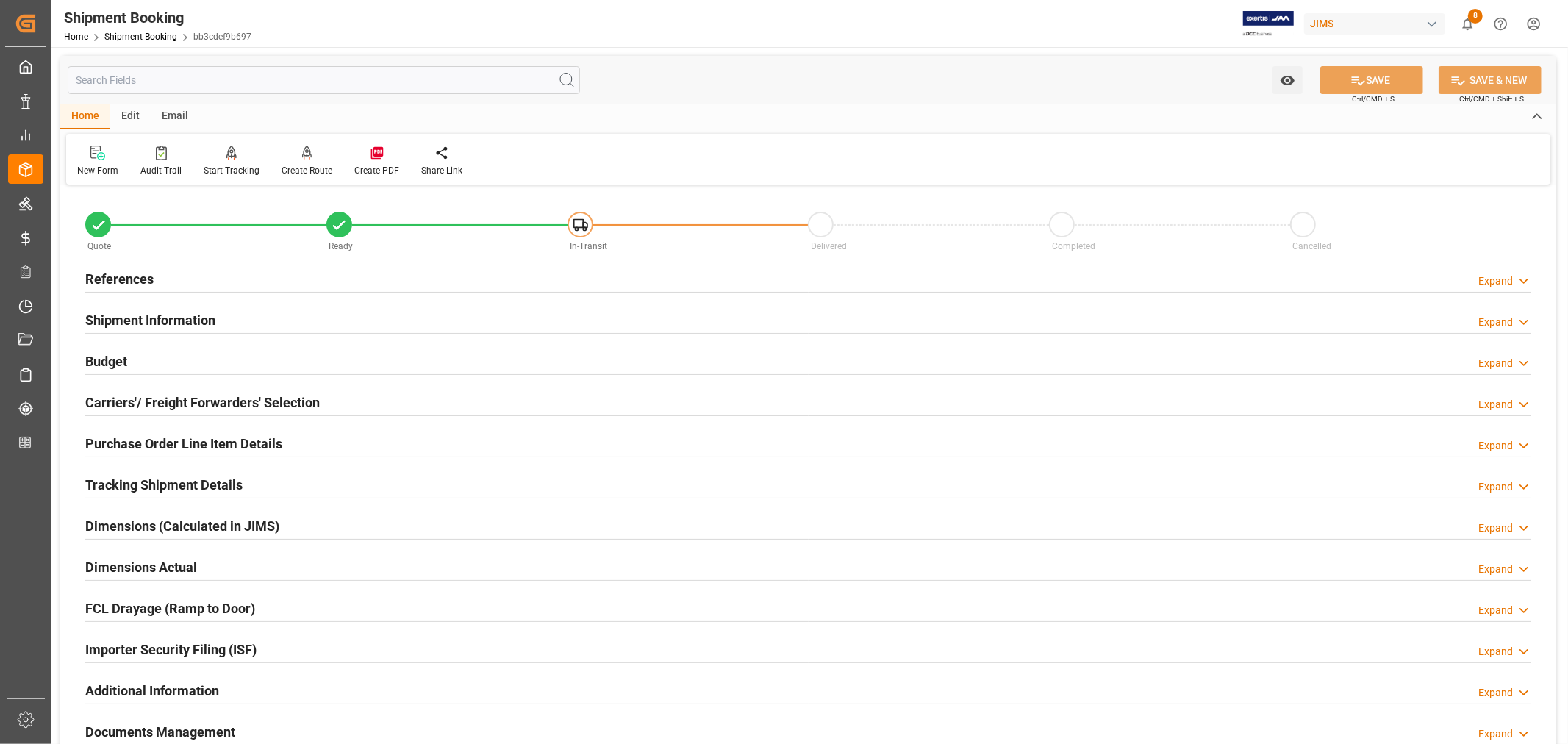
click at [106, 354] on h2 "Budget" at bounding box center [106, 361] width 42 height 20
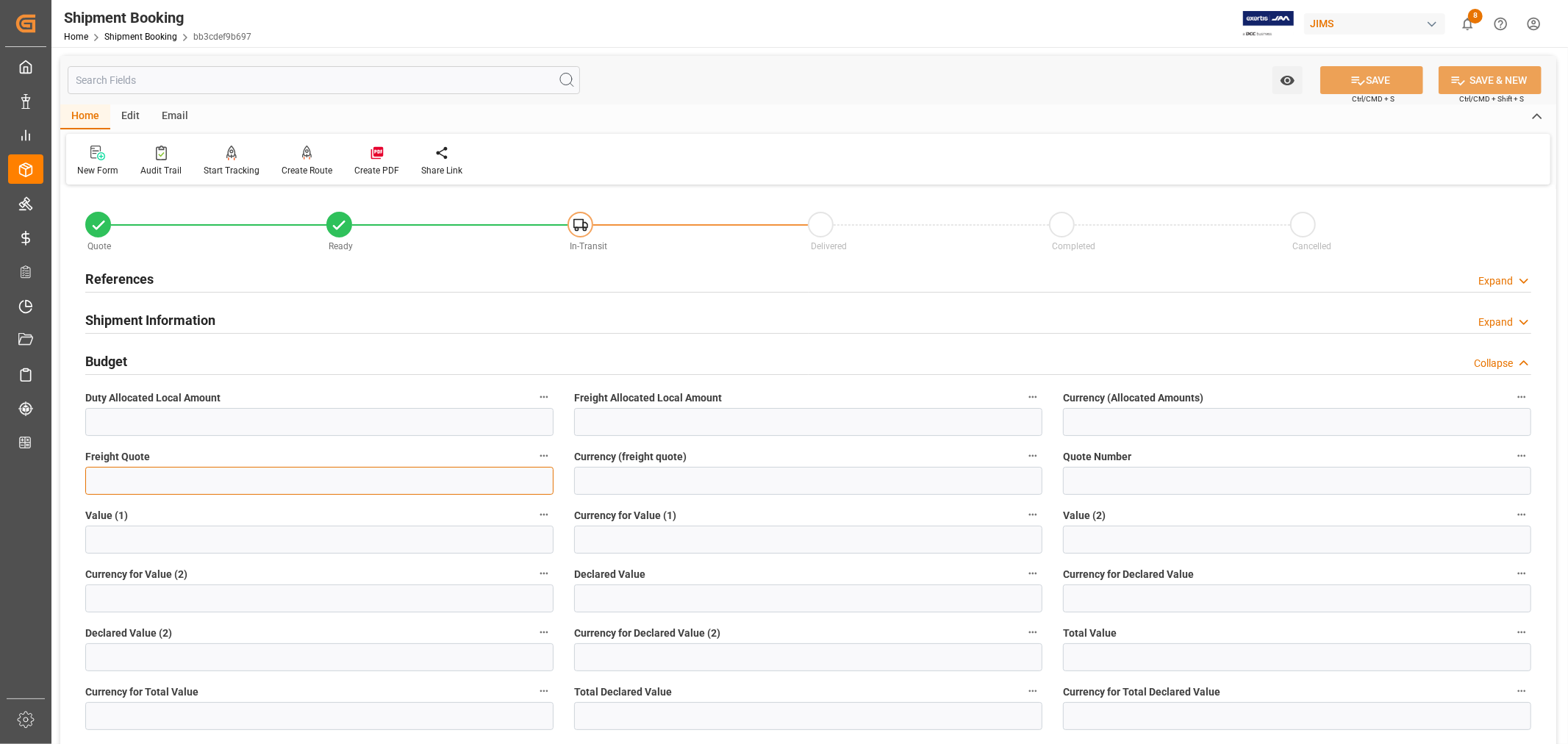
click at [124, 477] on input "text" at bounding box center [320, 480] width 468 height 28
type input "6000"
click at [601, 474] on input at bounding box center [808, 480] width 468 height 28
type input "USD"
click at [1369, 79] on button "SAVE" at bounding box center [1372, 80] width 103 height 28
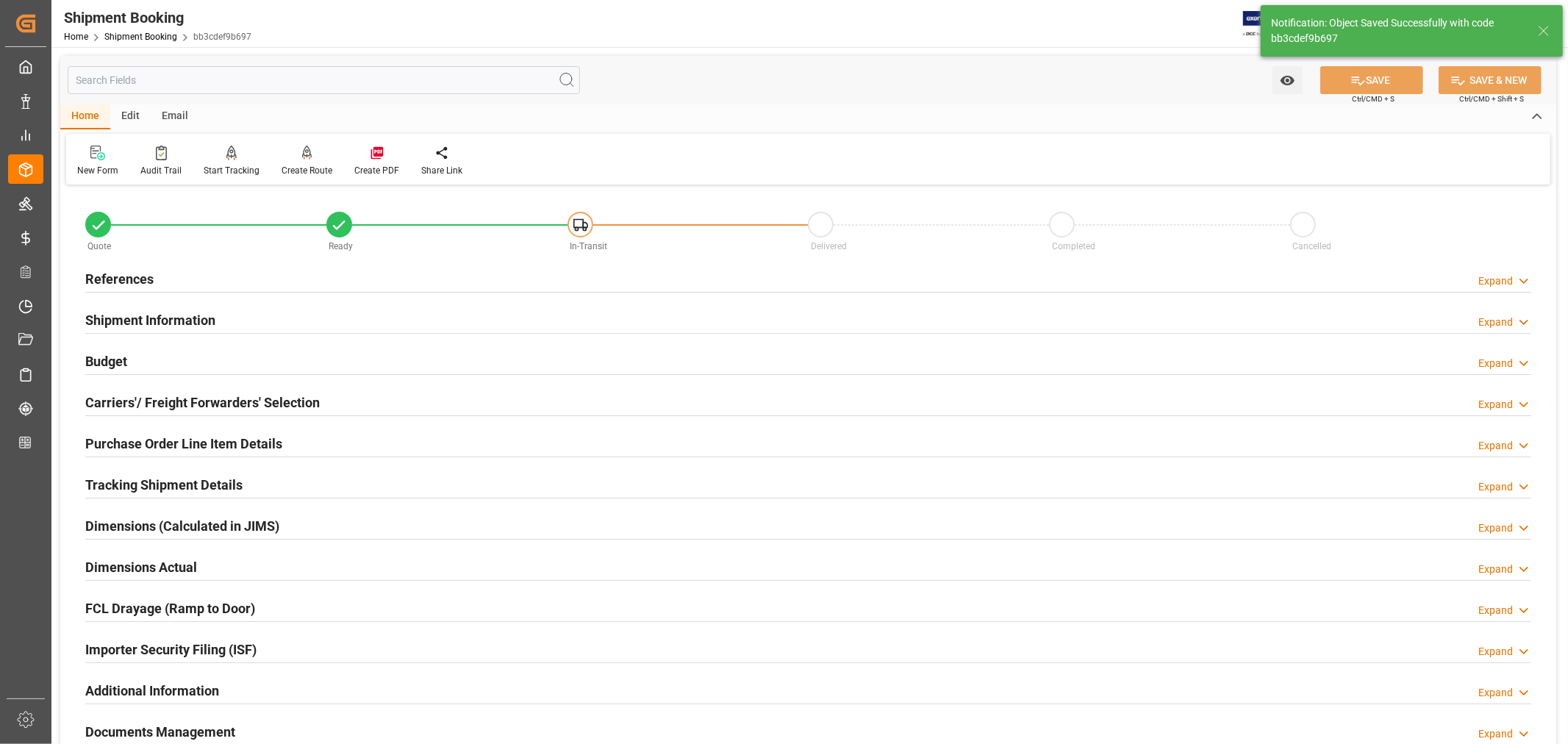
click at [181, 441] on h2 "Purchase Order Line Item Details" at bounding box center [184, 443] width 197 height 20
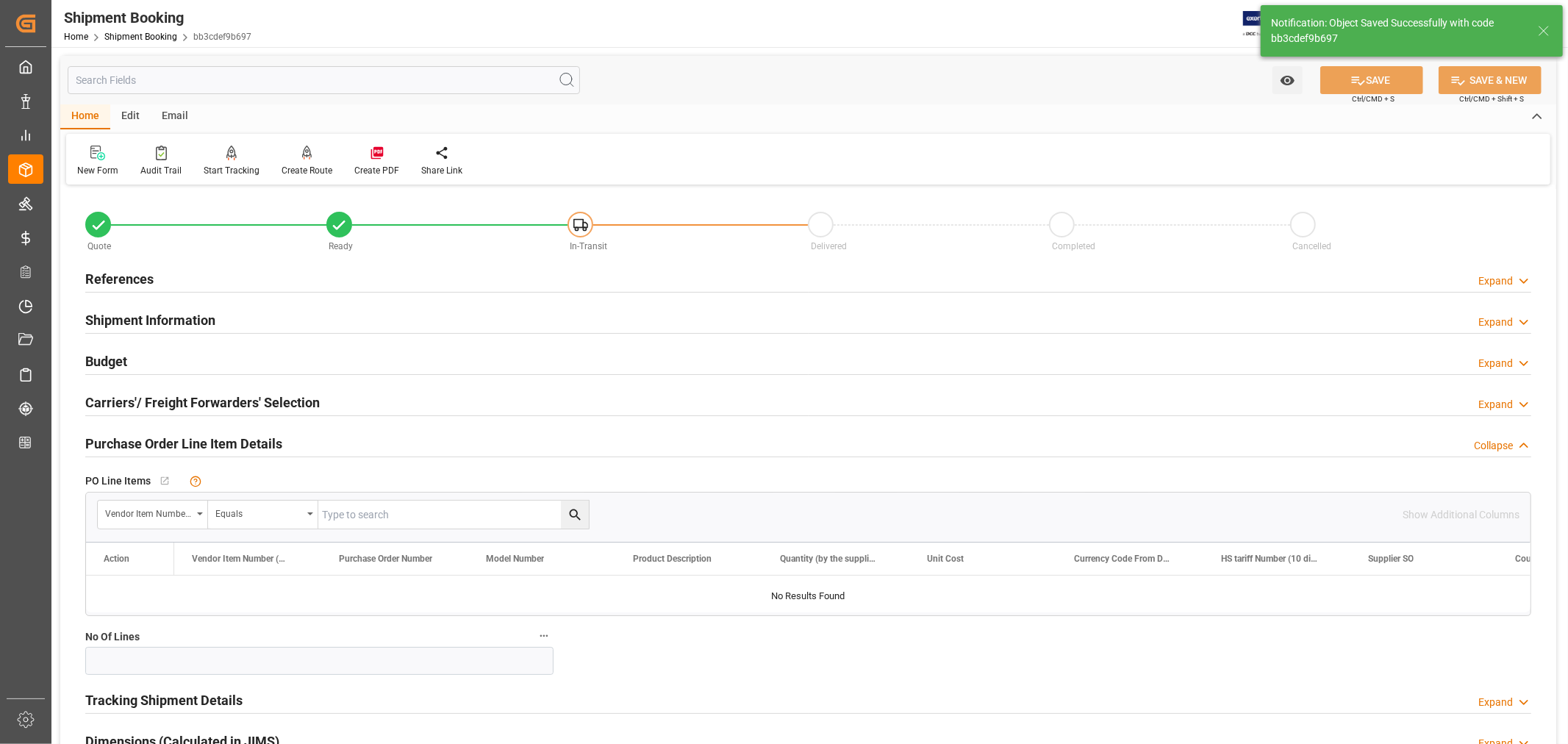
click at [181, 441] on h2 "Purchase Order Line Item Details" at bounding box center [184, 443] width 197 height 20
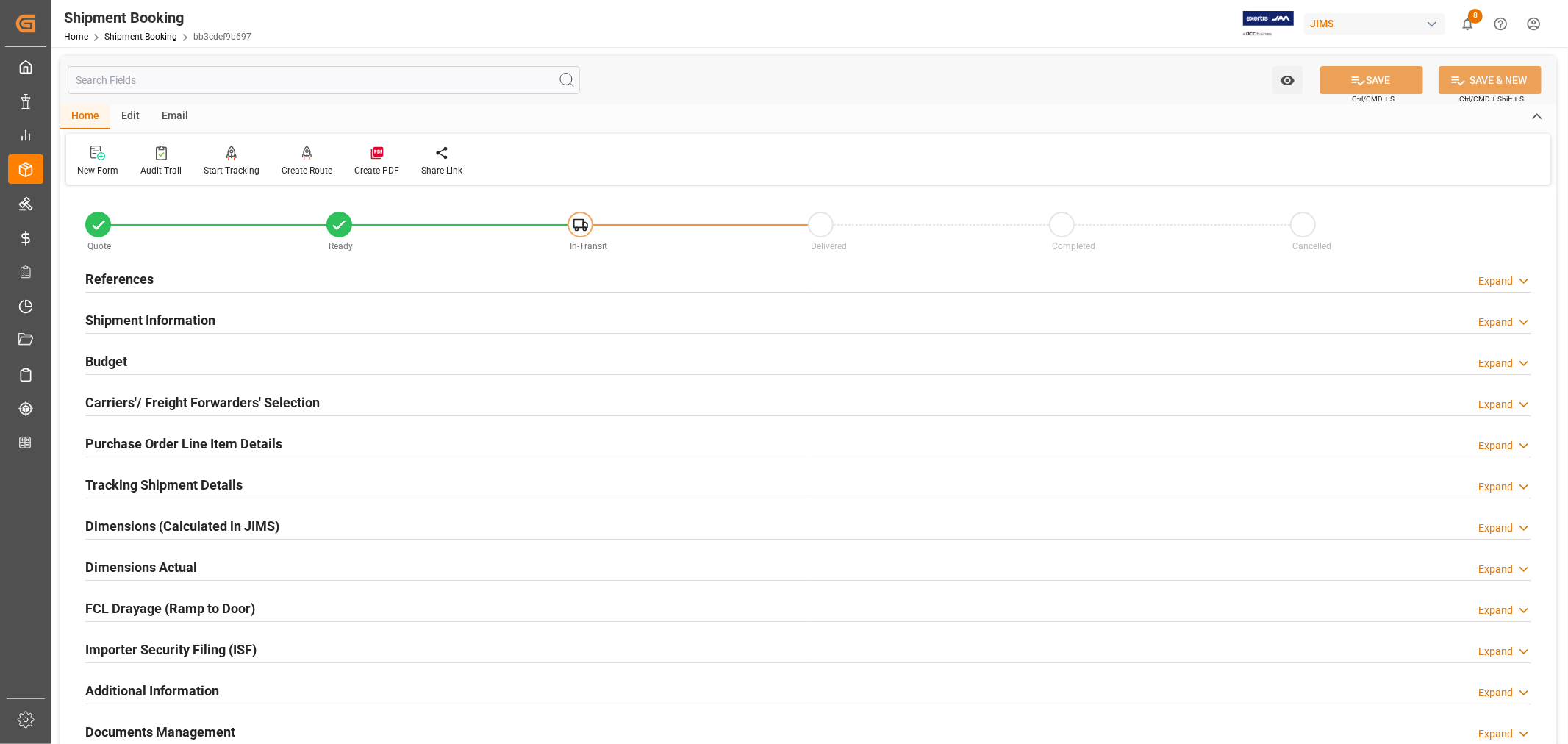
click at [189, 317] on h2 "Shipment Information" at bounding box center [151, 320] width 130 height 20
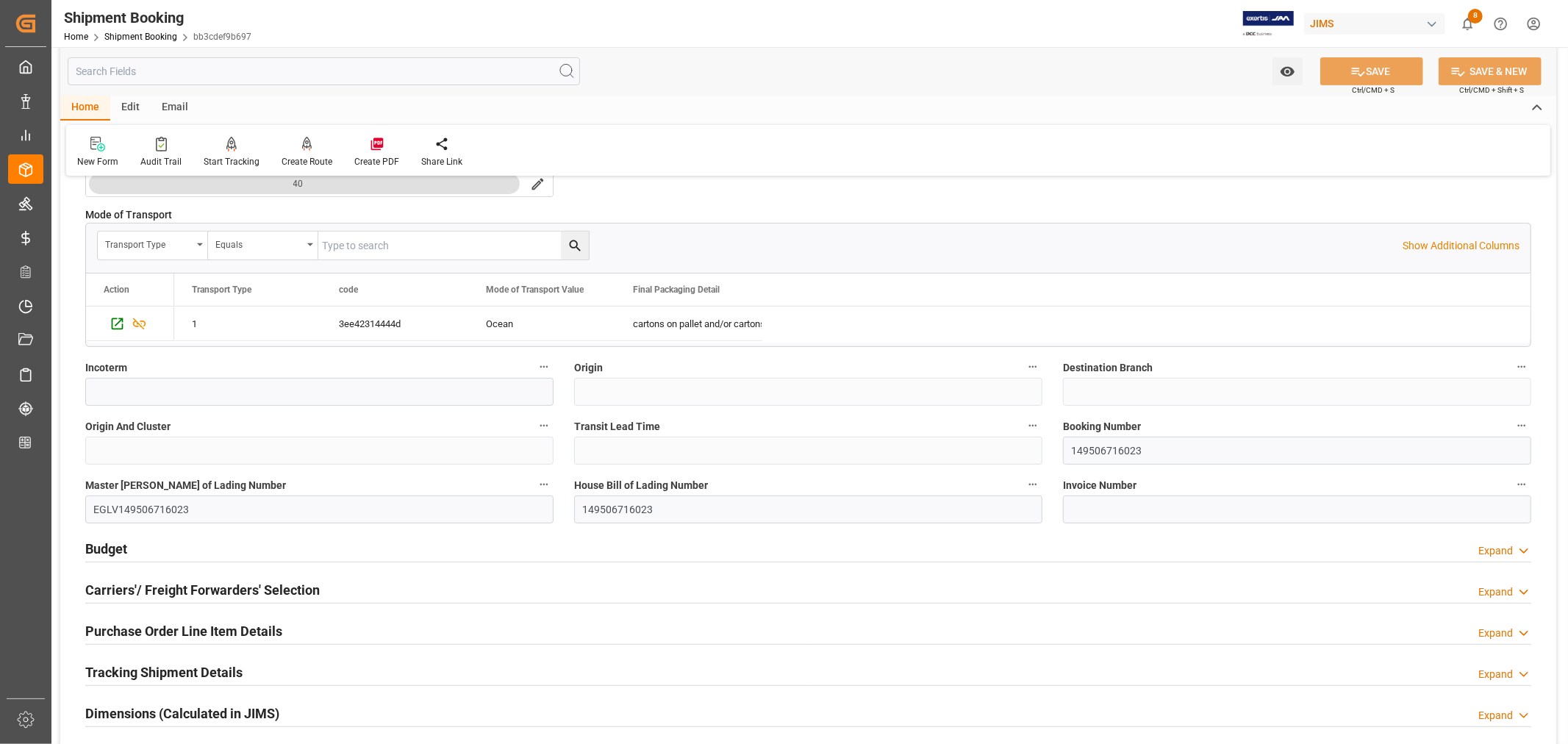
scroll to position [408, 0]
